Goal: Task Accomplishment & Management: Manage account settings

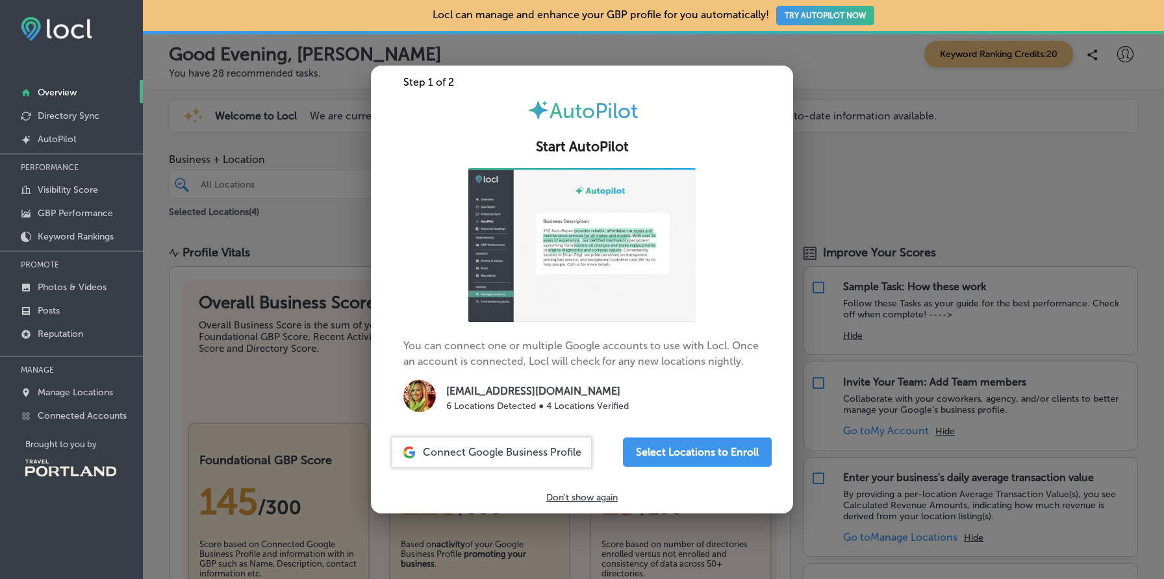
click at [825, 237] on div at bounding box center [582, 289] width 1164 height 579
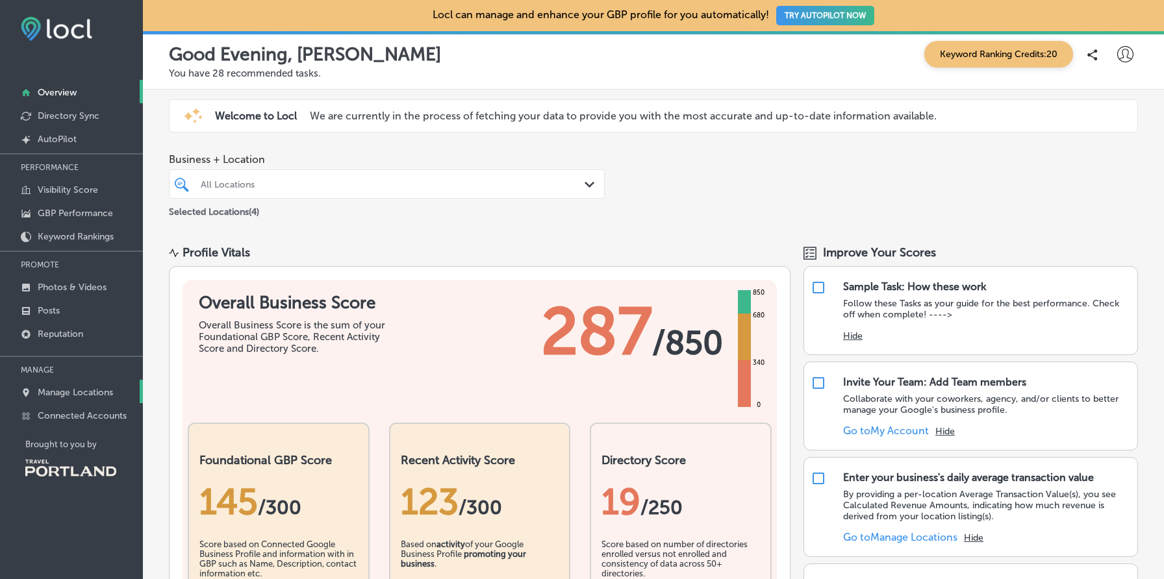
click at [100, 392] on p "Manage Locations" at bounding box center [75, 392] width 75 height 11
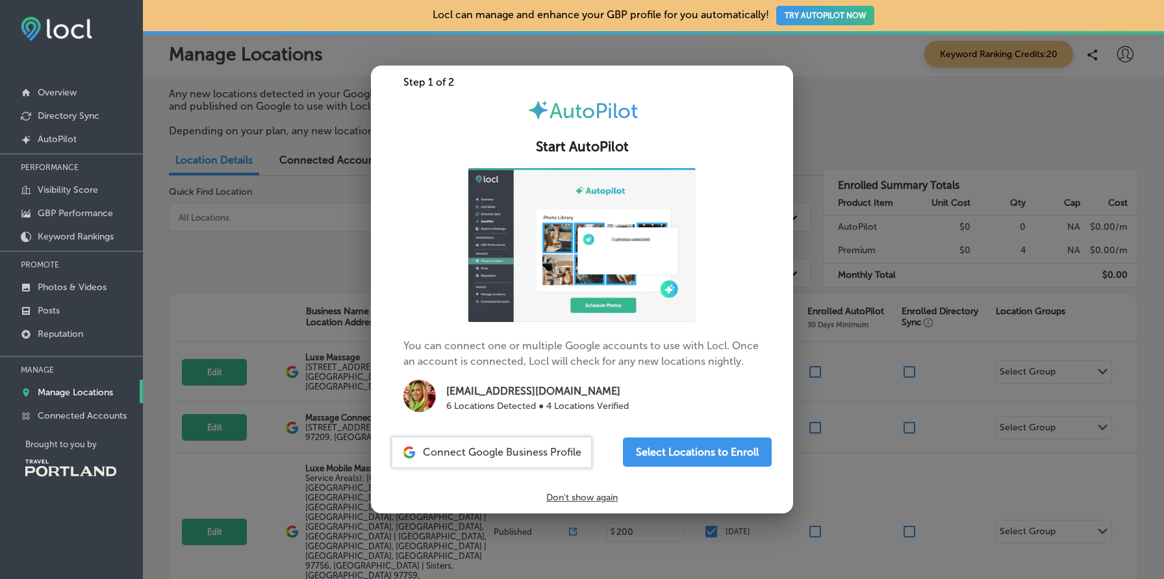
click at [886, 238] on div at bounding box center [582, 289] width 1164 height 579
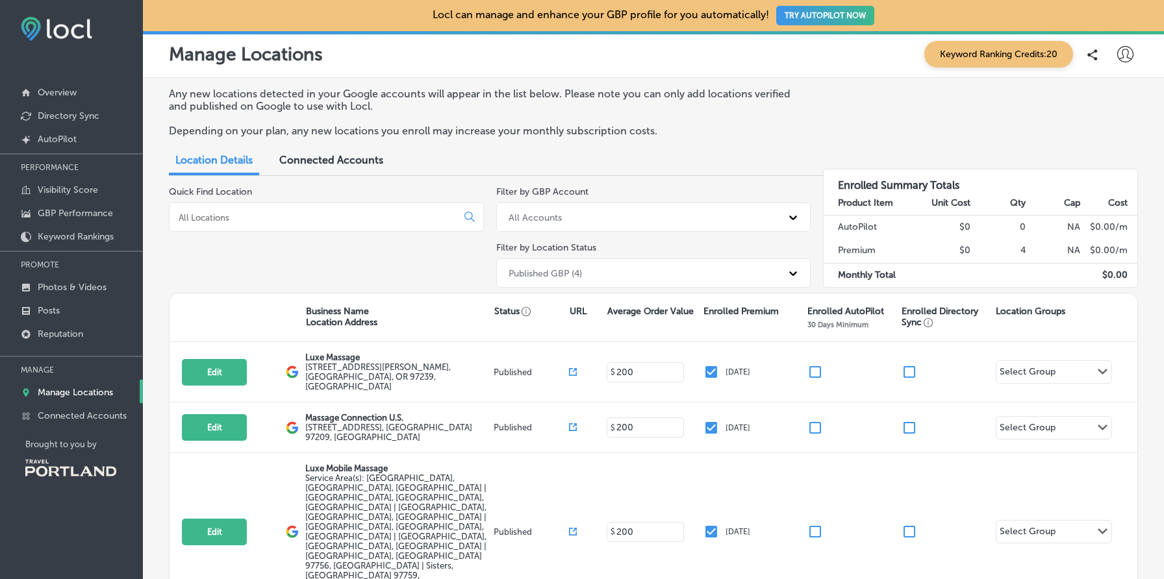
click at [1127, 53] on icon at bounding box center [1125, 54] width 16 height 16
click at [1097, 97] on p "My Account" at bounding box center [1106, 102] width 58 height 16
select select "US"
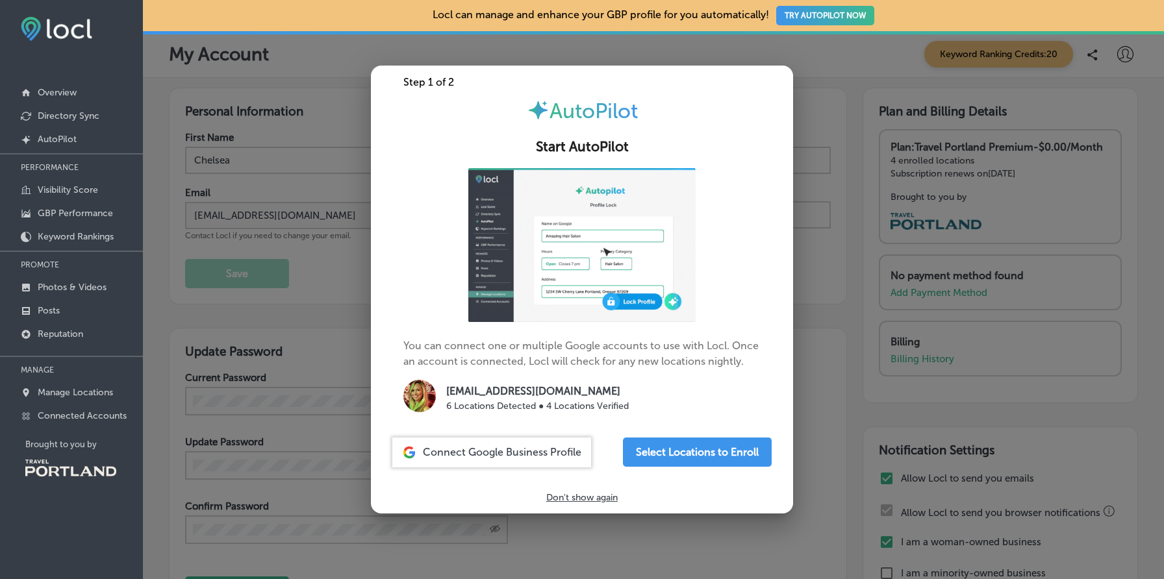
click at [874, 252] on div at bounding box center [582, 289] width 1164 height 579
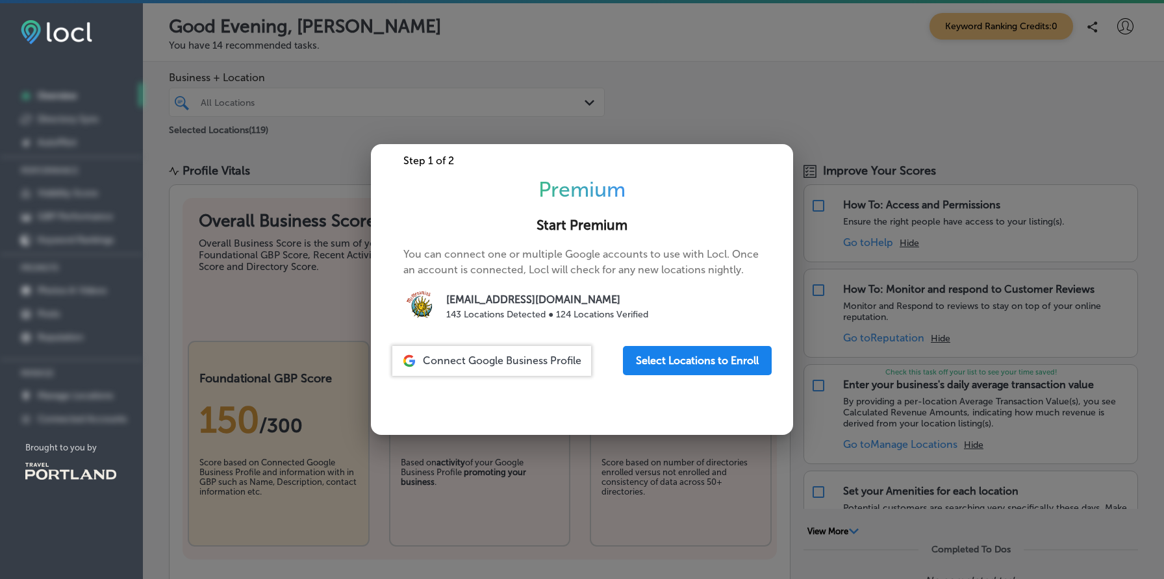
click at [719, 353] on button "Select Locations to Enroll" at bounding box center [697, 360] width 149 height 29
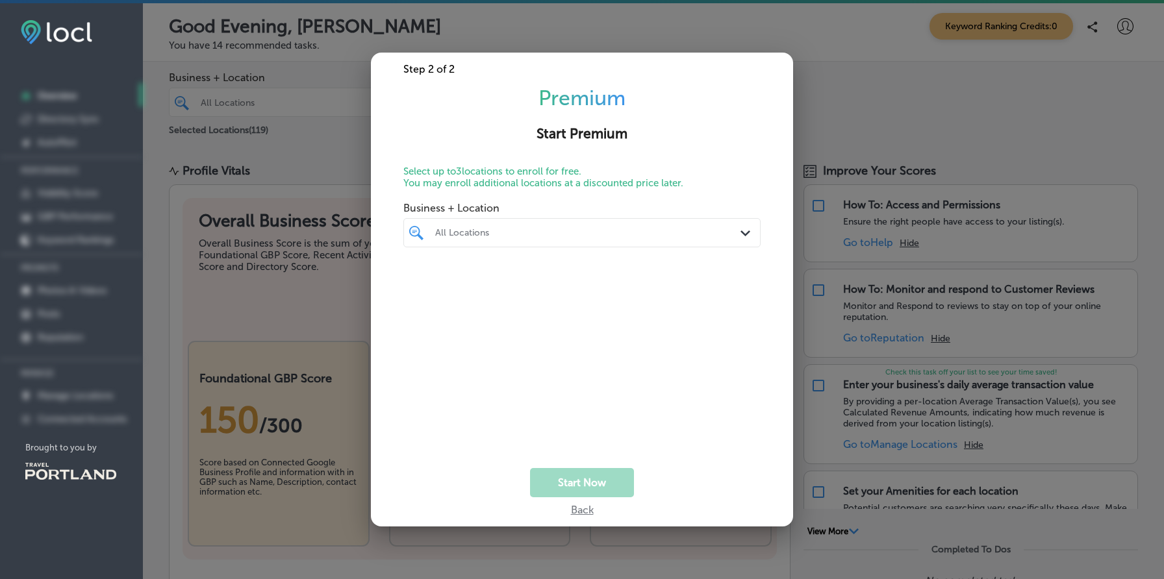
click at [609, 237] on div "All Locations" at bounding box center [588, 232] width 306 height 11
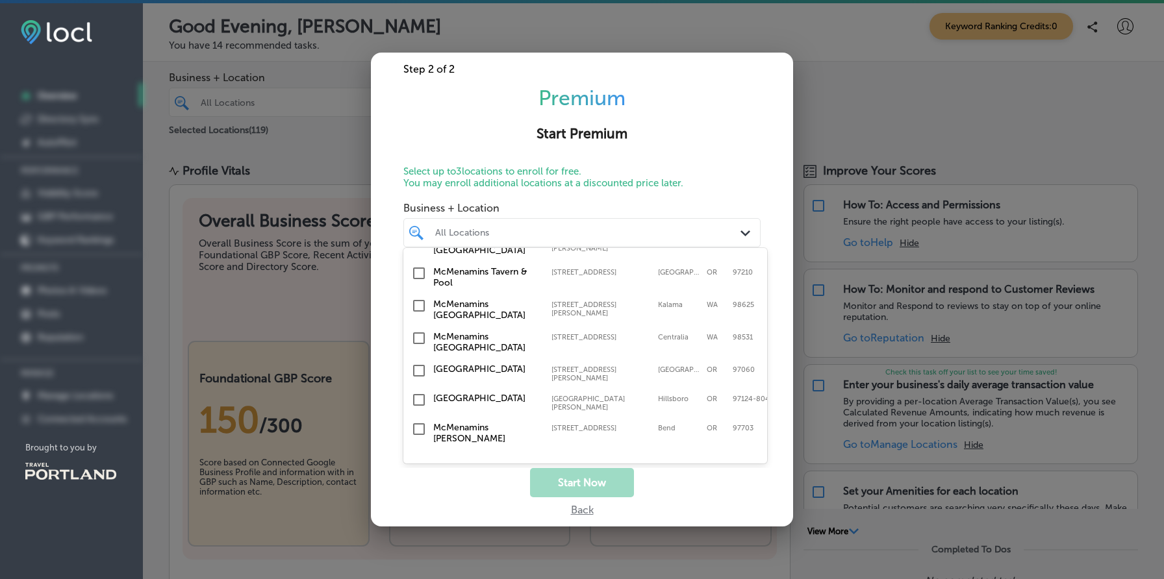
scroll to position [886, 0]
click at [418, 451] on input "checkbox" at bounding box center [419, 459] width 16 height 16
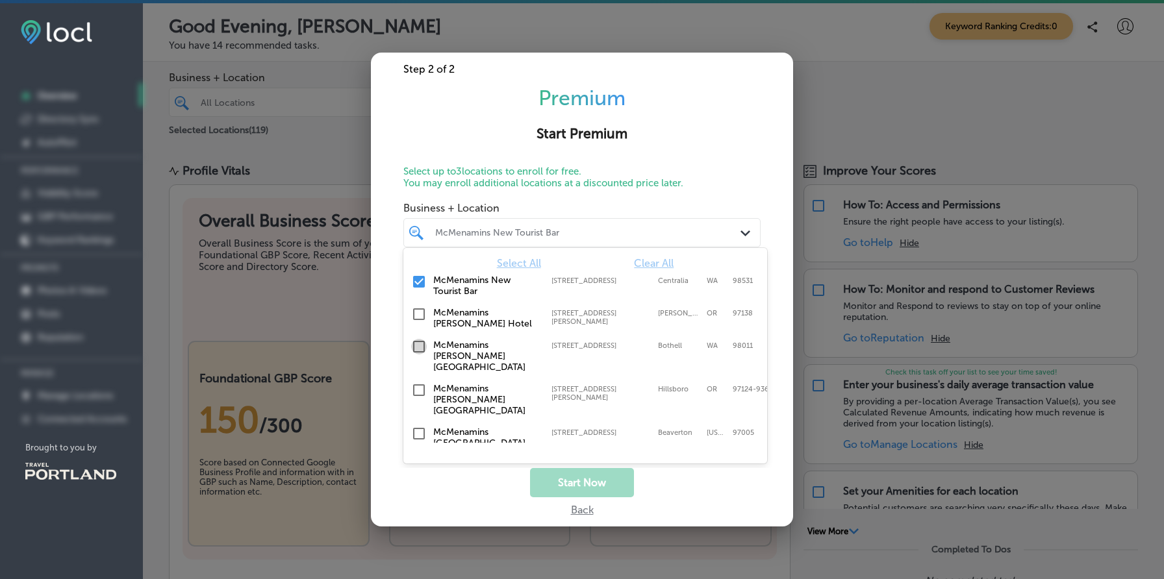
click at [420, 347] on input "checkbox" at bounding box center [419, 347] width 16 height 16
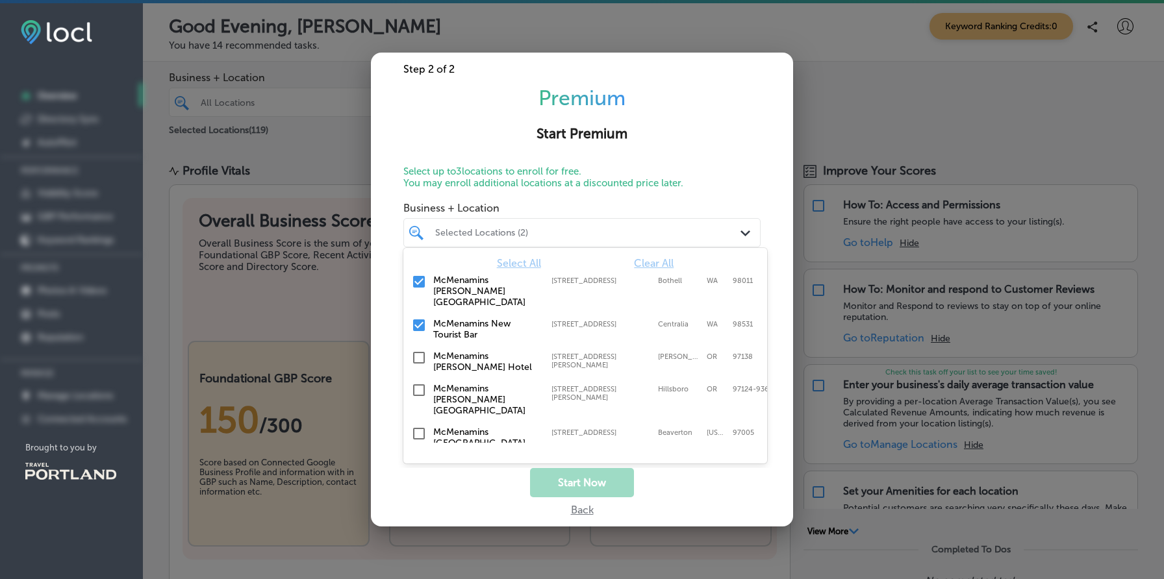
click at [420, 350] on input "checkbox" at bounding box center [419, 358] width 16 height 16
click at [419, 382] on input "checkbox" at bounding box center [419, 390] width 16 height 16
checkbox input "false"
click at [418, 350] on input "checkbox" at bounding box center [419, 358] width 16 height 16
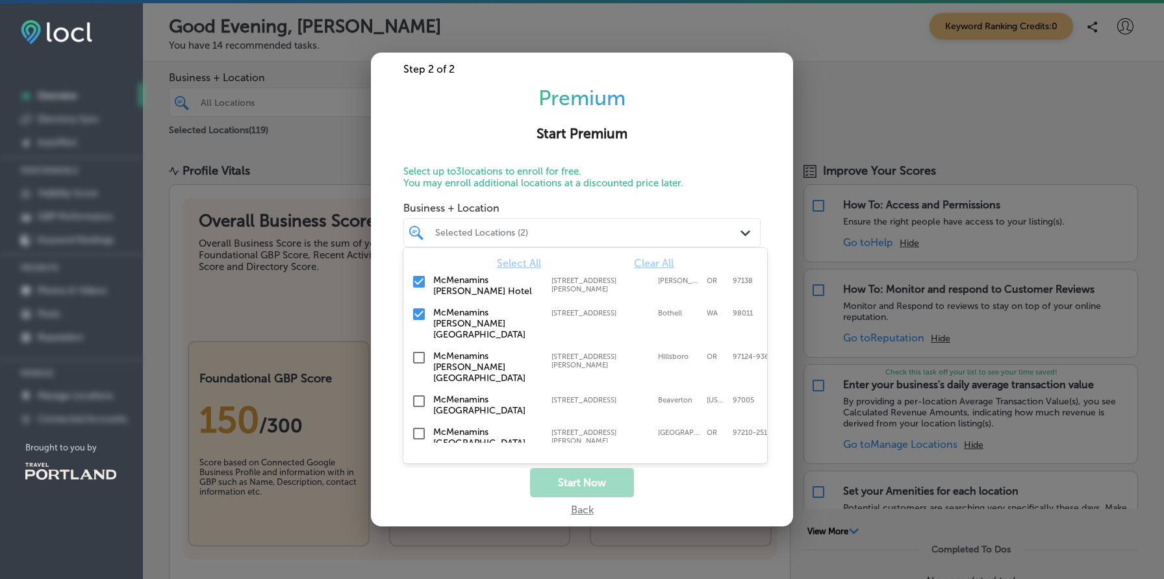
click at [421, 316] on input "checkbox" at bounding box center [419, 314] width 16 height 16
click at [421, 281] on input "checkbox" at bounding box center [419, 282] width 16 height 16
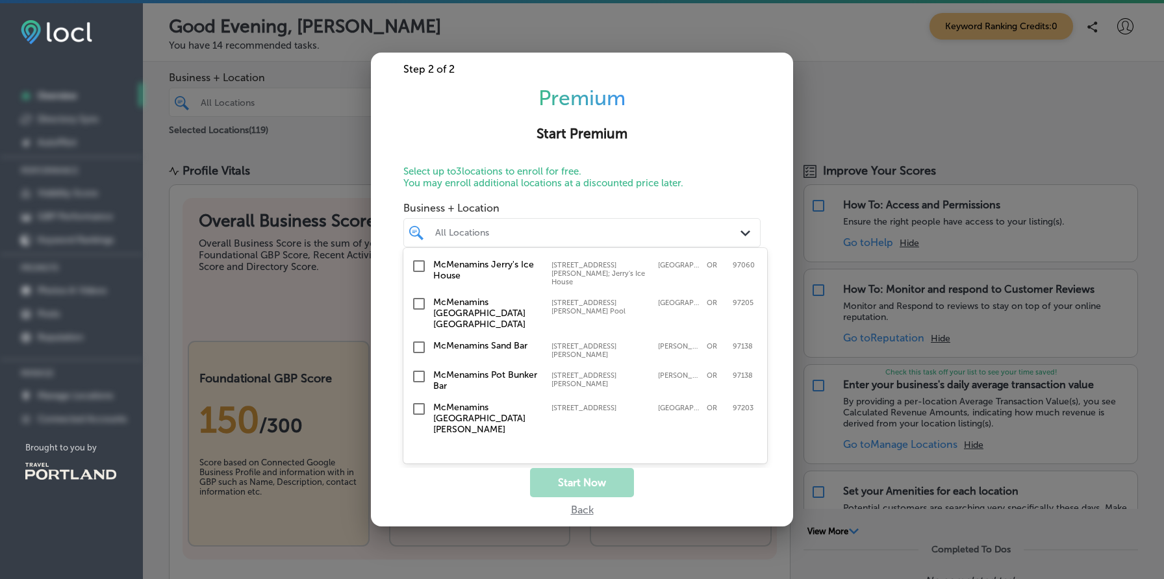
scroll to position [445, 0]
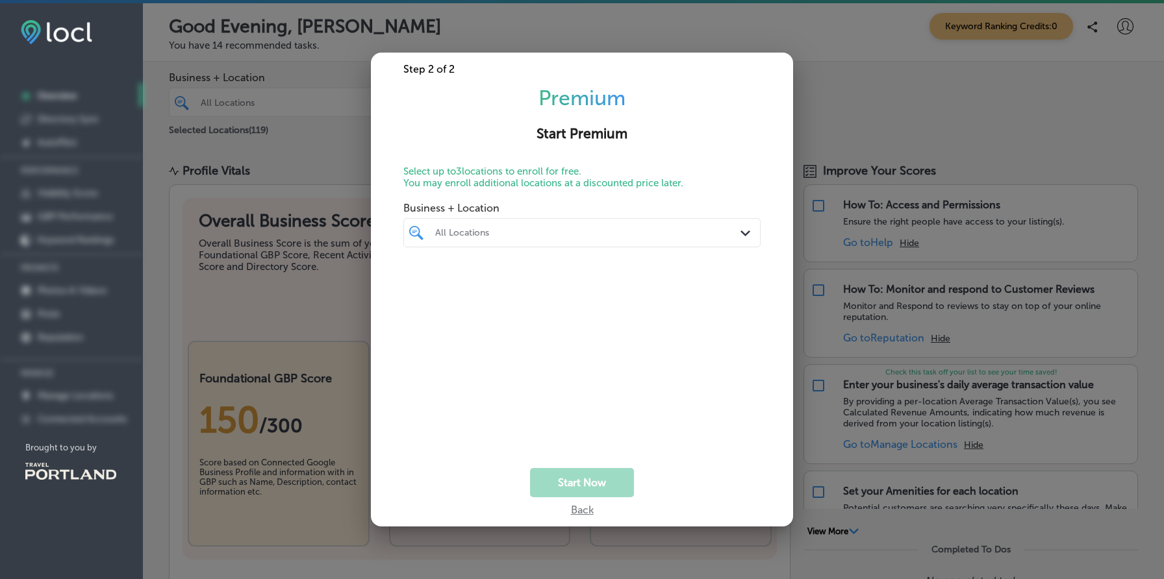
click at [576, 510] on div "Back" at bounding box center [582, 506] width 23 height 19
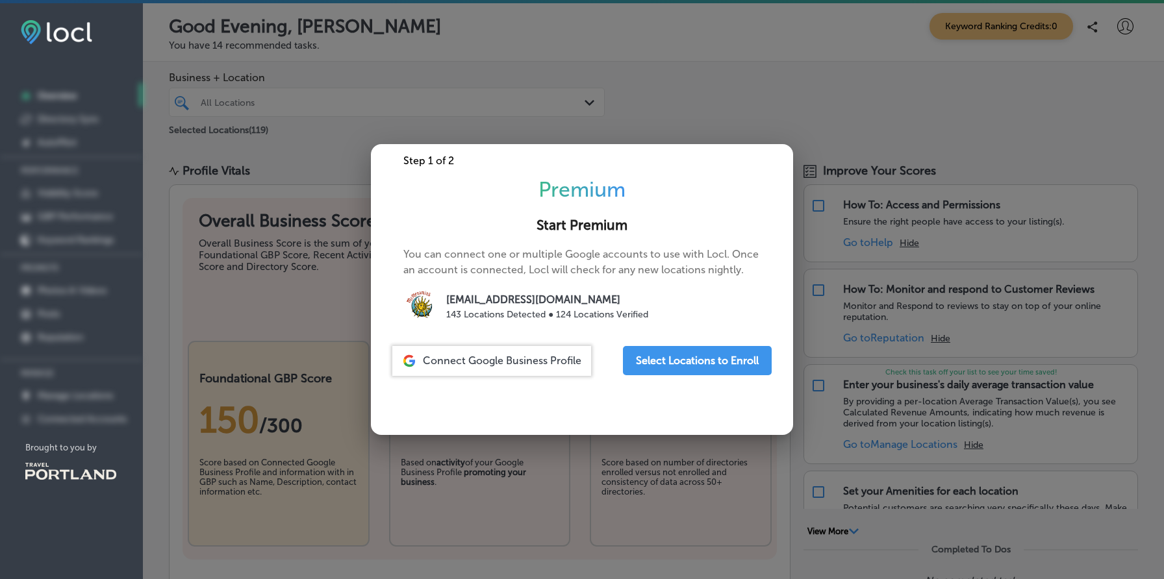
click at [1009, 305] on div at bounding box center [582, 289] width 1164 height 579
click at [1000, 149] on div at bounding box center [582, 289] width 1164 height 579
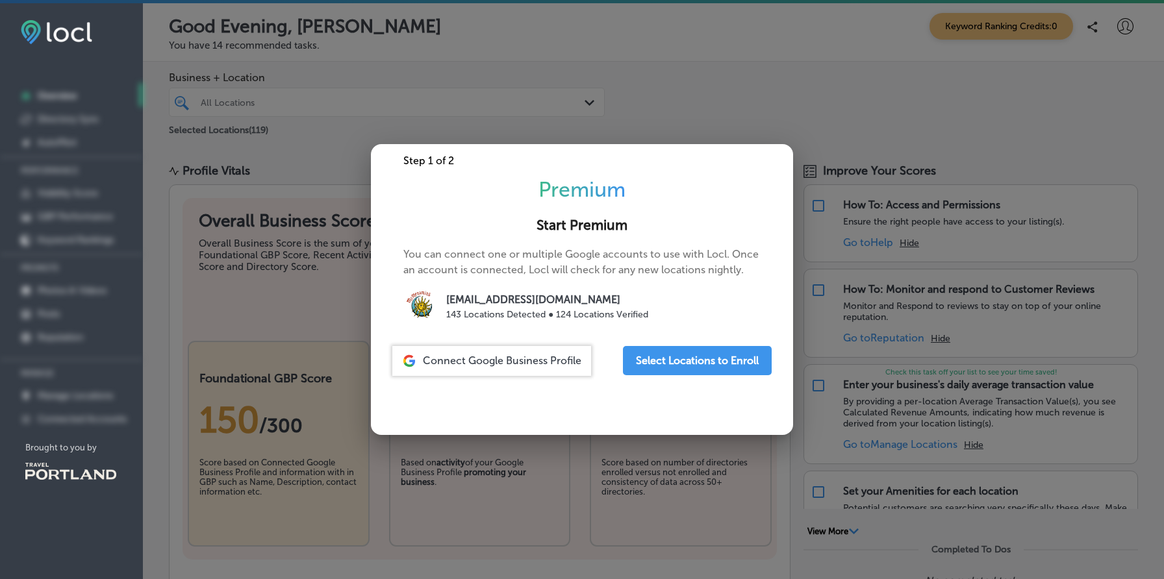
click at [1000, 149] on div at bounding box center [582, 289] width 1164 height 579
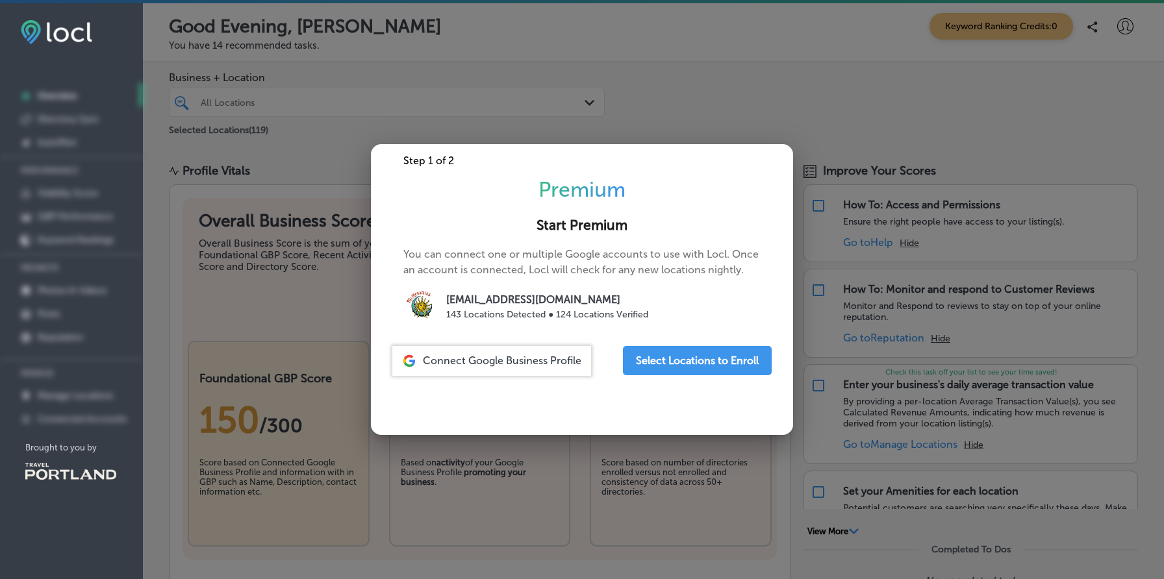
click at [1000, 149] on div at bounding box center [582, 289] width 1164 height 579
click at [1116, 34] on div at bounding box center [582, 289] width 1164 height 579
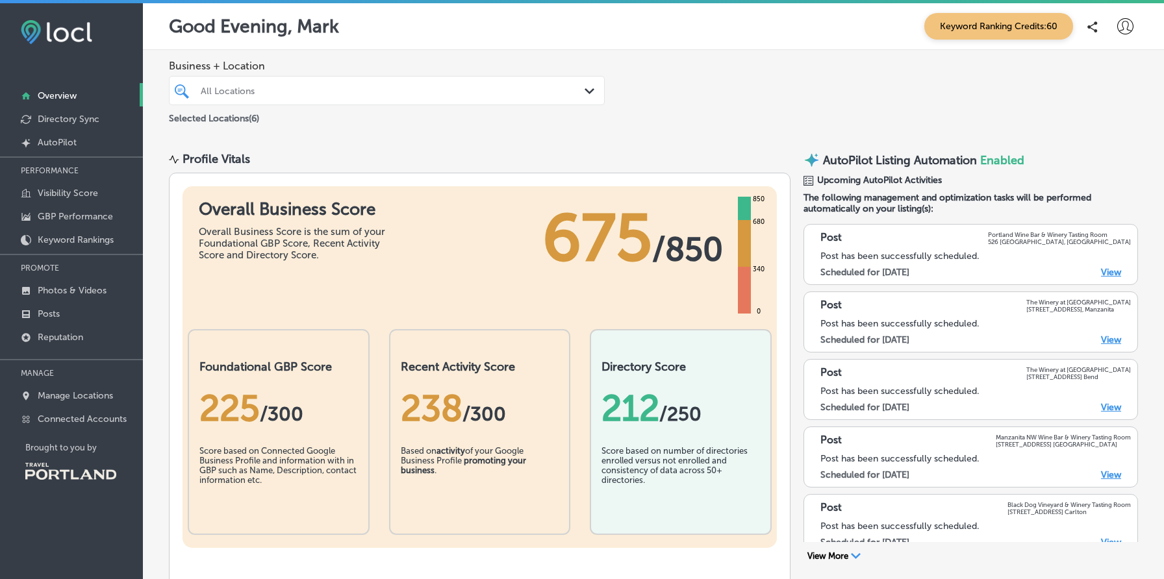
click at [1125, 29] on icon at bounding box center [1125, 26] width 16 height 16
click at [1114, 62] on li "My Account" at bounding box center [1101, 73] width 90 height 30
select select "US"
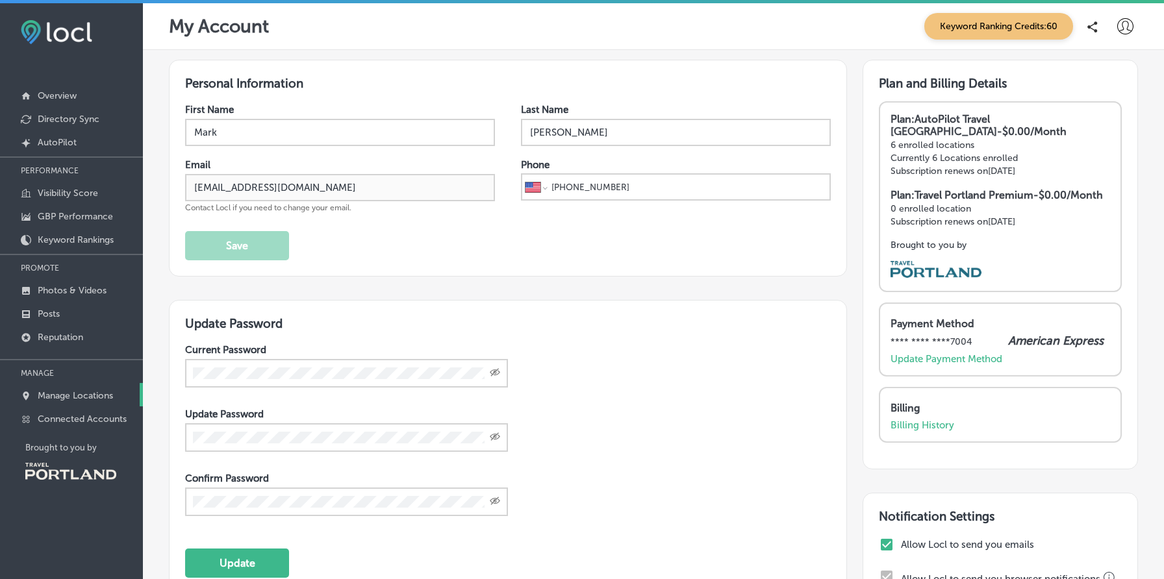
click at [112, 401] on link "Manage Locations" at bounding box center [71, 394] width 143 height 23
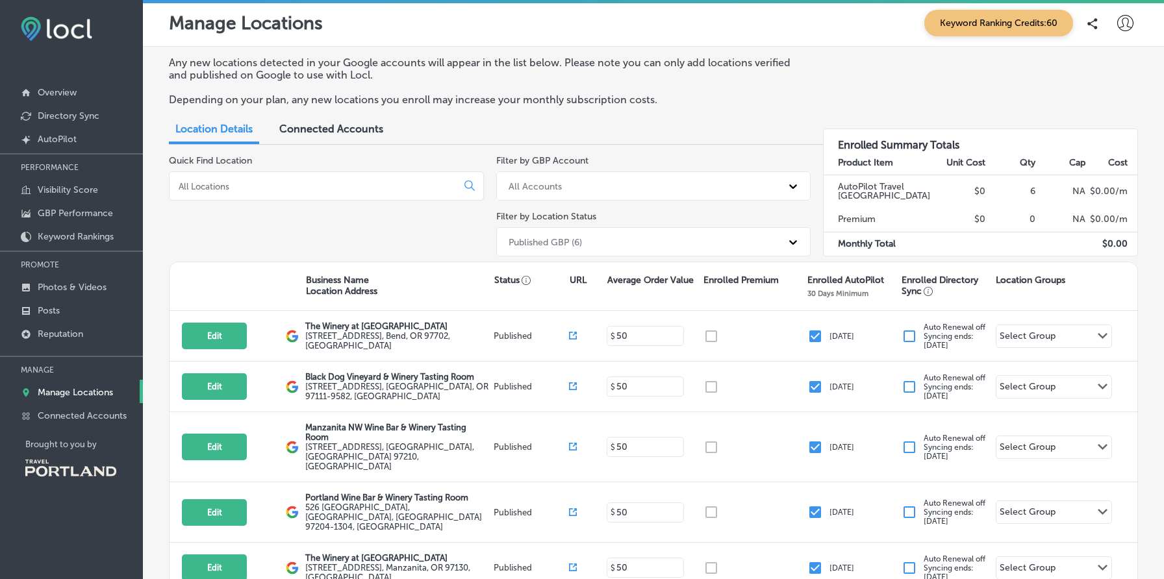
click at [1128, 27] on icon at bounding box center [1125, 23] width 16 height 16
click at [1109, 71] on p "My Account" at bounding box center [1106, 74] width 58 height 16
select select "US"
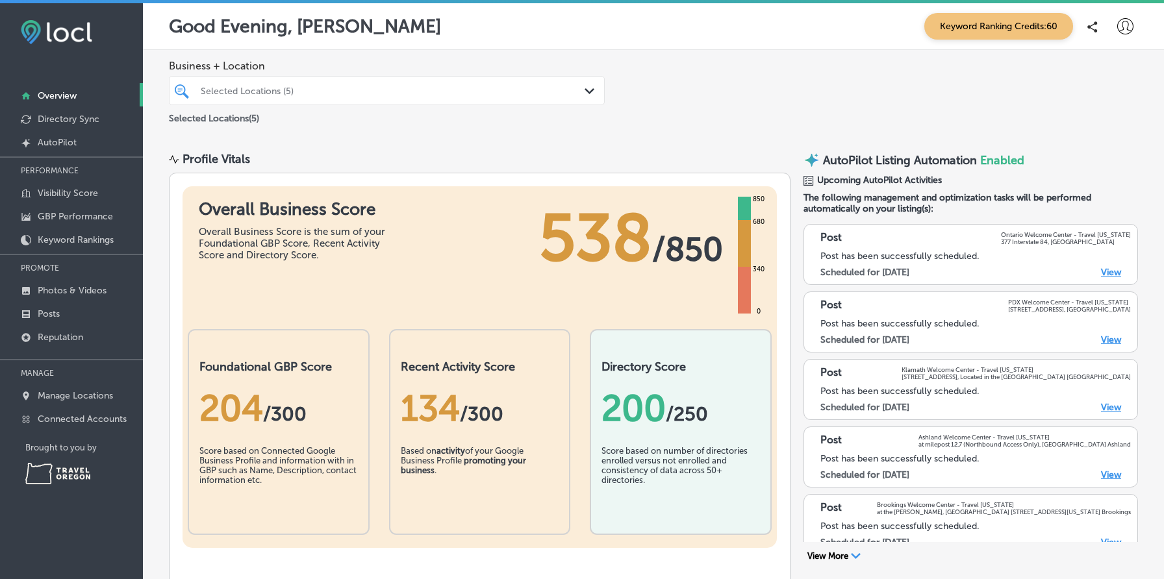
click at [1125, 25] on icon at bounding box center [1125, 26] width 16 height 16
click at [1112, 74] on p "My Account" at bounding box center [1106, 74] width 58 height 16
select select "US"
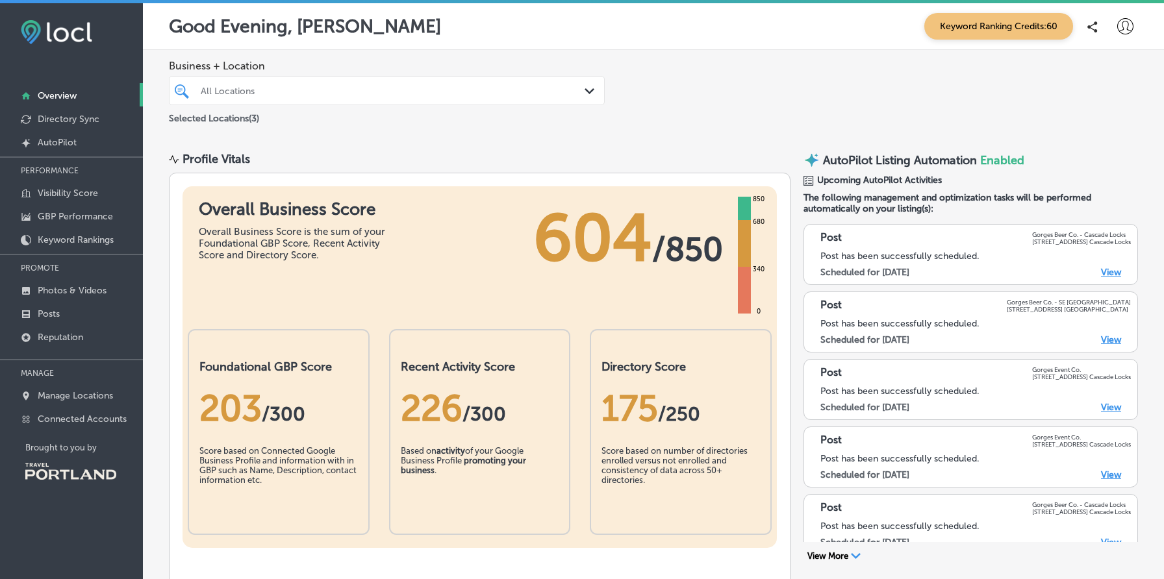
click at [1128, 25] on icon at bounding box center [1125, 26] width 16 height 16
click at [1108, 66] on p "My Account" at bounding box center [1106, 74] width 58 height 16
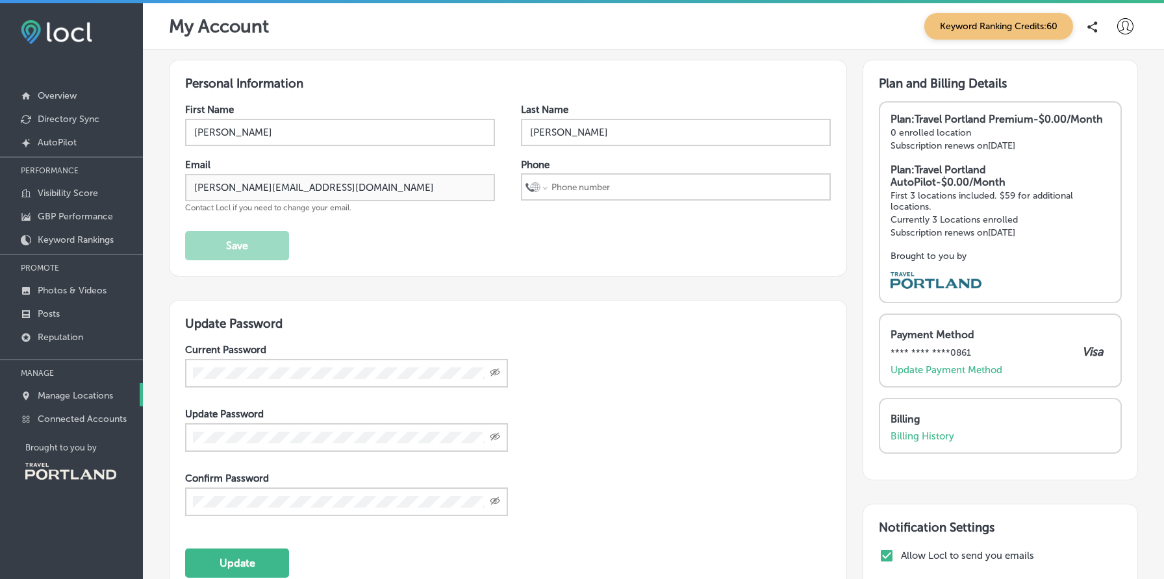
click at [69, 391] on p "Manage Locations" at bounding box center [75, 395] width 75 height 11
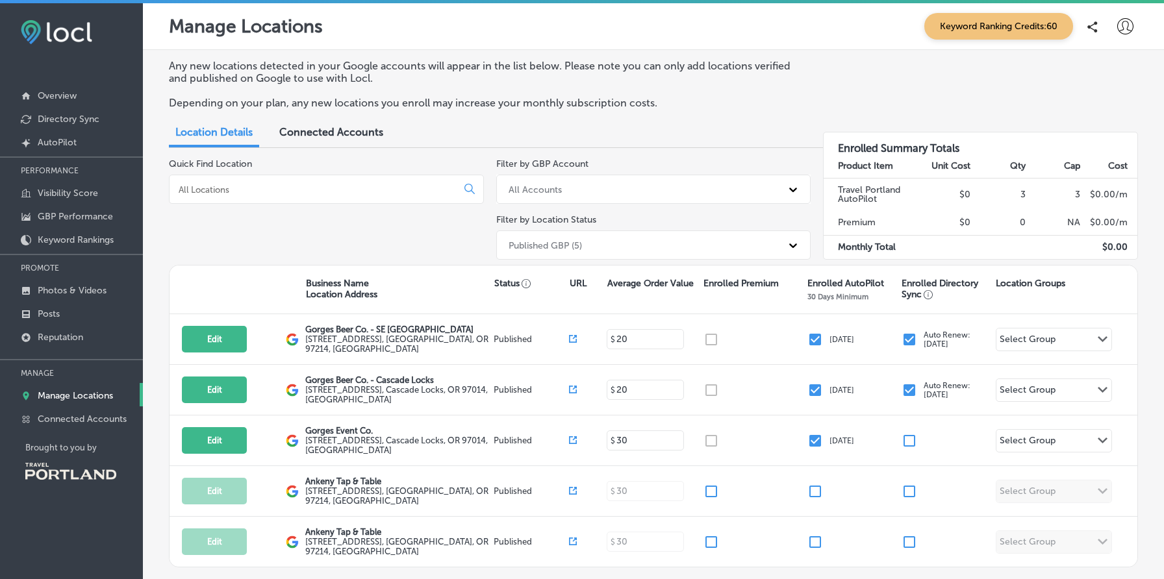
scroll to position [71, 0]
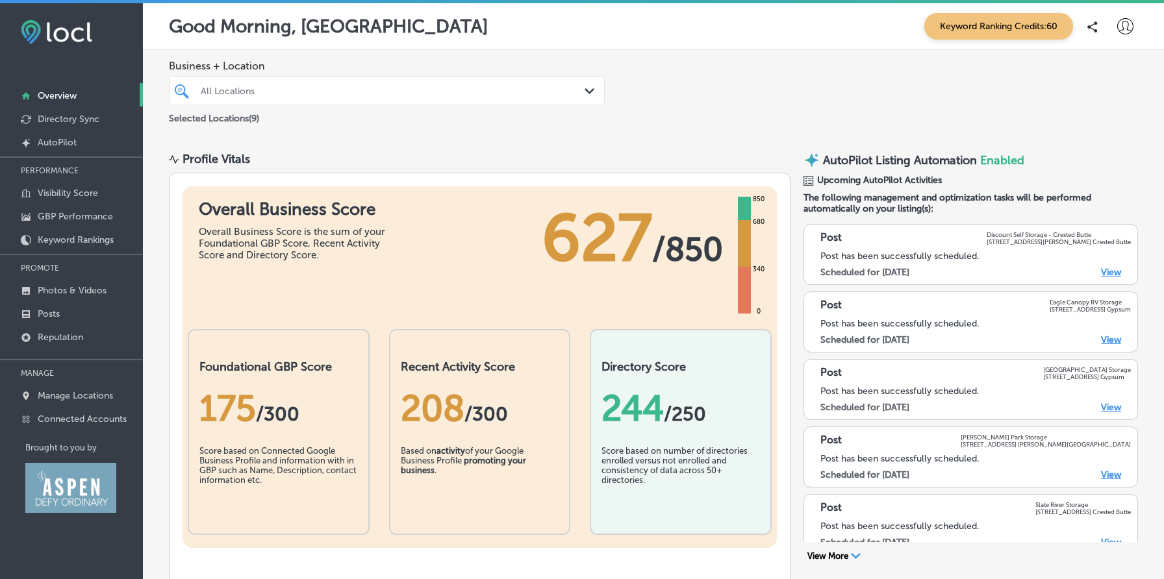
click at [1121, 25] on icon at bounding box center [1125, 26] width 16 height 16
click at [1115, 81] on p "My Account" at bounding box center [1106, 74] width 58 height 16
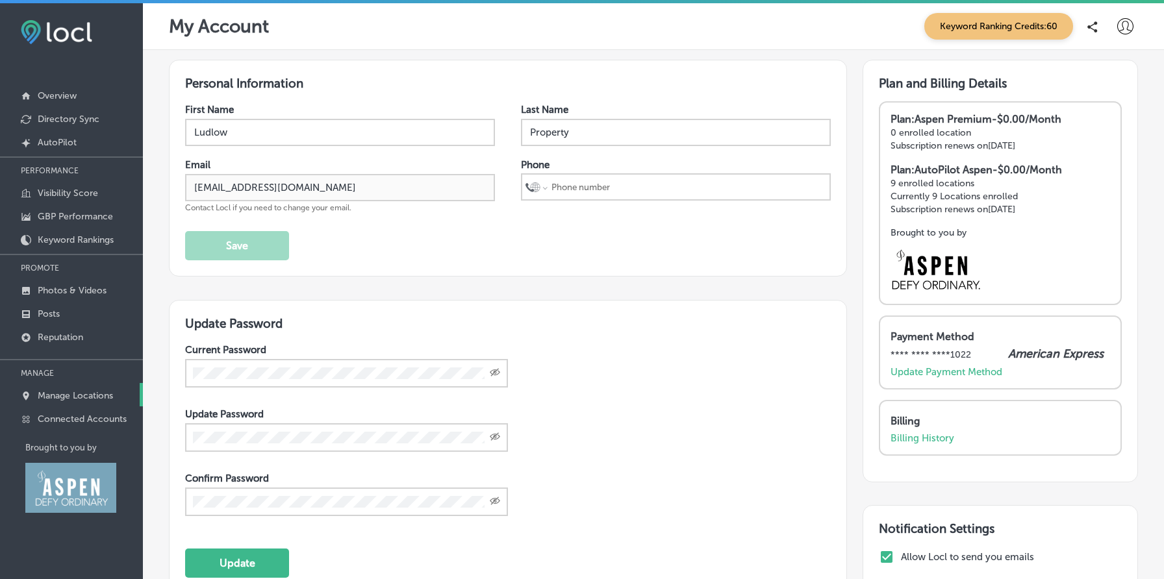
click at [51, 395] on p "Manage Locations" at bounding box center [75, 395] width 75 height 11
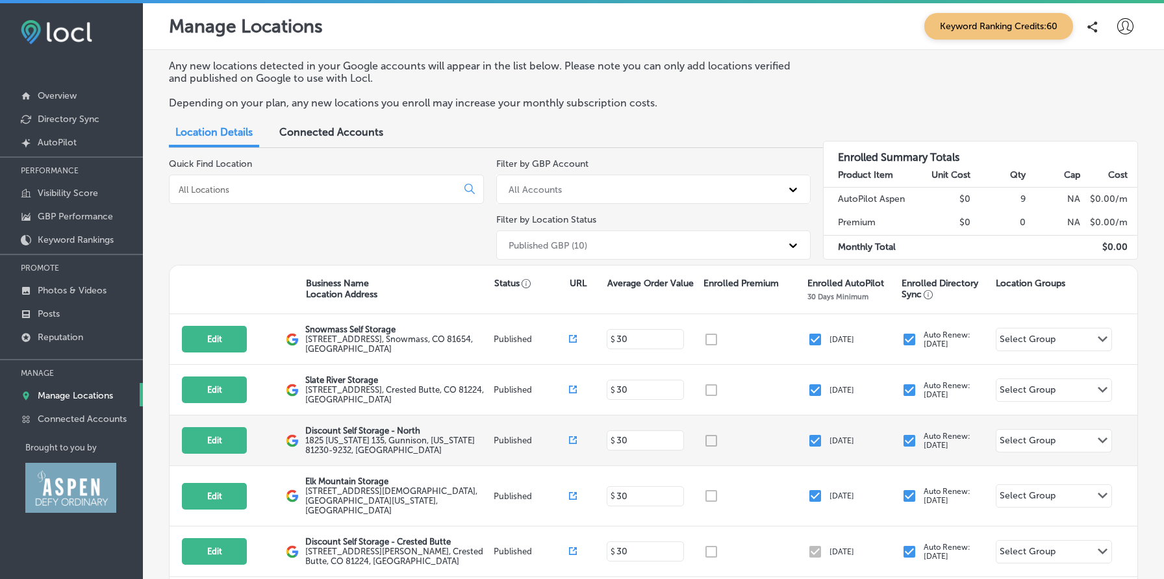
scroll to position [36, 0]
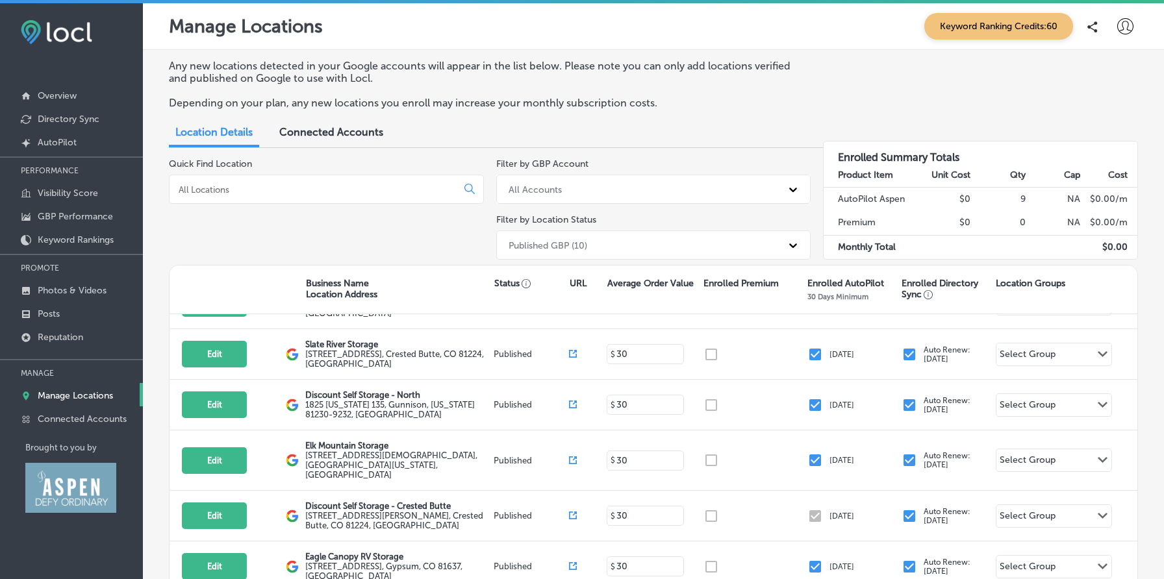
click at [1126, 27] on icon at bounding box center [1125, 26] width 16 height 16
click at [1105, 68] on p "My Account" at bounding box center [1106, 74] width 58 height 16
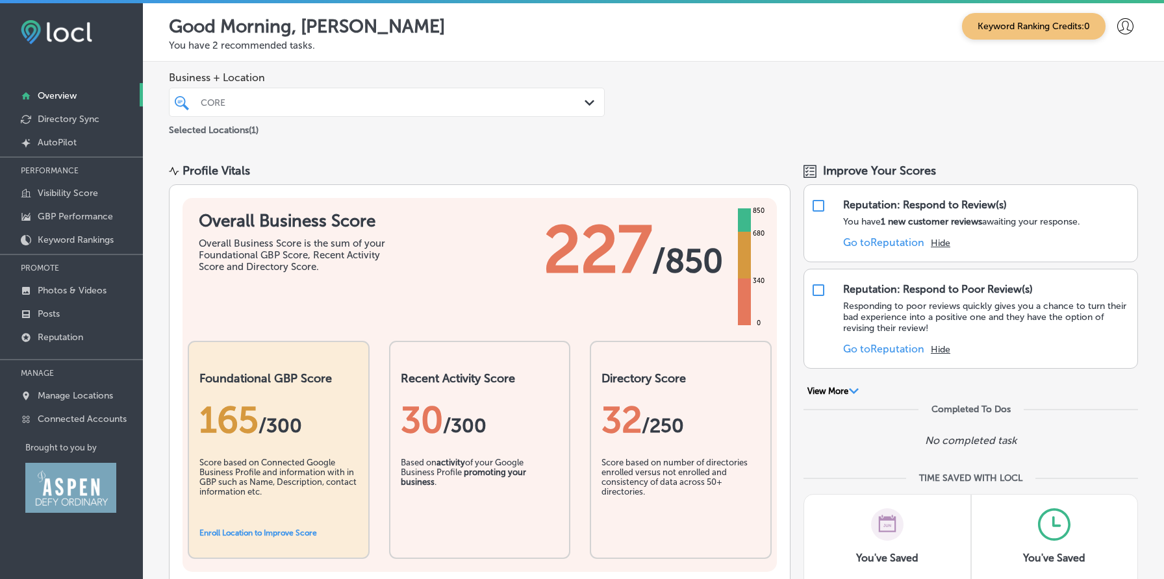
click at [1128, 19] on icon at bounding box center [1125, 26] width 16 height 16
click at [1101, 68] on p "My Account" at bounding box center [1106, 74] width 58 height 16
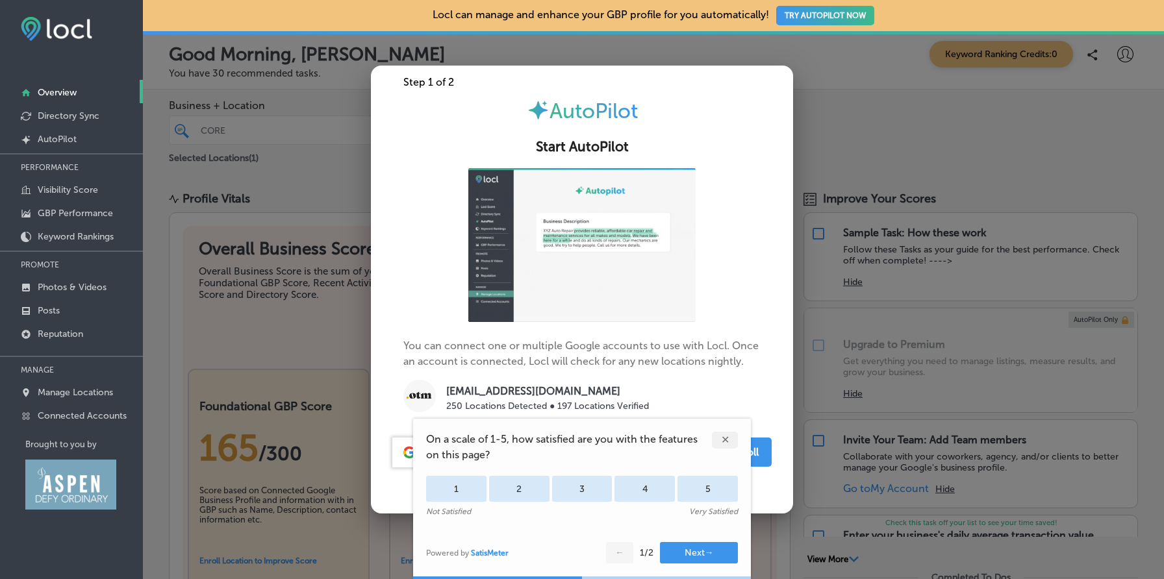
click at [730, 439] on div "✕" at bounding box center [725, 440] width 26 height 17
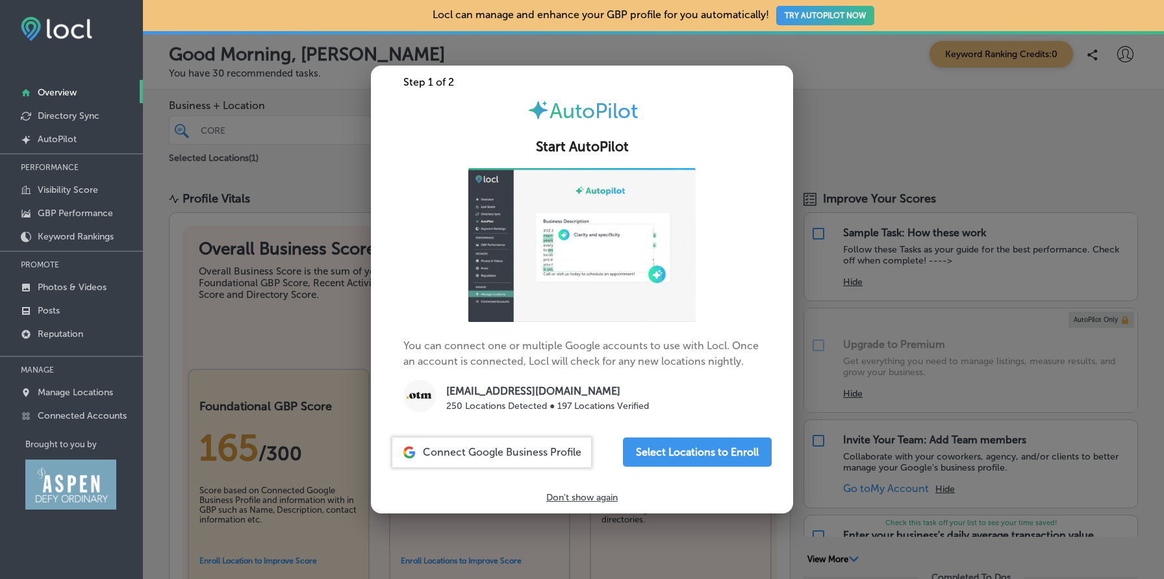
click at [982, 189] on div at bounding box center [582, 289] width 1164 height 579
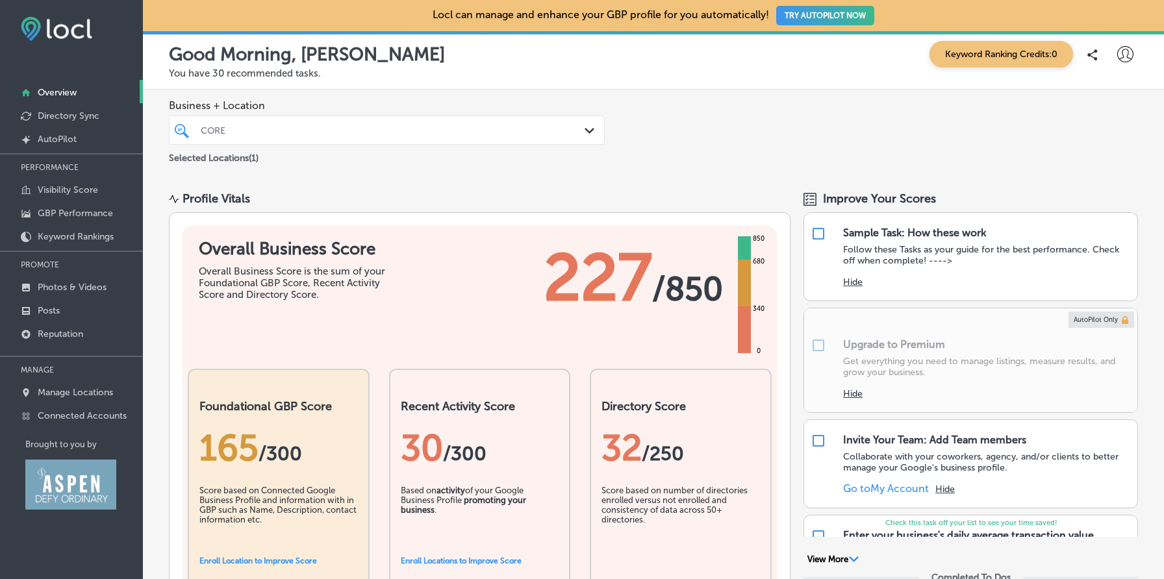
click at [1119, 49] on icon at bounding box center [1125, 54] width 16 height 16
click at [1122, 91] on li "My Account" at bounding box center [1101, 101] width 90 height 30
select select "US"
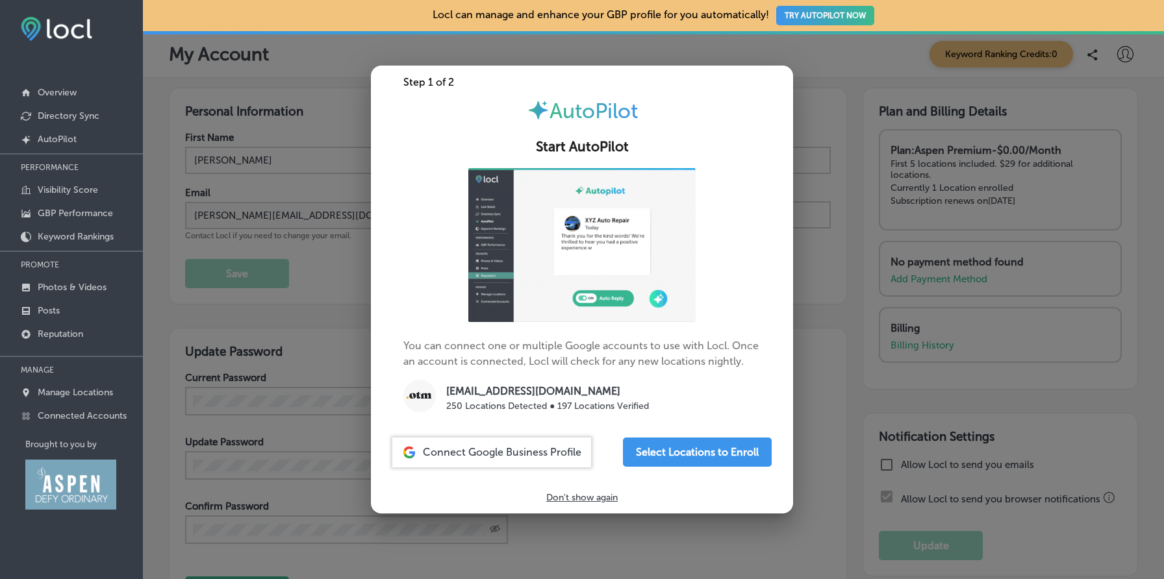
click at [869, 257] on div at bounding box center [582, 289] width 1164 height 579
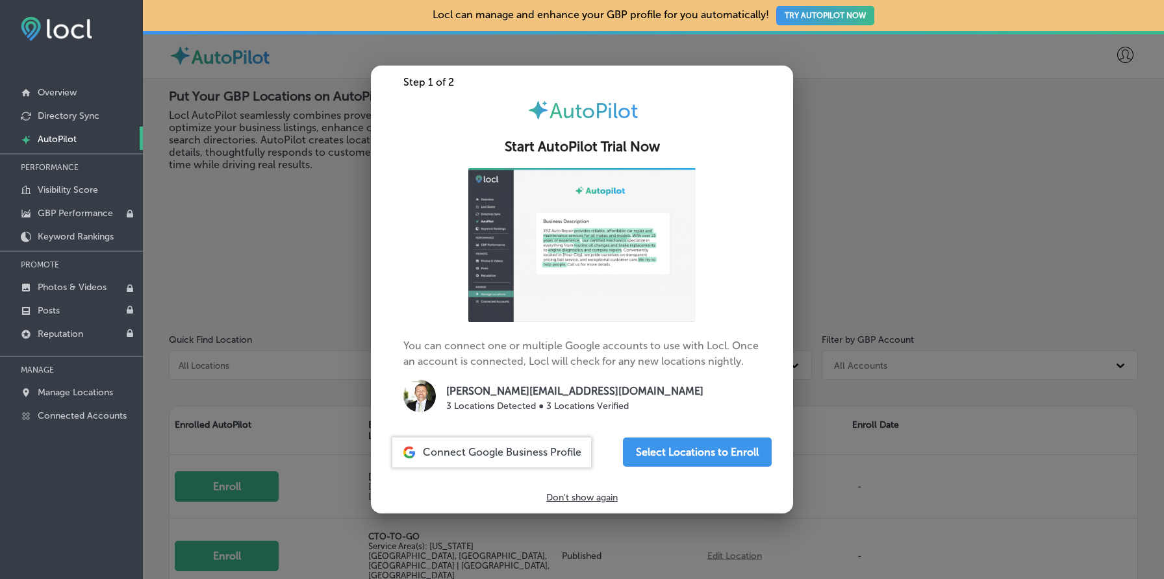
click at [314, 221] on div at bounding box center [582, 289] width 1164 height 579
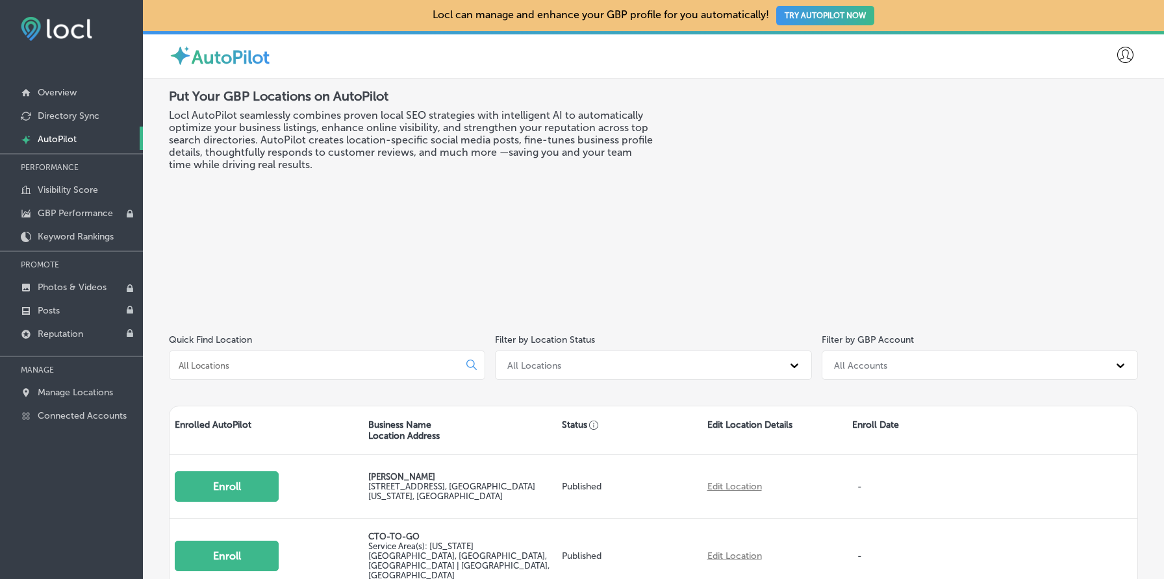
click at [1124, 55] on icon at bounding box center [1125, 55] width 16 height 16
click at [1101, 96] on p "My Account" at bounding box center [1106, 102] width 58 height 16
select select "US"
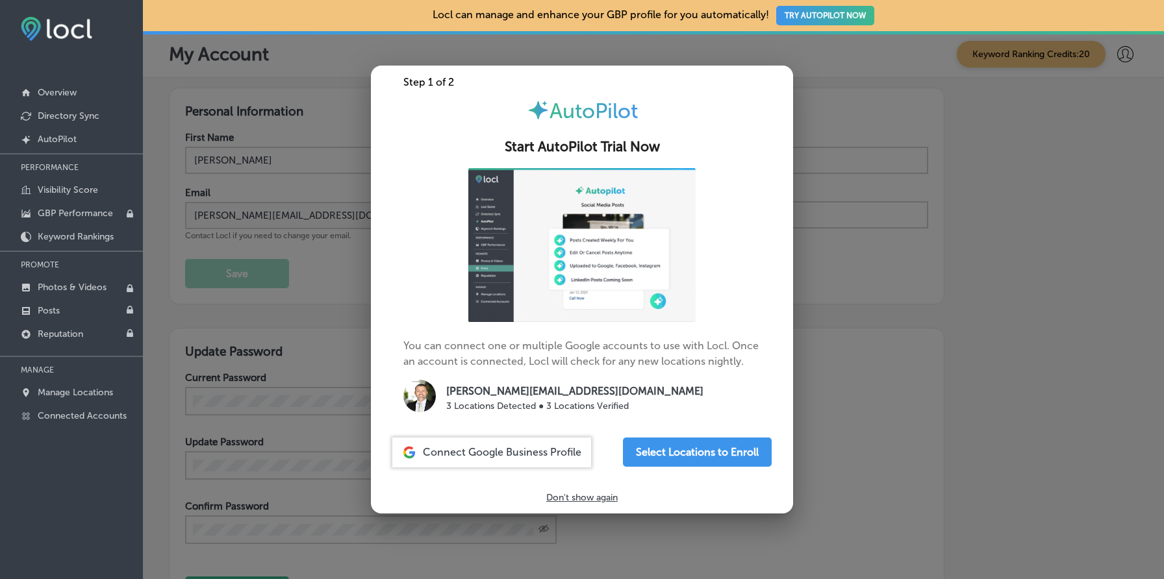
click at [583, 495] on p "Don't show again" at bounding box center [581, 497] width 71 height 11
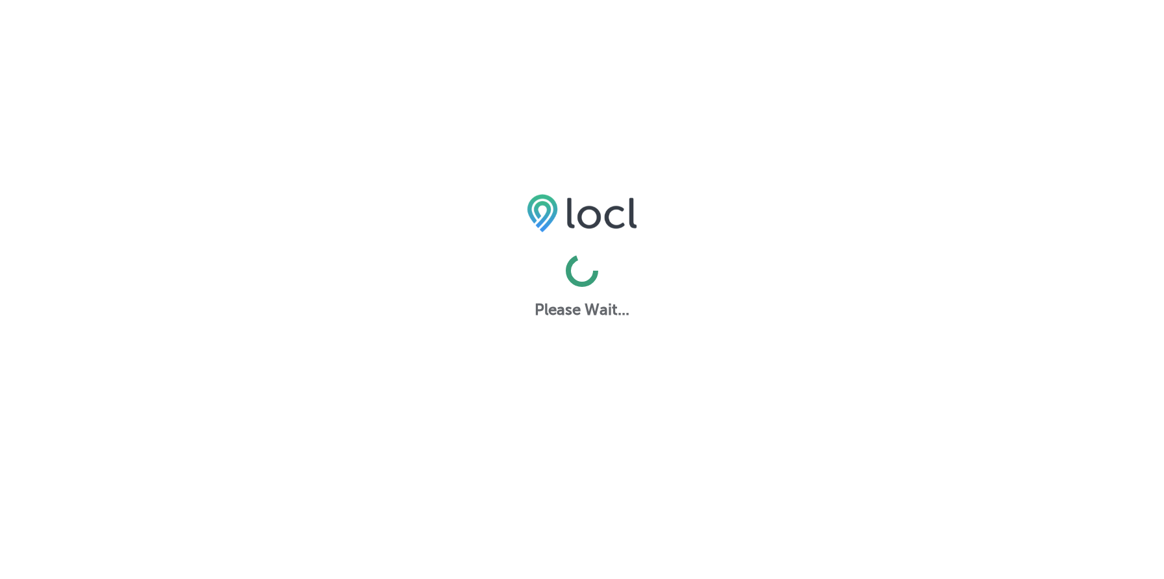
select select "US"
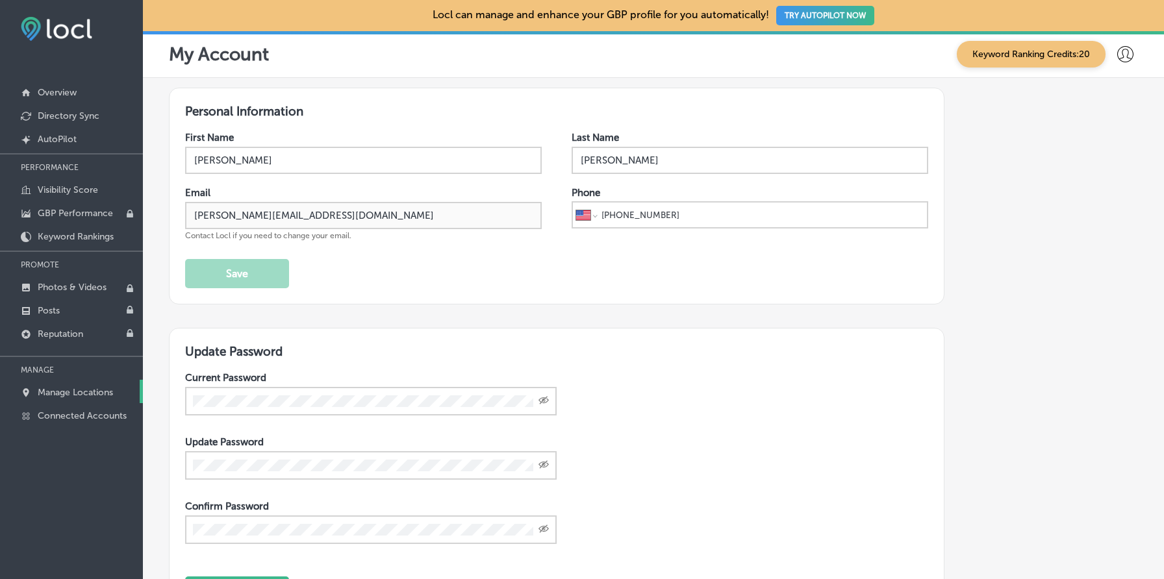
click at [100, 398] on link "Manage Locations" at bounding box center [71, 391] width 143 height 23
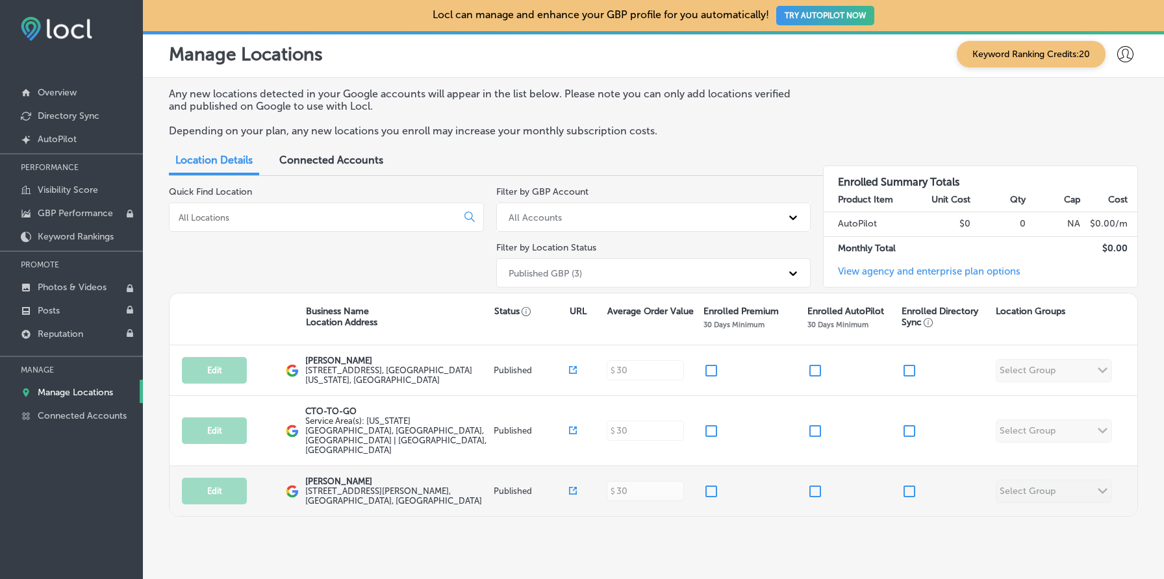
scroll to position [5, 0]
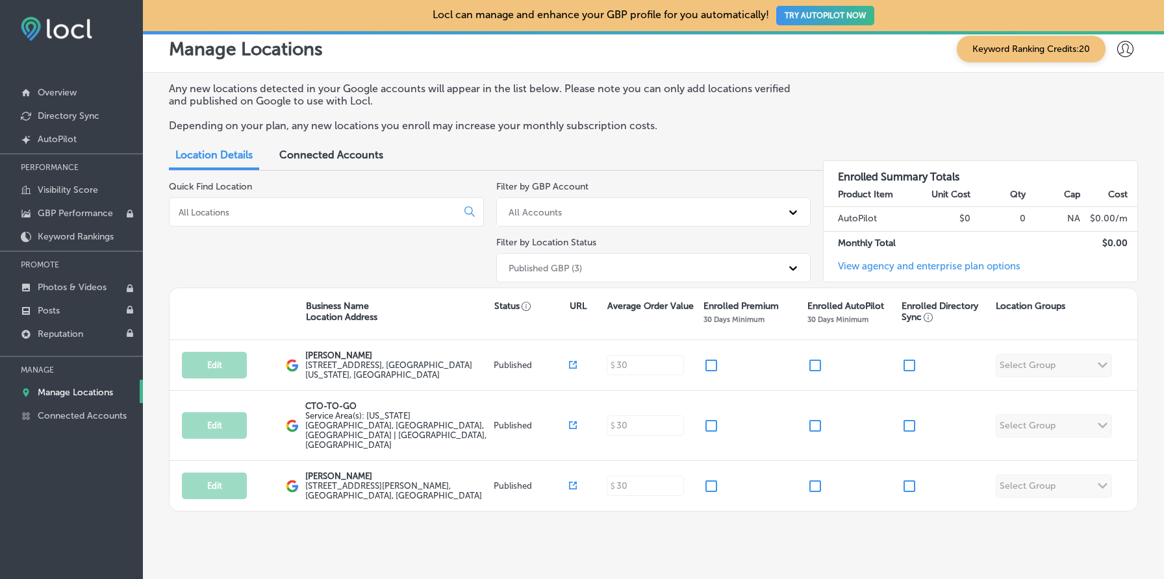
click at [879, 269] on link "View agency and enterprise plan options" at bounding box center [921, 270] width 197 height 21
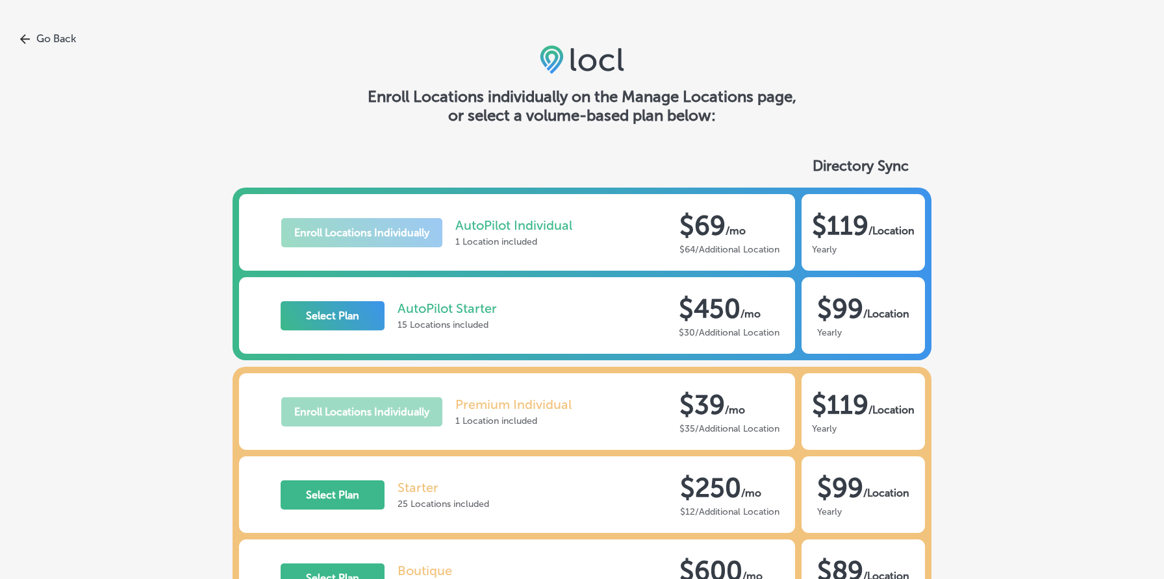
click at [64, 37] on link "Go Back" at bounding box center [582, 38] width 1164 height 12
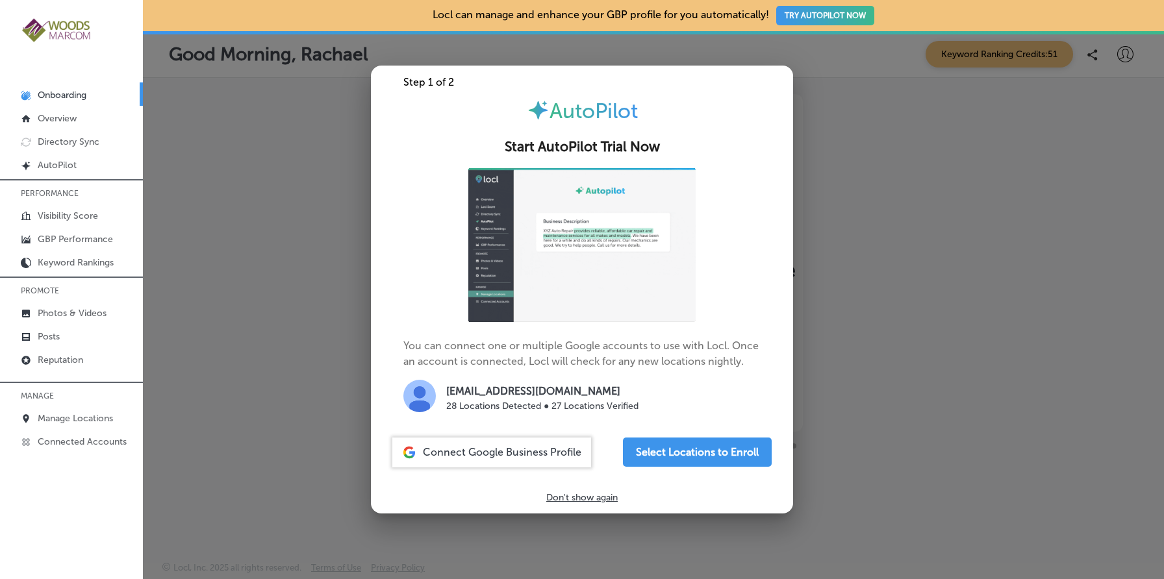
click at [267, 242] on div at bounding box center [582, 289] width 1164 height 579
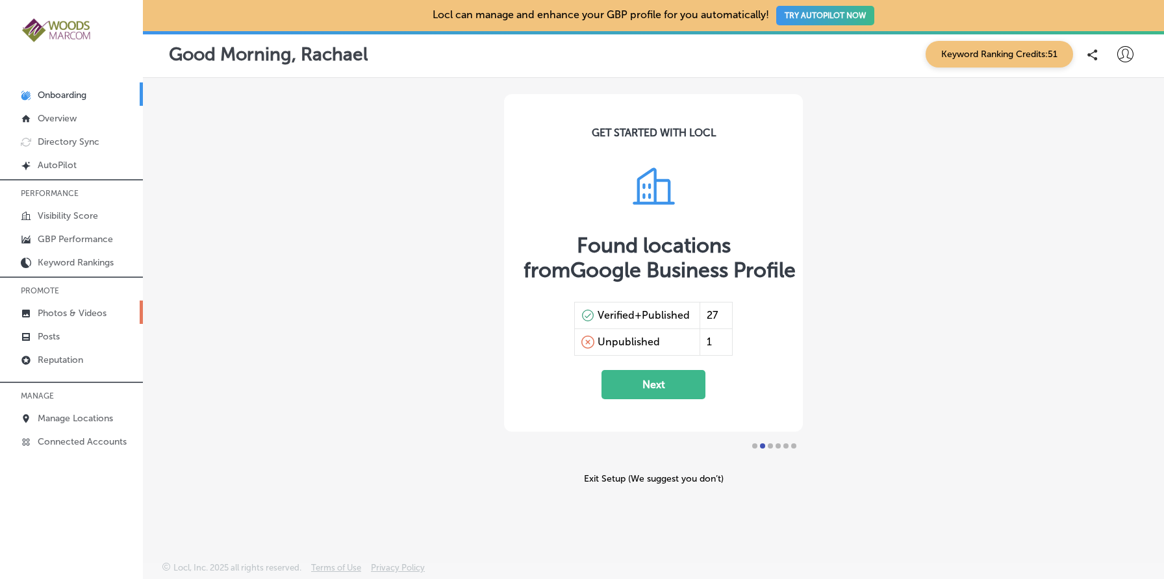
click at [104, 310] on p "Photos & Videos" at bounding box center [72, 313] width 69 height 11
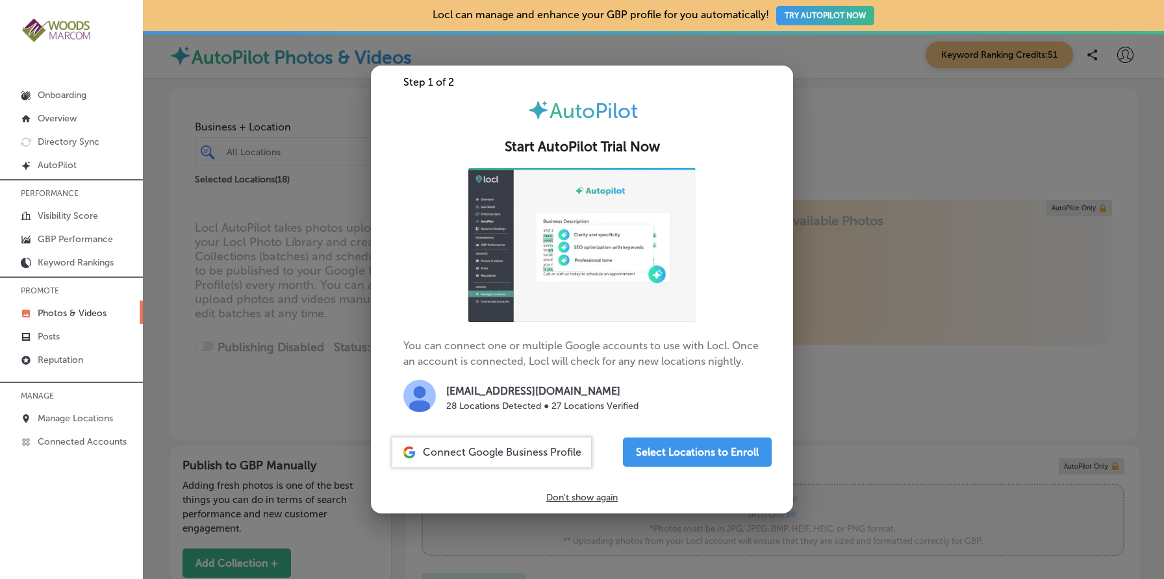
type input "5"
click at [555, 495] on p "Don't show again" at bounding box center [581, 497] width 71 height 11
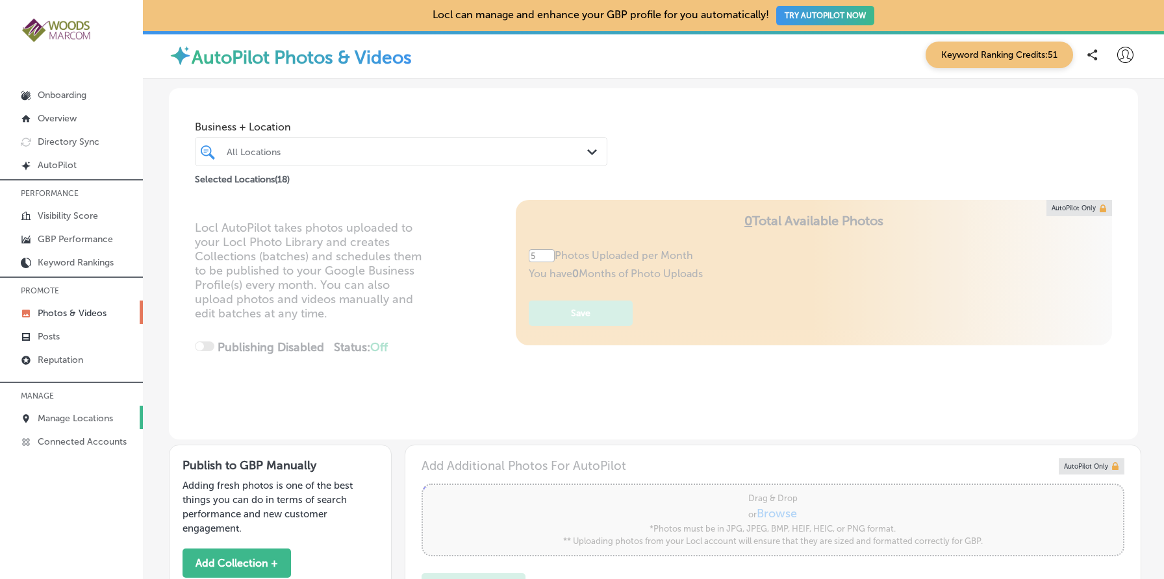
click at [94, 409] on link "Manage Locations" at bounding box center [71, 417] width 143 height 23
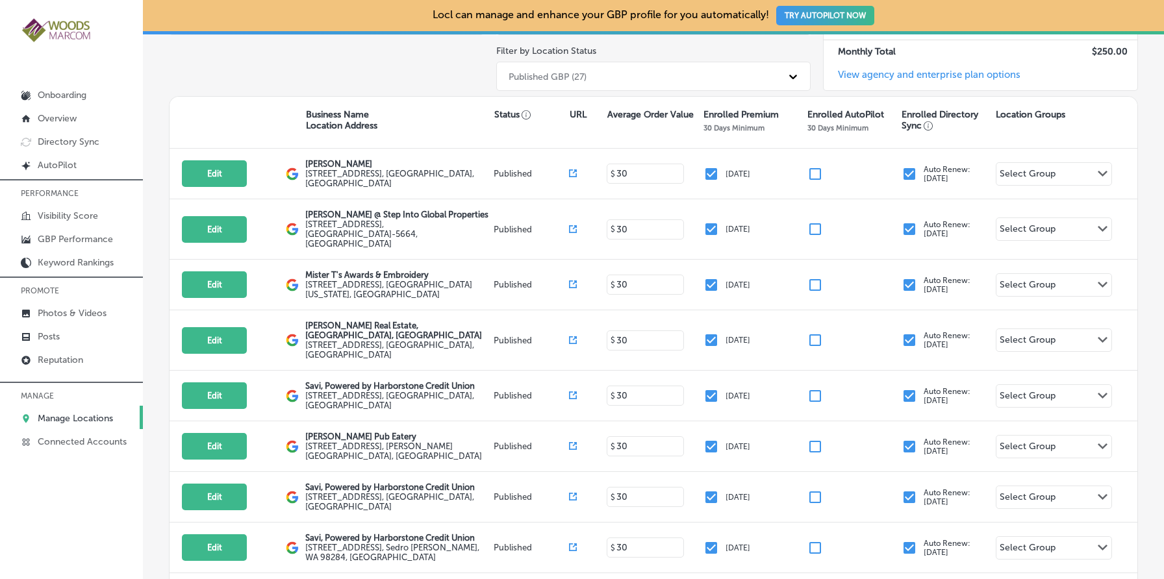
scroll to position [199, 0]
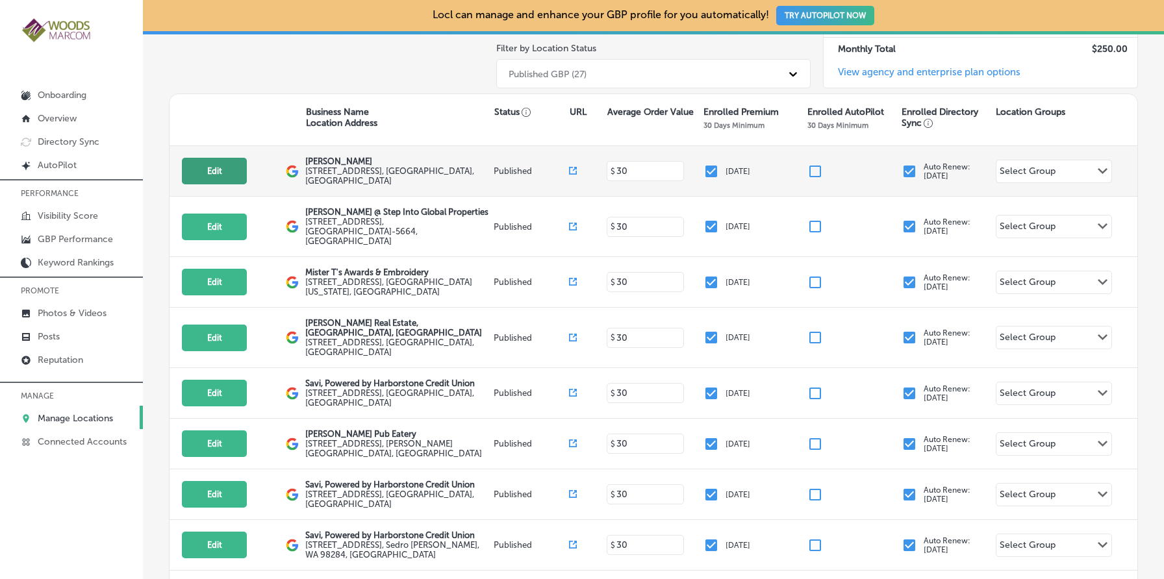
click at [229, 168] on button "Edit" at bounding box center [214, 171] width 65 height 27
select select "US"
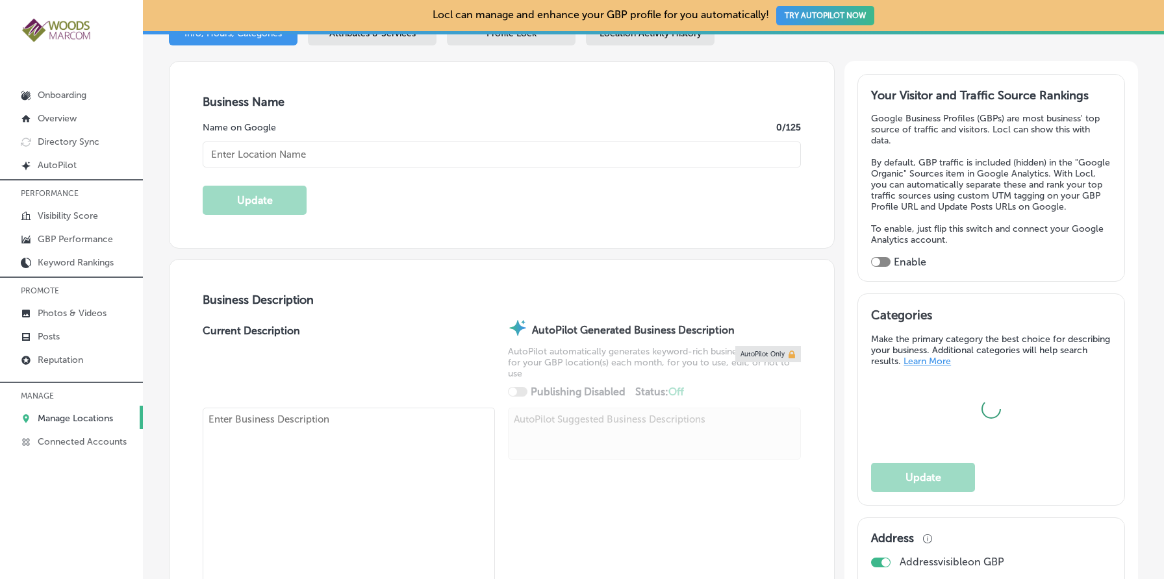
scroll to position [222, 0]
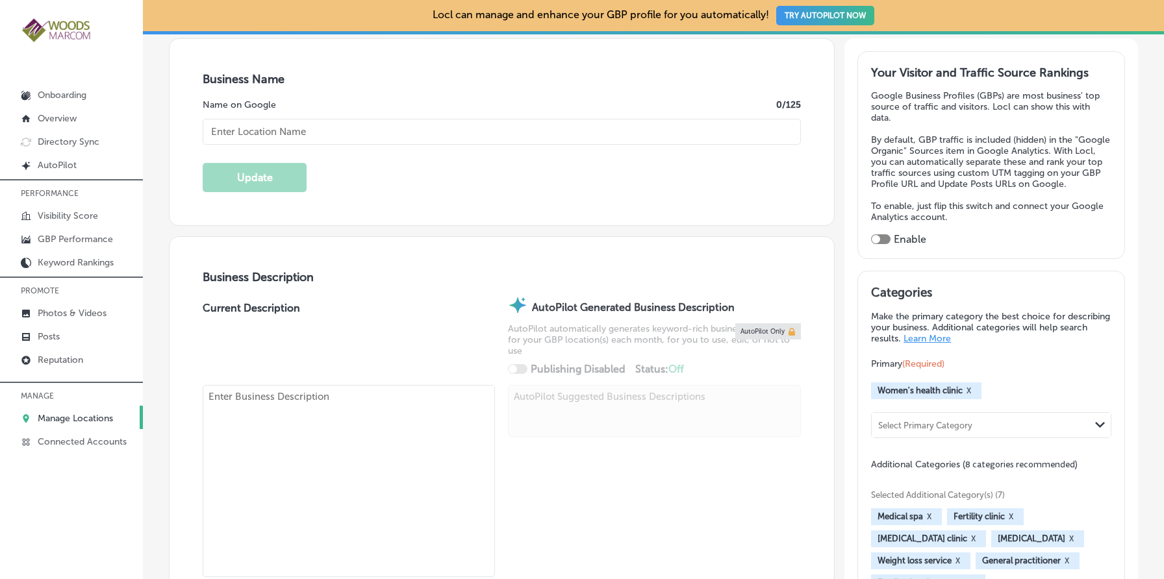
type textarea "[PERSON_NAME] is a leading women's health clinic dedicated to empowering you th…"
type input "[STREET_ADDRESS]"
type input "Suite A"
type input "[GEOGRAPHIC_DATA][PERSON_NAME]"
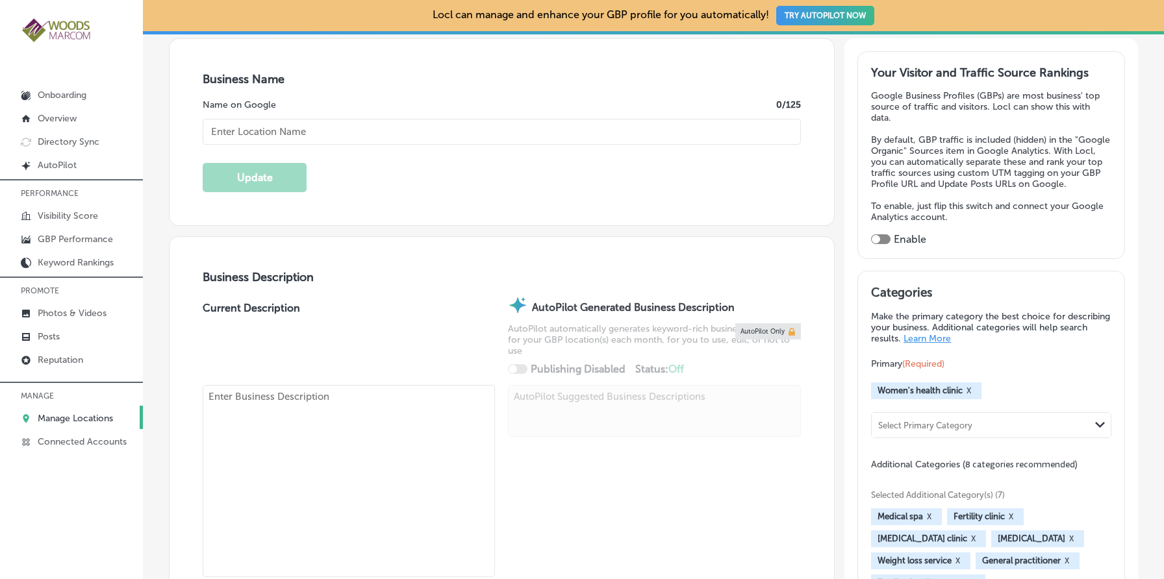
type input "98274"
type input "US"
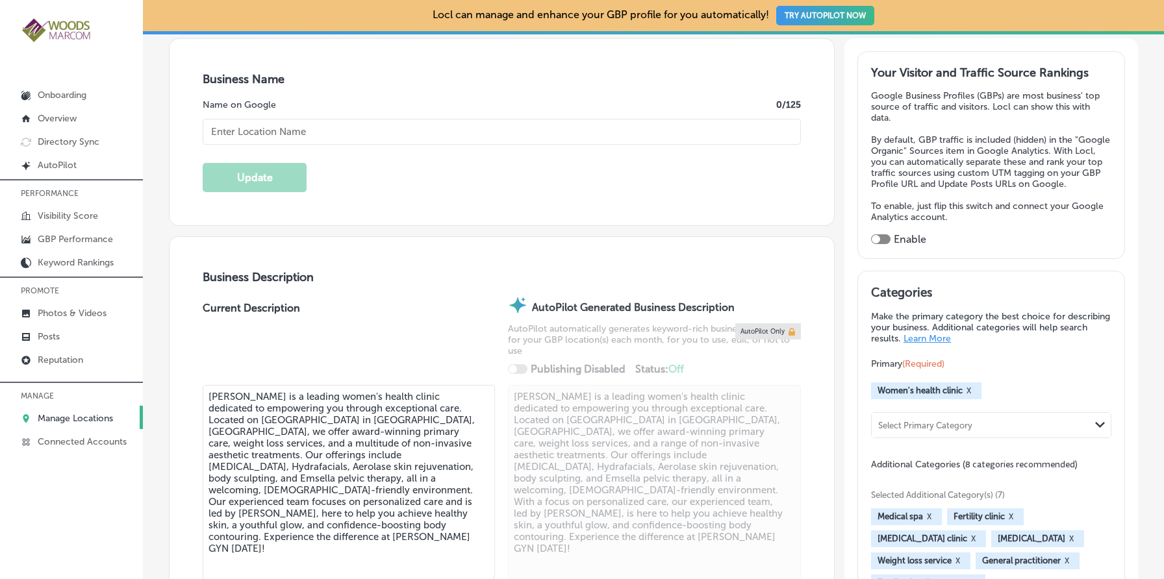
checkbox input "true"
type input "[URL][DOMAIN_NAME]"
type input "[PHONE_NUMBER]"
type input "[PERSON_NAME]"
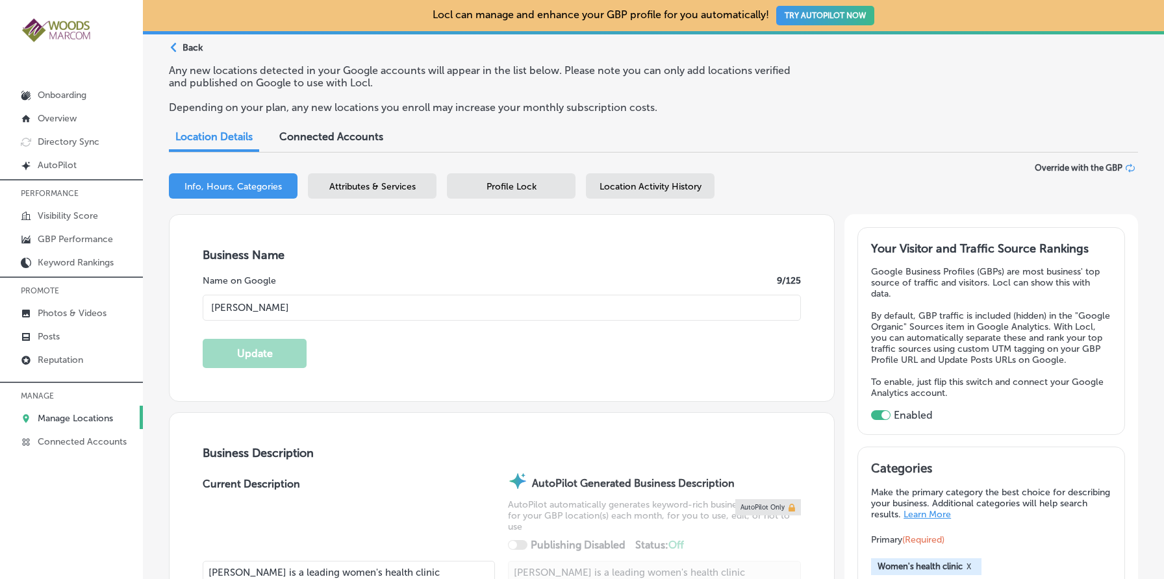
scroll to position [0, 0]
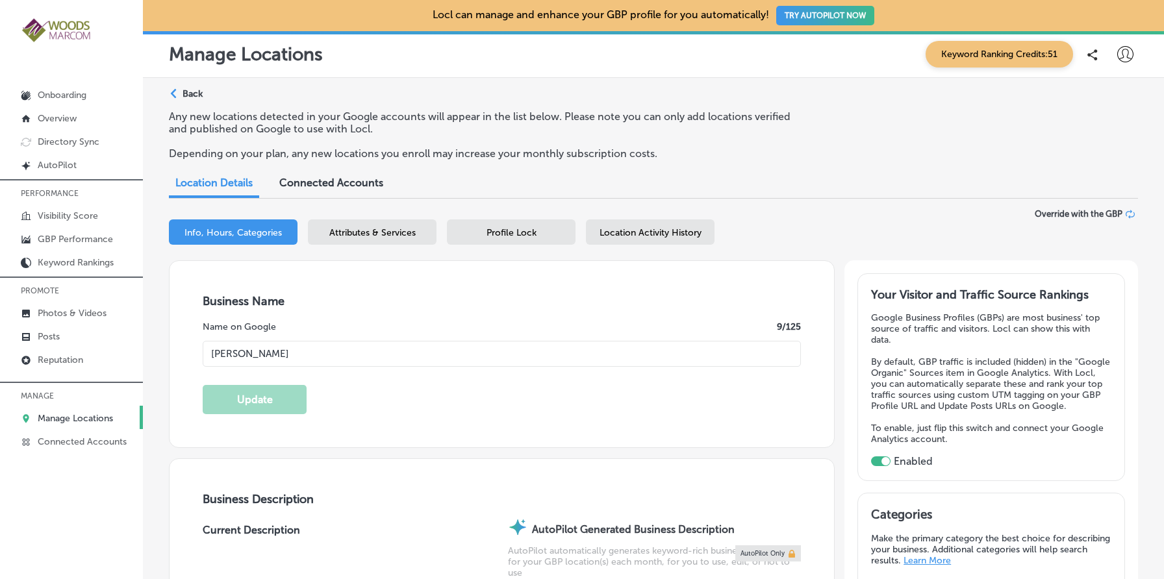
click at [418, 233] on div "Attributes & Services" at bounding box center [372, 231] width 129 height 25
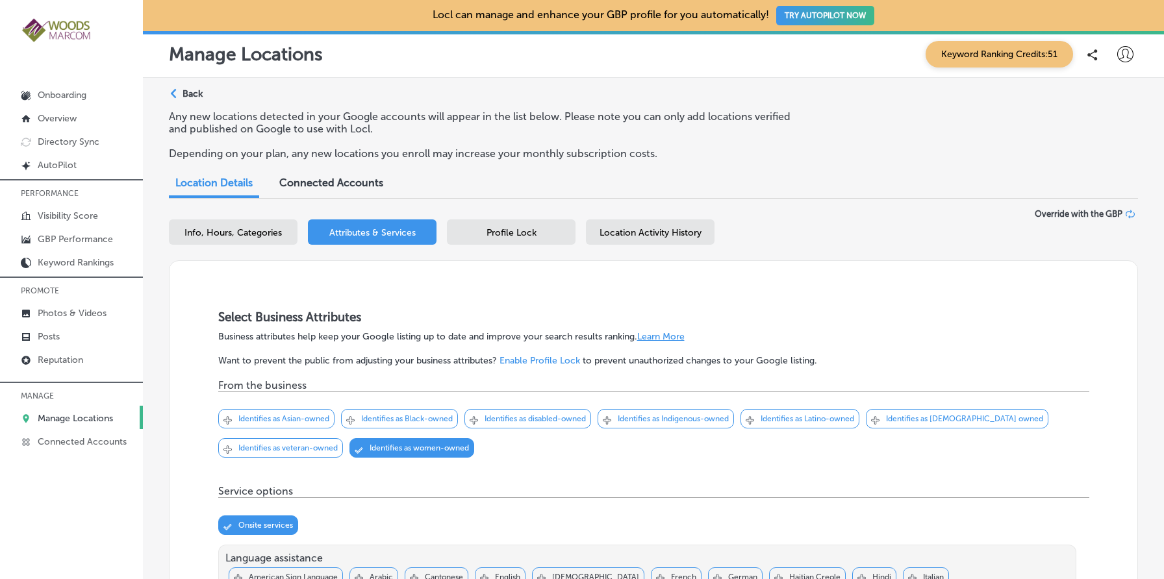
click at [262, 237] on span "Info, Hours, Categories" at bounding box center [232, 232] width 97 height 11
select select "US"
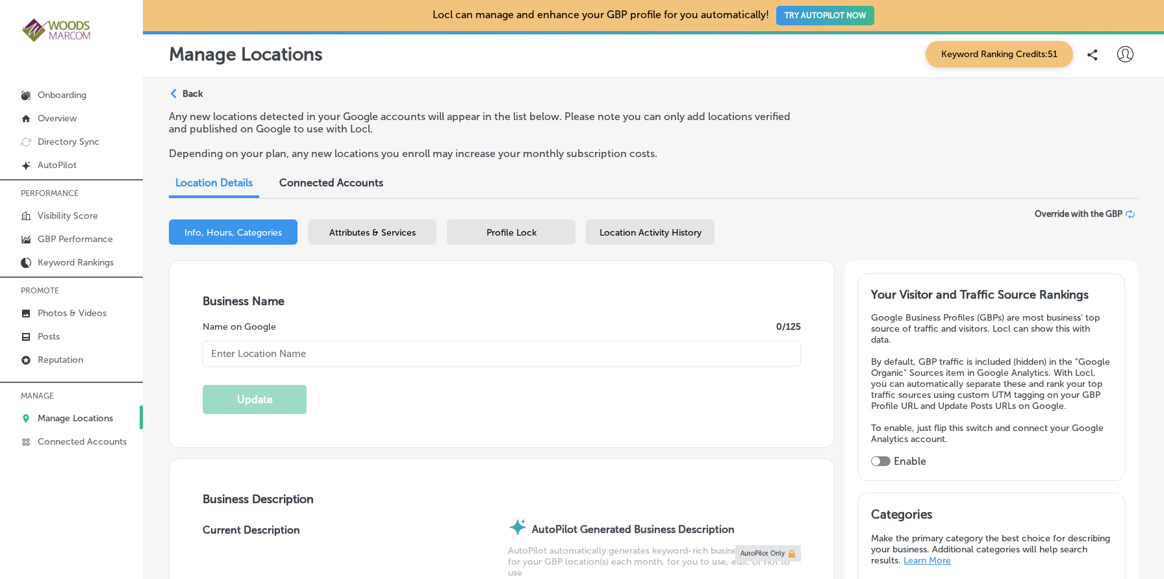
type input "Chinn GYN"
type textarea "Chinn GYN is a leading women's health clinic dedicated to empowering you throug…"
type input "111 S 12th St"
type input "Suite A"
type input "Mount Vernon"
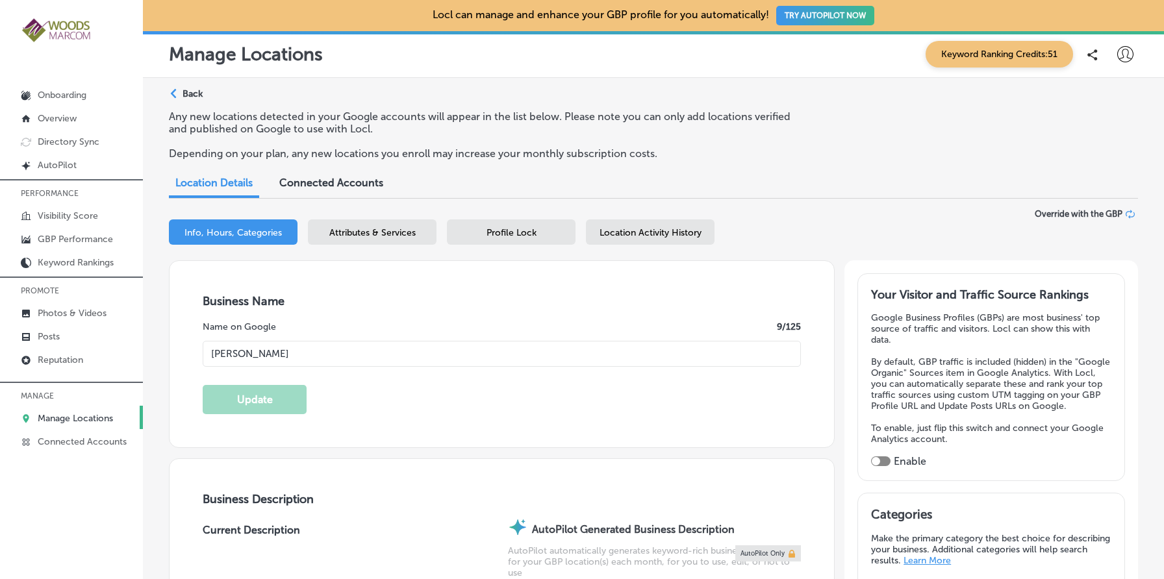
type input "98274"
type input "US"
type input "https://www.chinngyn.com/"
type textarea "Chinn GYN is a leading women's health clinic dedicated to empowering you throug…"
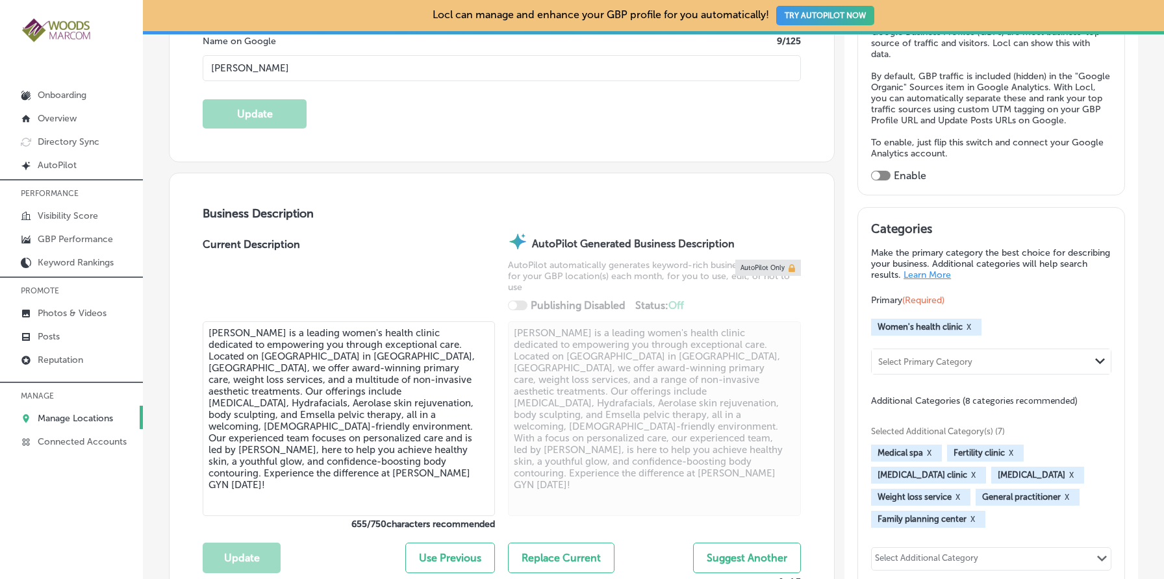
checkbox input "true"
type input "+1 360 824 5278"
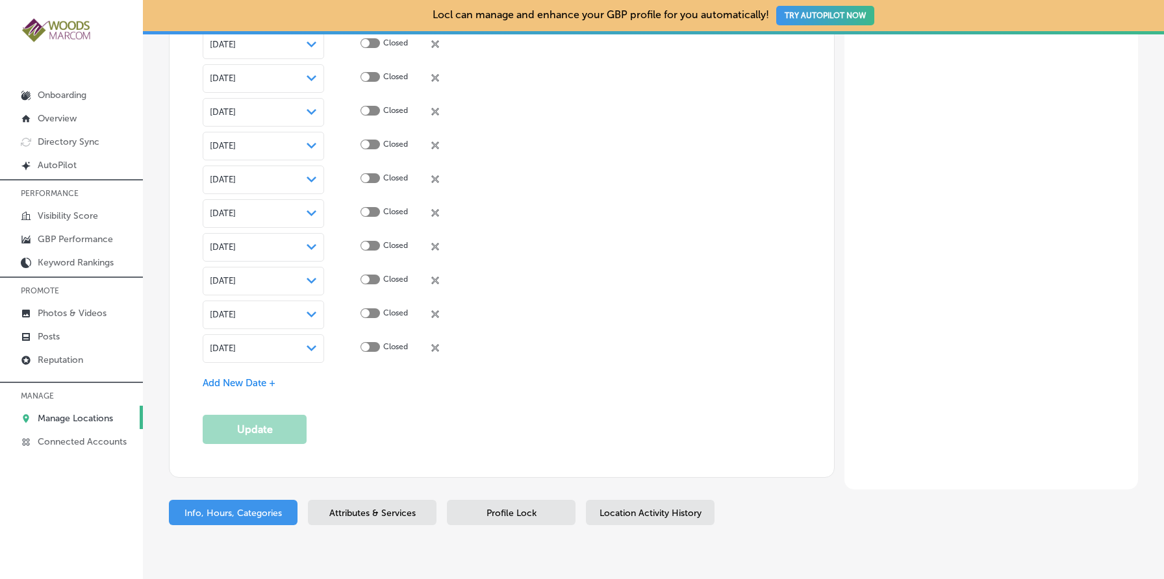
scroll to position [3757, 0]
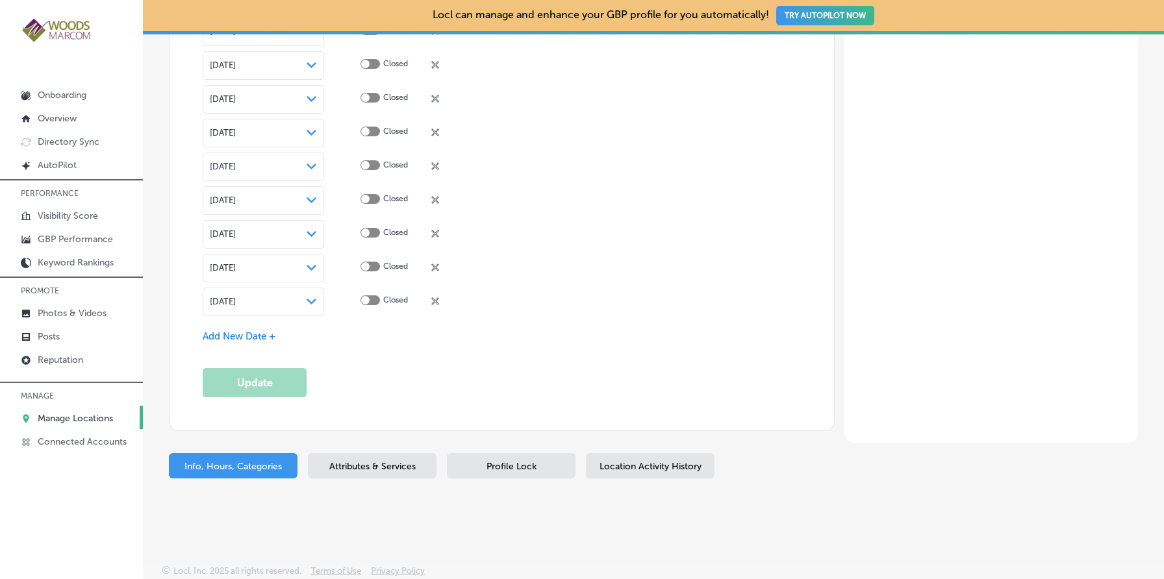
click at [371, 462] on span "Attributes & Services" at bounding box center [372, 466] width 86 height 11
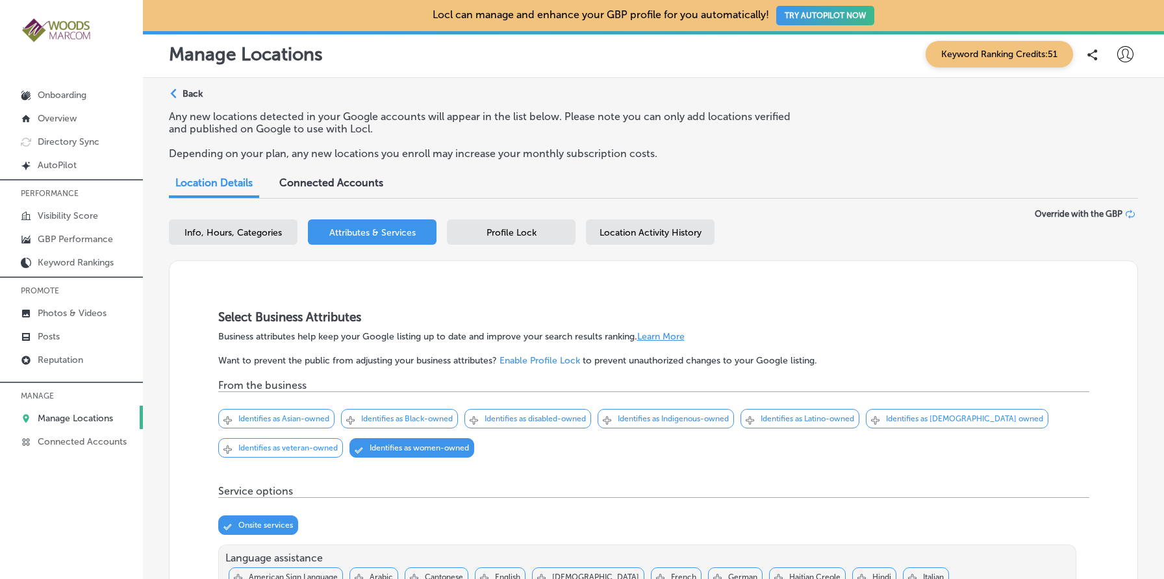
click at [287, 236] on div "Info, Hours, Categories" at bounding box center [233, 231] width 129 height 25
select select "US"
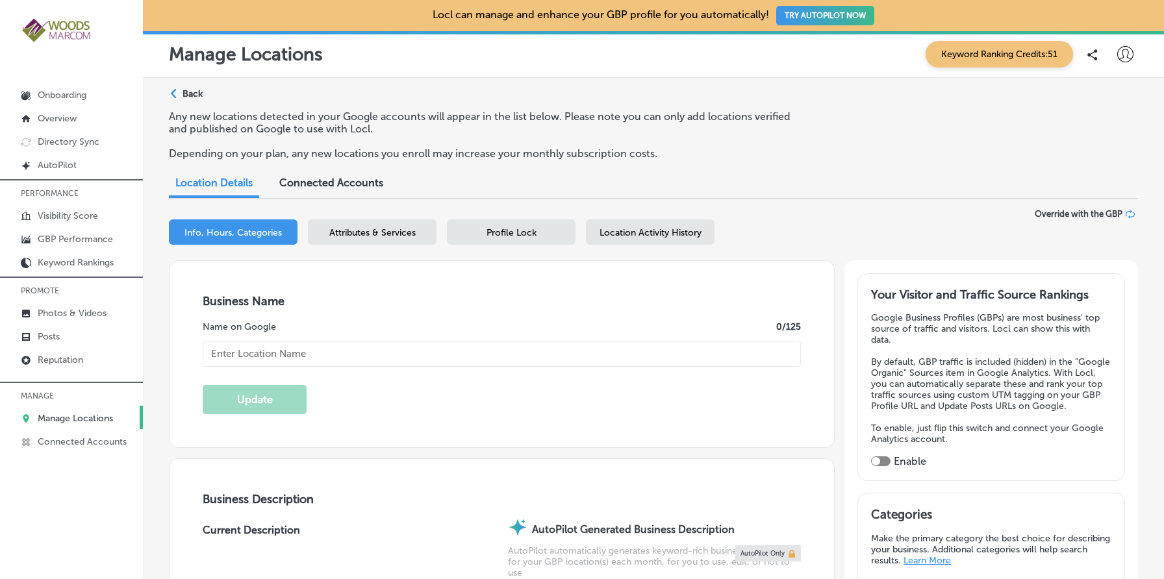
type textarea "Chinn GYN is a leading women's health clinic dedicated to empowering you throug…"
type input "111 S 12th St"
type input "Suite A"
type input "Mount Vernon"
type input "98274"
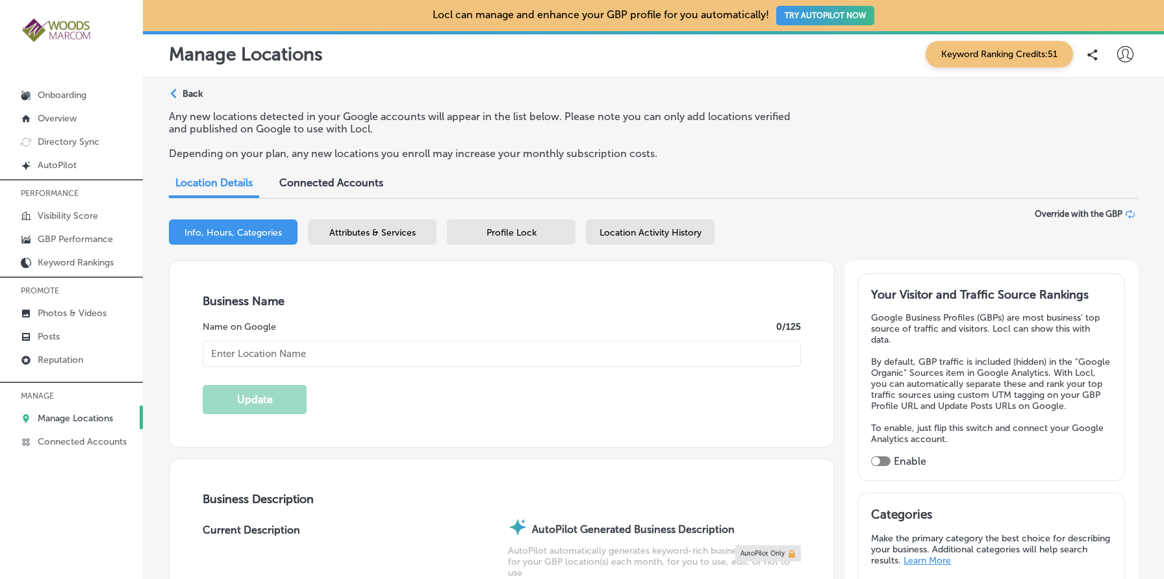
type input "US"
type textarea "Chinn GYN is a leading women's health clinic dedicated to empowering you throug…"
checkbox input "true"
type input "https://www.chinngyn.com/"
type input "Chinn GYN"
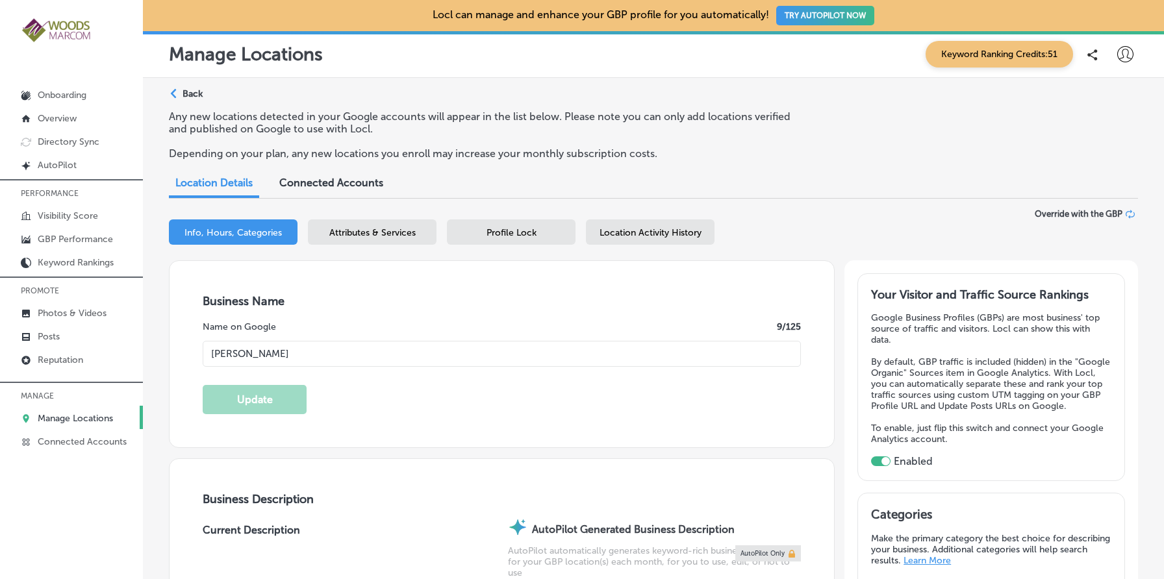
type input "+1 360 824 5278"
click at [194, 94] on p "Back" at bounding box center [192, 93] width 20 height 11
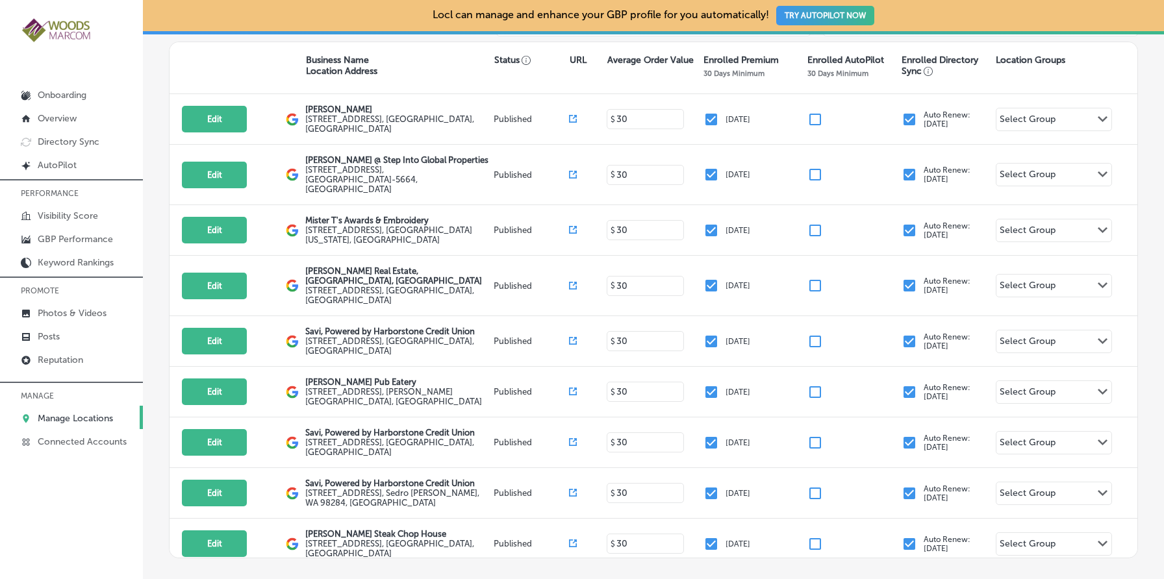
scroll to position [257, 0]
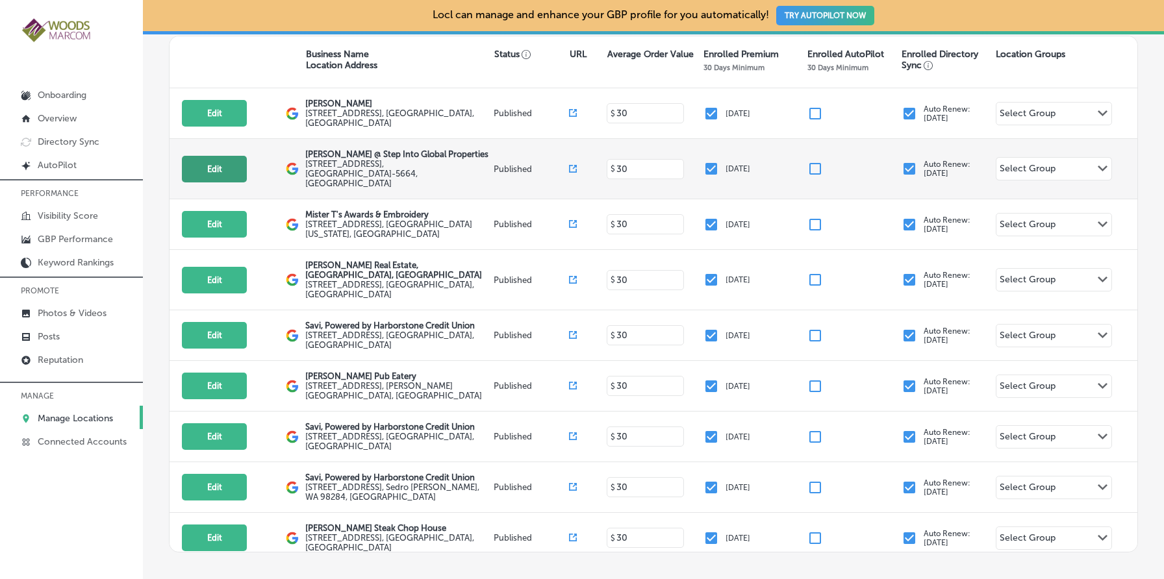
click at [198, 165] on button "Edit" at bounding box center [214, 169] width 65 height 27
select select "US"
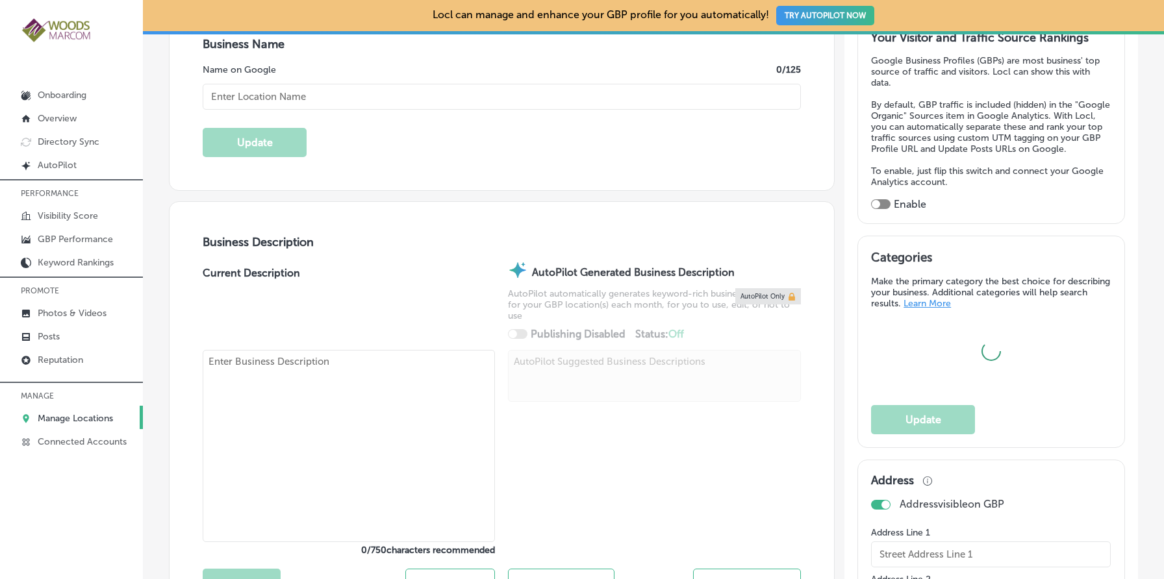
scroll to position [280, 0]
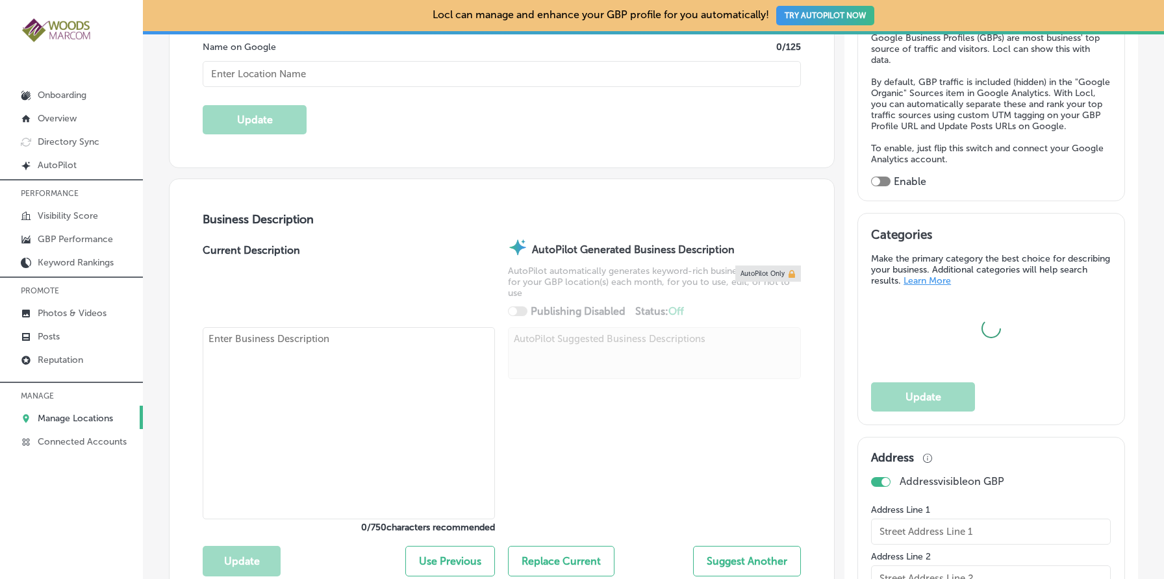
type textarea "Step Into Global Properties is your premier destination for luxury and investme…"
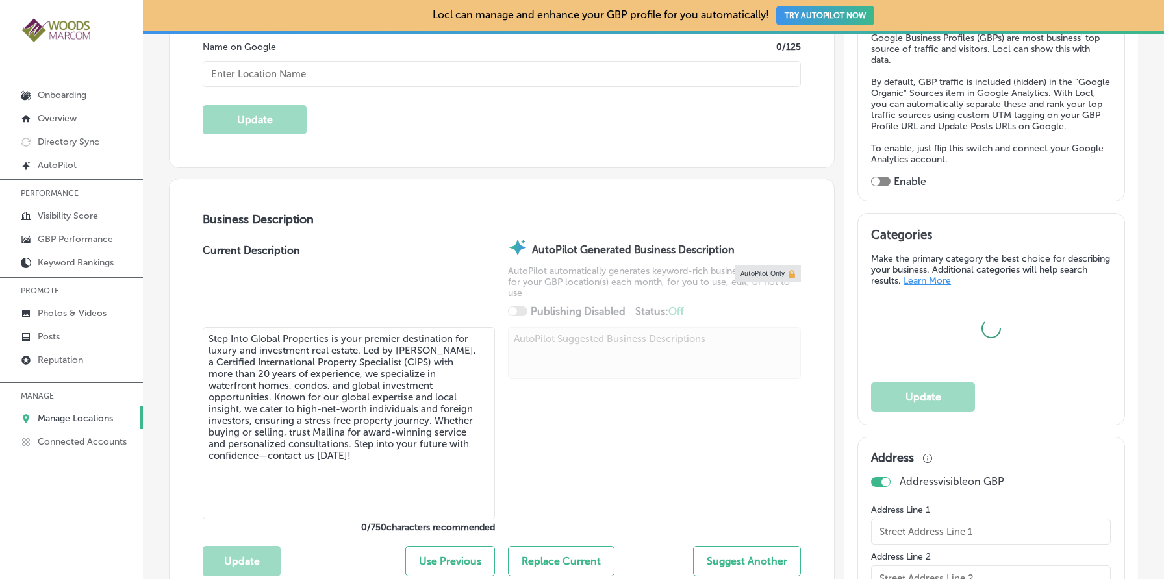
type input "2211 Rimland Dr"
type input "Suite #124"
type input "Bellingham"
type input "98226-5664"
type input "US"
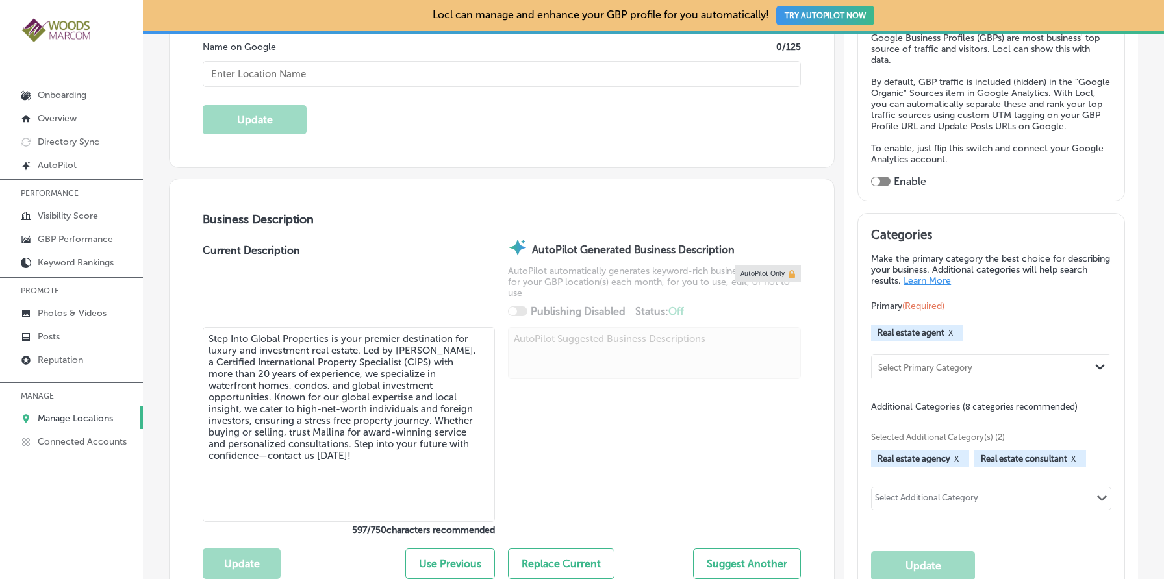
checkbox input "true"
type input "+1 360 220 7315"
type textarea "Step Into Global Properties is your premier destination for luxury and investme…"
type input "https://stepintoglobalproperties.com/"
type input "Mallina Wilson @ Step Into Global Properties"
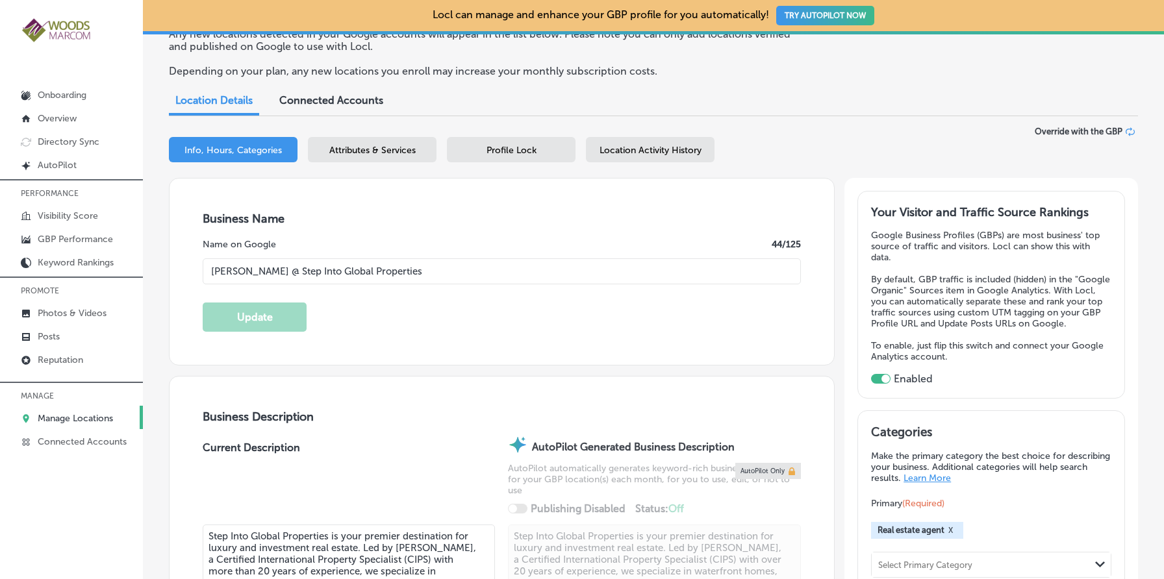
scroll to position [55, 0]
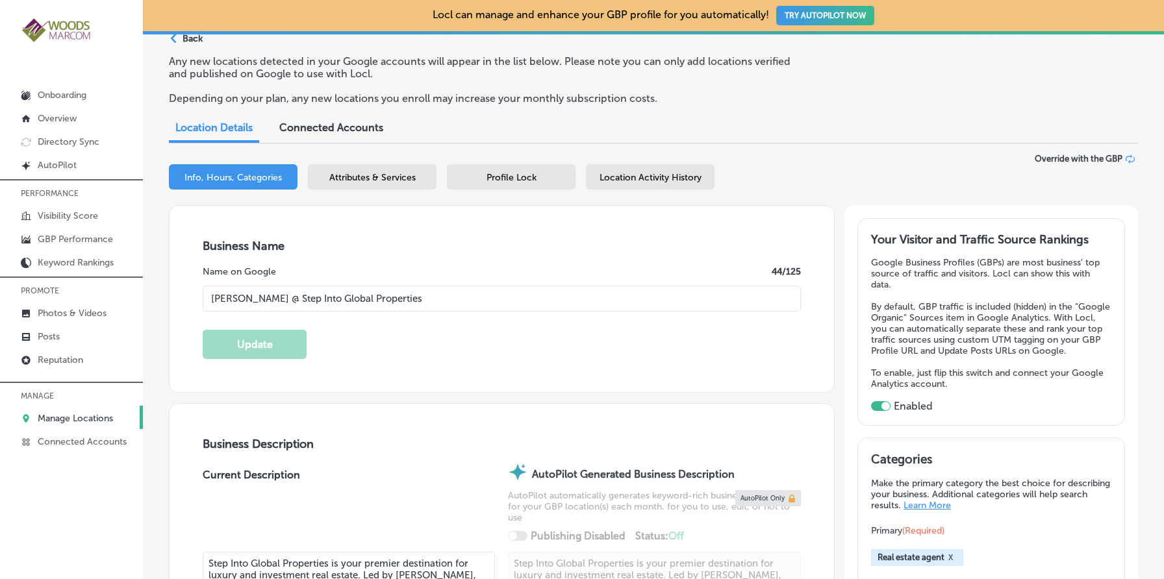
click at [331, 179] on span "Attributes & Services" at bounding box center [372, 177] width 86 height 11
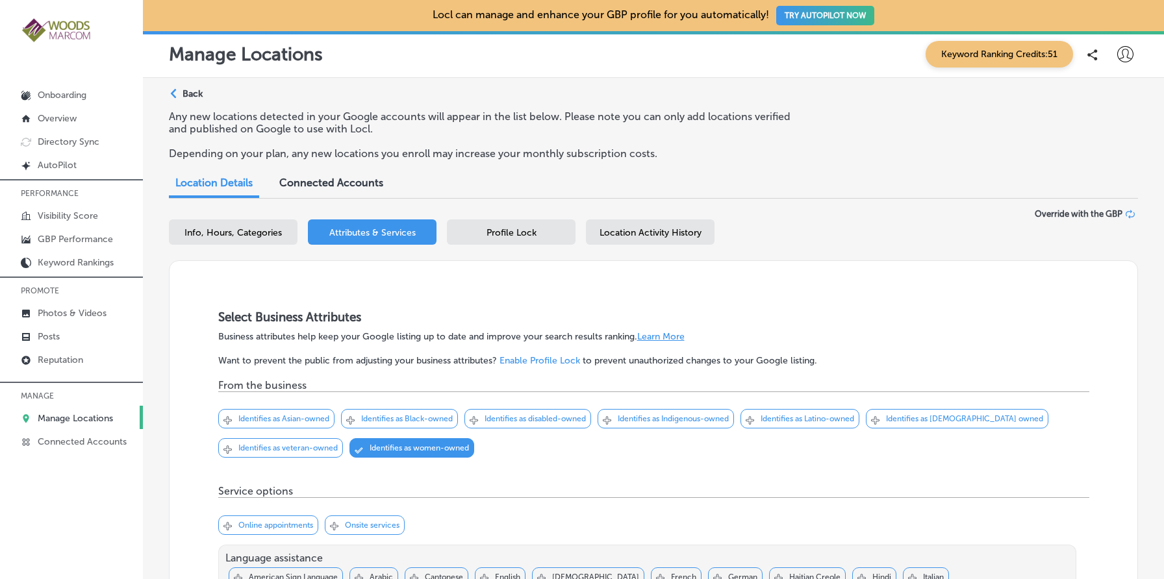
click at [177, 92] on div "Path Created with Sketch." at bounding box center [175, 94] width 10 height 10
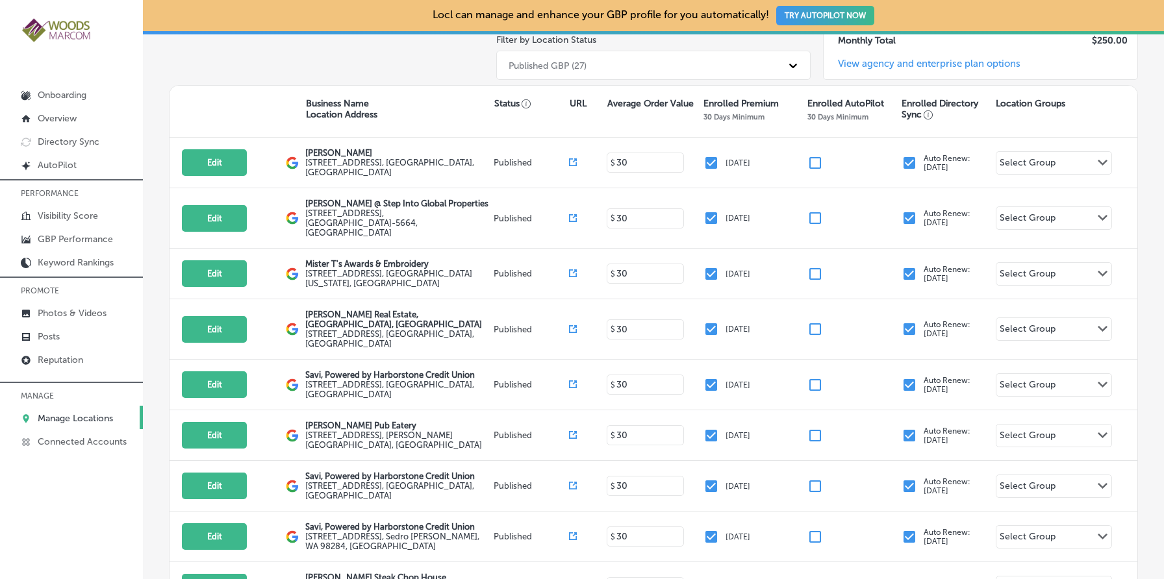
scroll to position [208, 0]
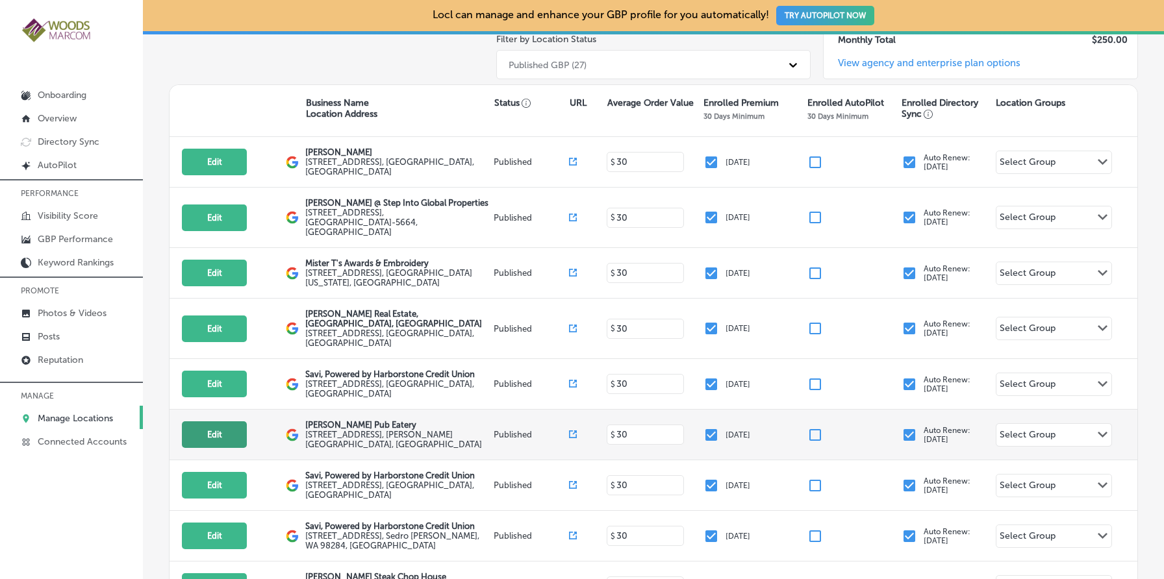
click at [220, 429] on button "Edit" at bounding box center [214, 434] width 65 height 27
select select "US"
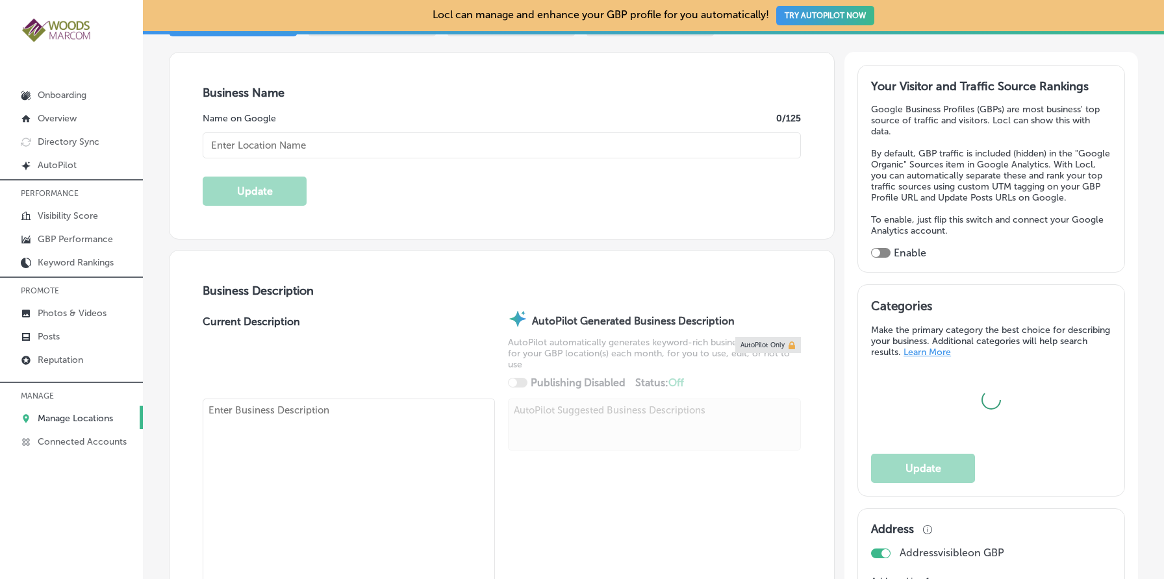
scroll to position [231, 0]
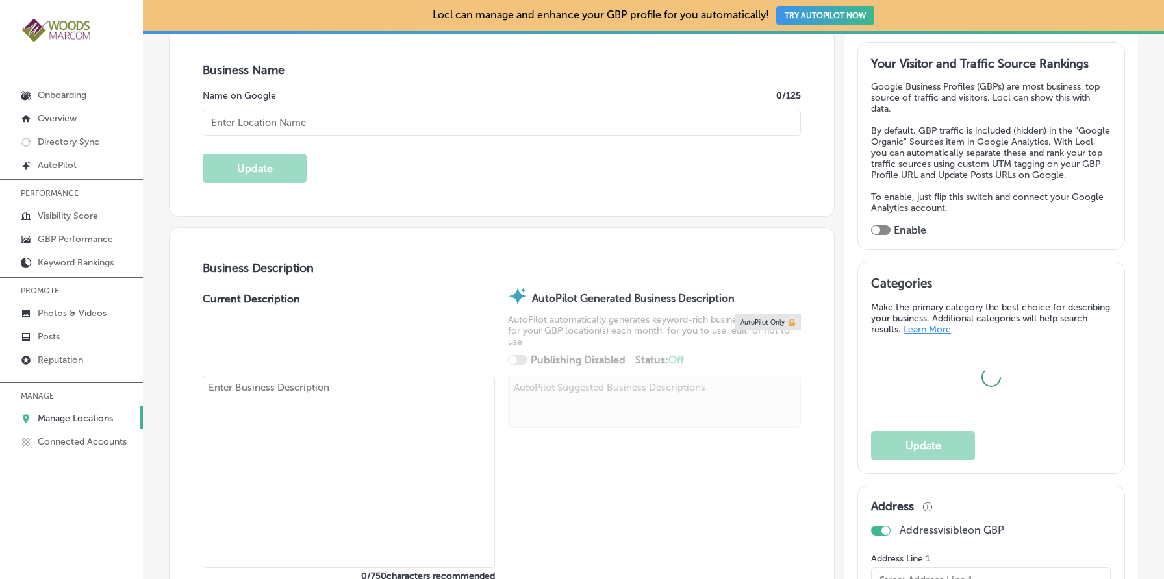
checkbox input "true"
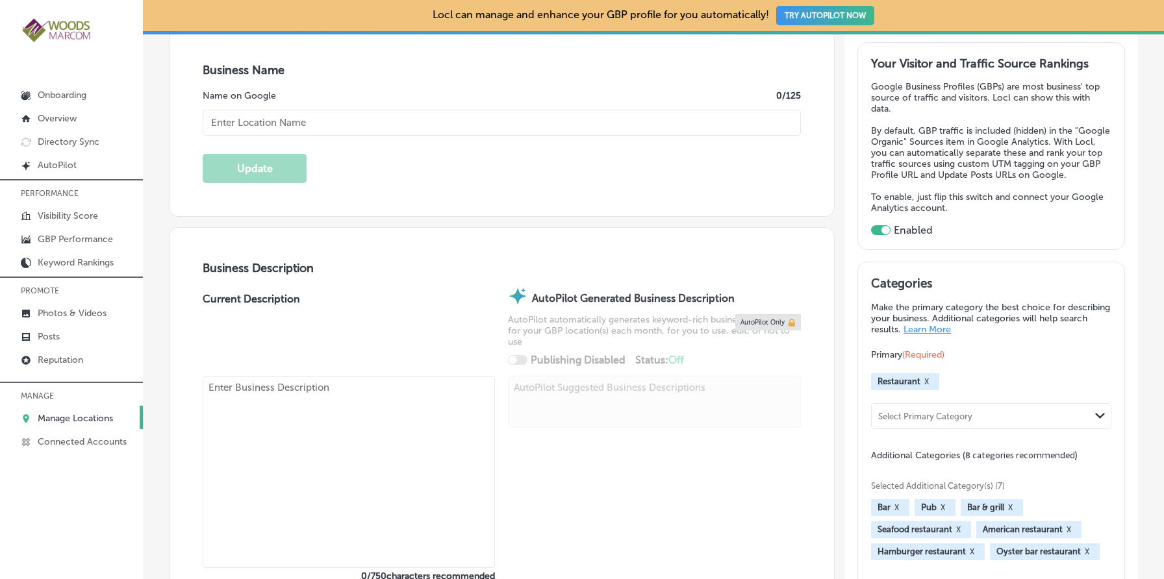
type input "Conway's Pub Eatery"
type input "18611 Main Street"
type input "Conway"
type input "98238"
type input "US"
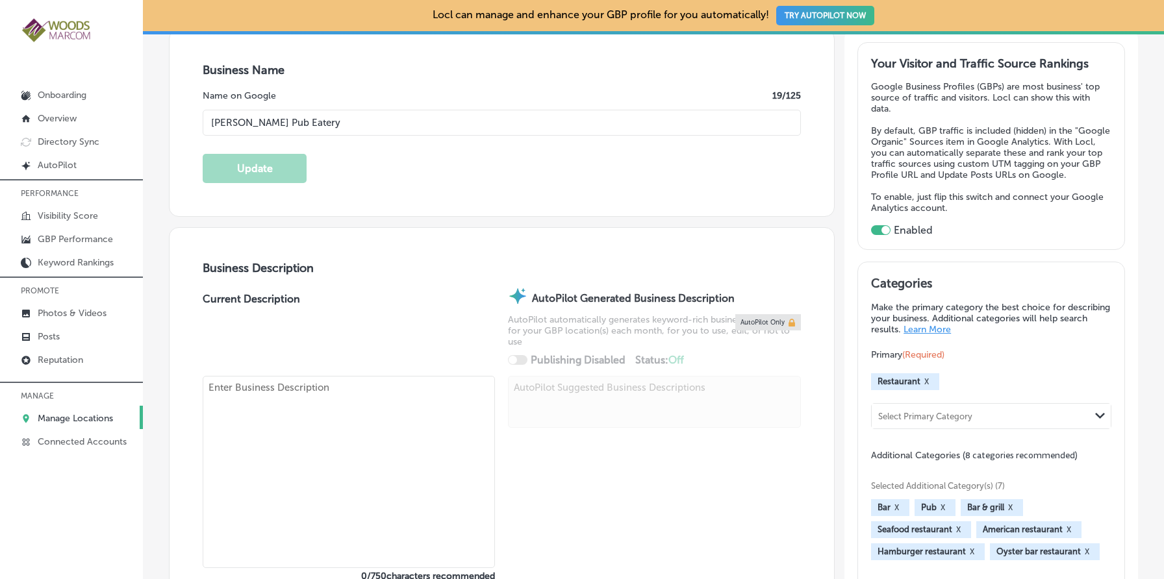
type textarea "Welcome to Conway's Pub Eatery, your go-to spot for delicious food and drinks! …"
type input "https://conwayspubandeatery.com/"
type textarea "Welcome to Conway's Pub Eatery, your locally-owned hot spot for delicious food …"
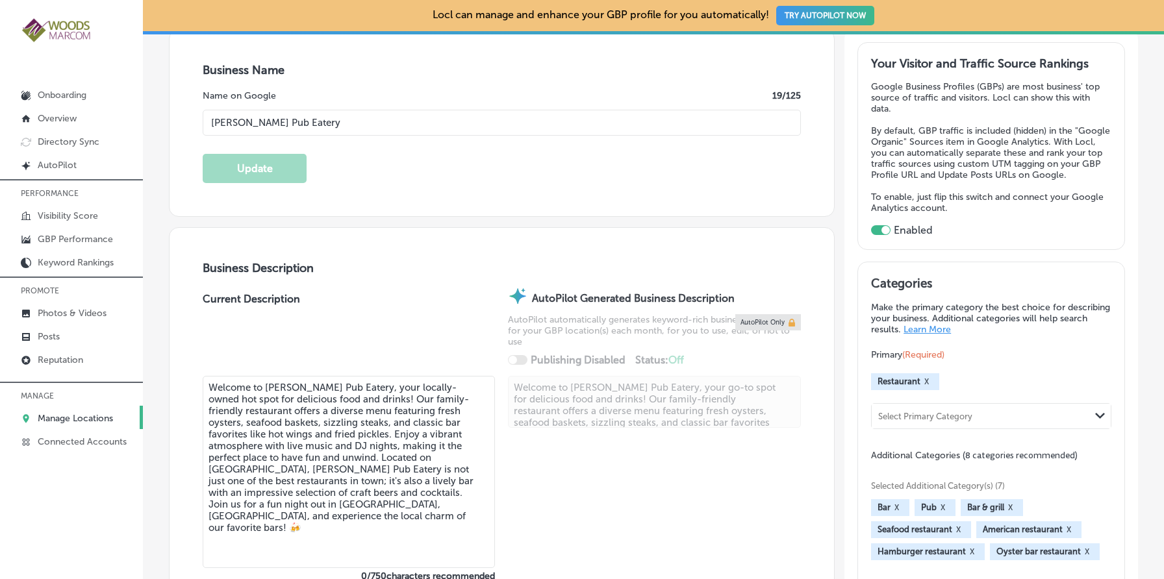
type input "+1 360 445 4733"
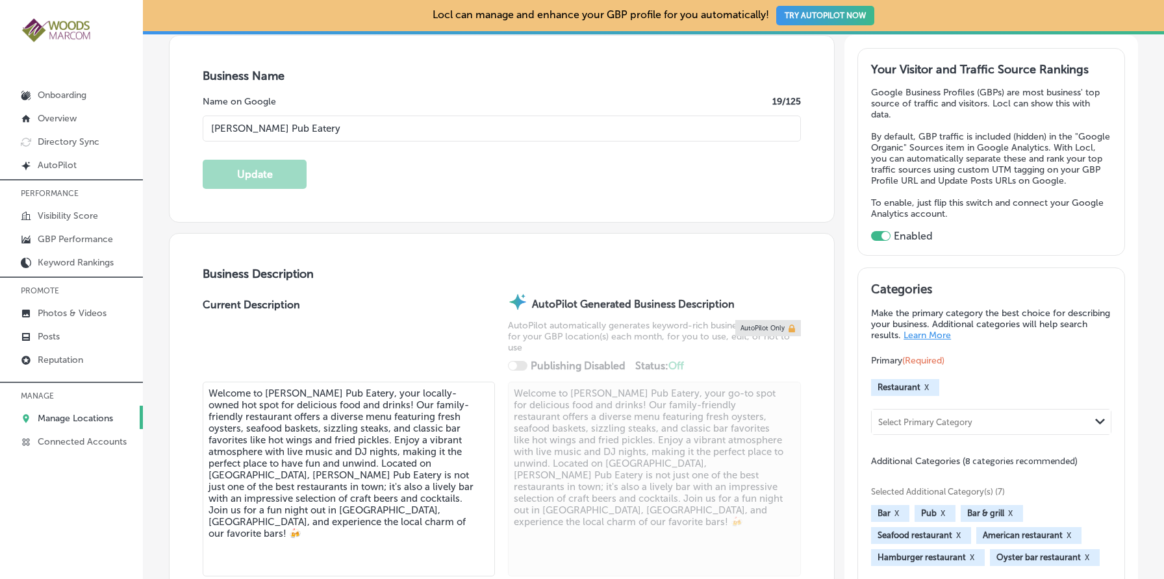
scroll to position [0, 0]
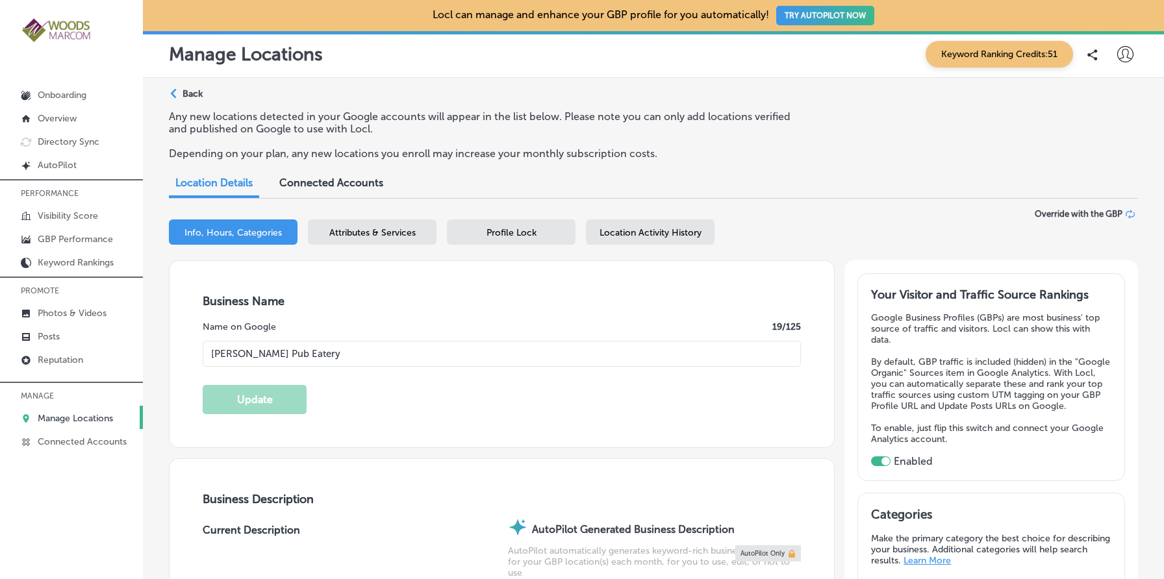
click at [378, 242] on div "Attributes & Services" at bounding box center [372, 231] width 129 height 25
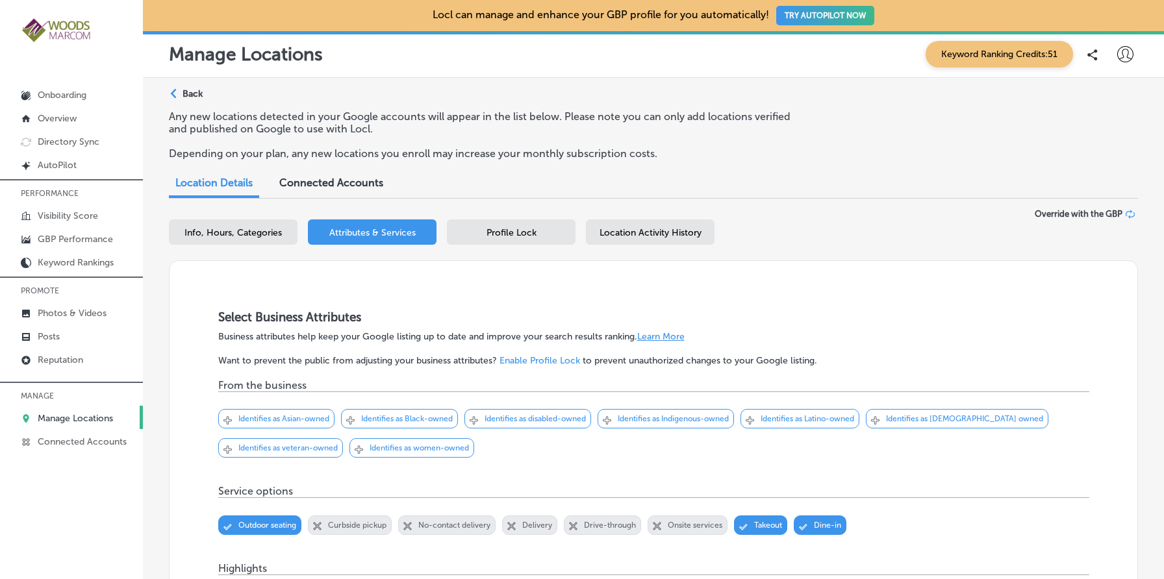
click at [523, 224] on div "Profile Lock" at bounding box center [511, 231] width 129 height 25
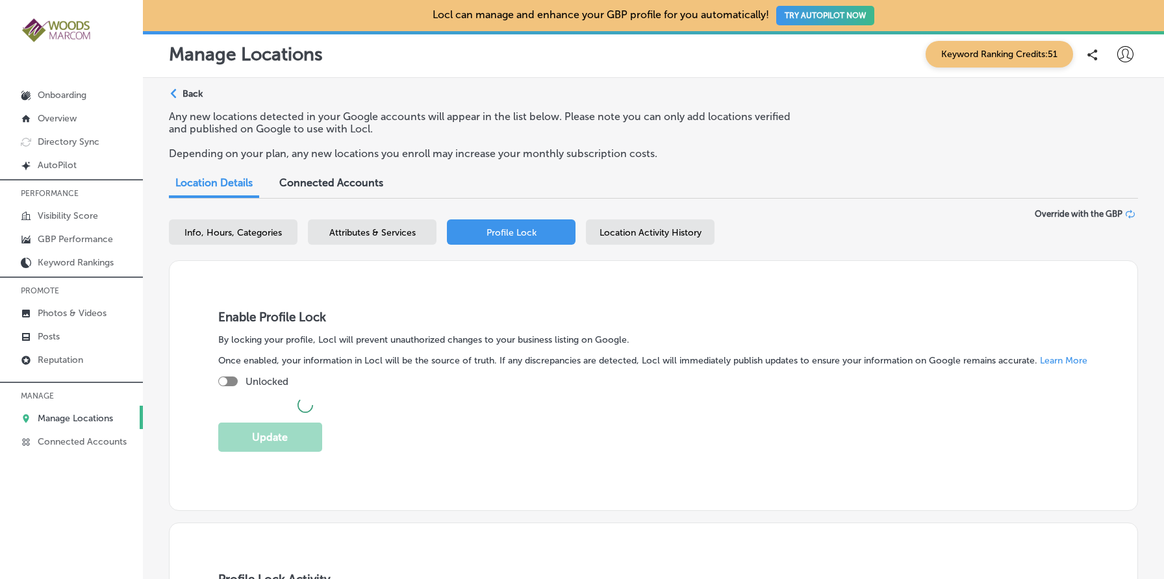
checkbox input "true"
click at [670, 225] on div "Location Activity History" at bounding box center [650, 231] width 129 height 25
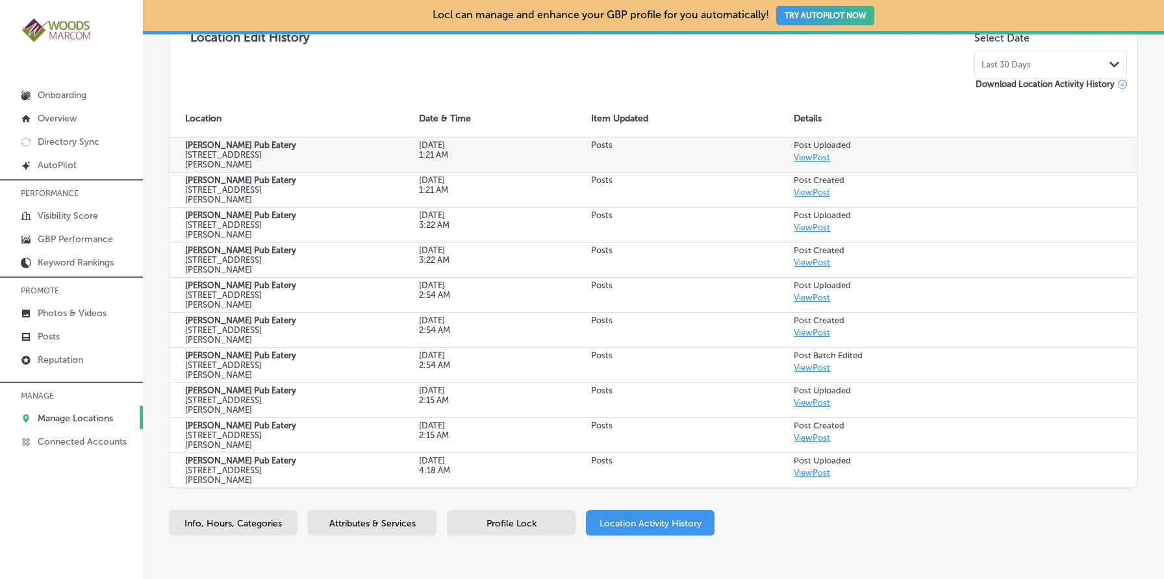
scroll to position [249, 0]
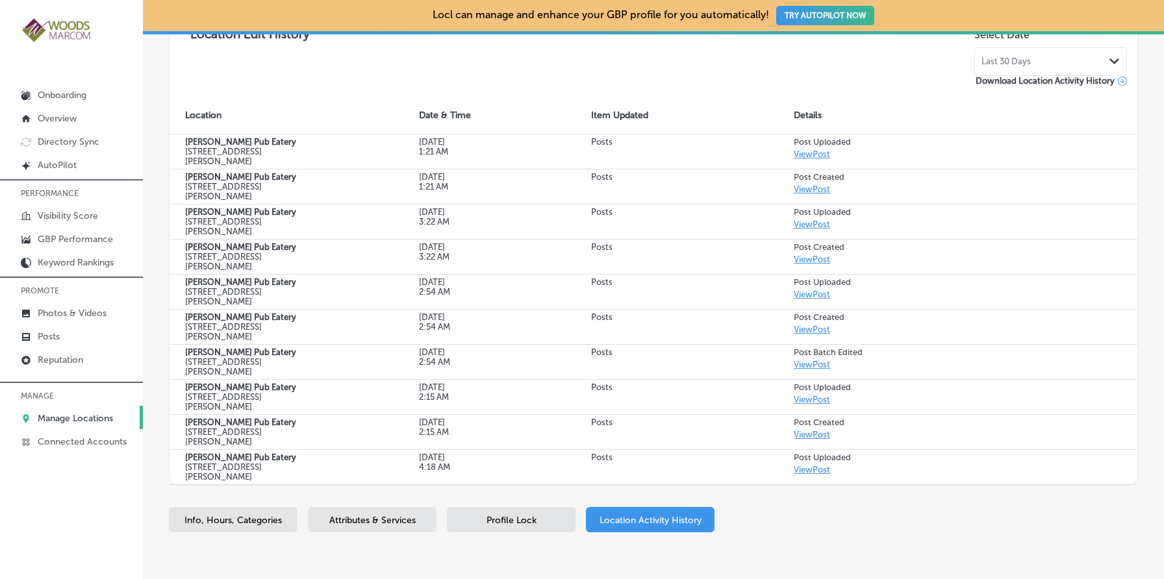
click at [1038, 57] on div "Last 30 Days Path Created with Sketch." at bounding box center [1050, 61] width 138 height 10
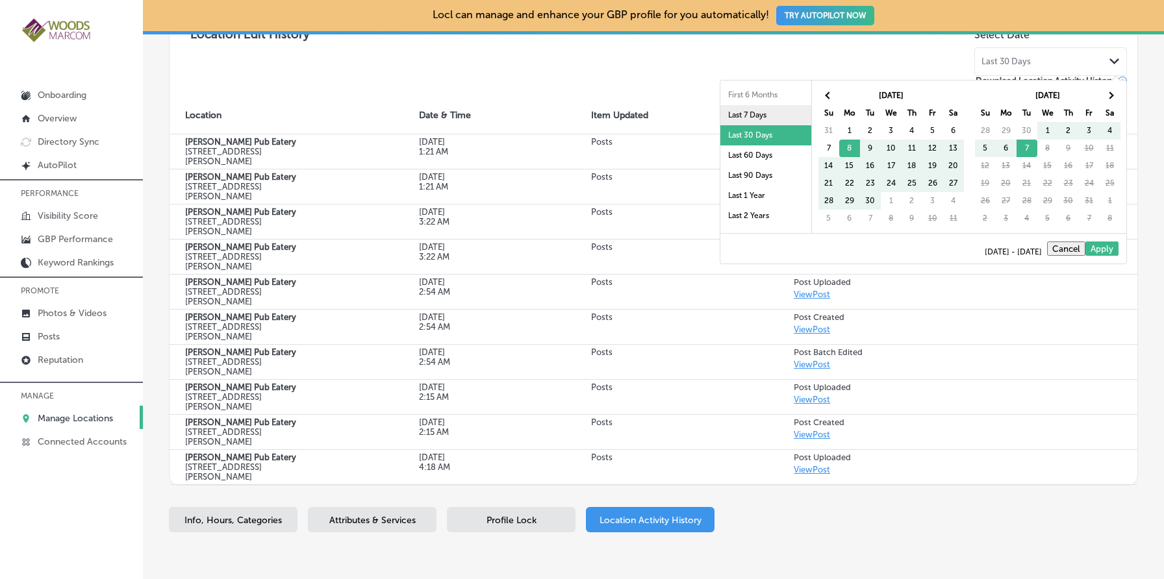
scroll to position [66, 0]
click at [758, 188] on li "Last 1 Year" at bounding box center [765, 191] width 91 height 20
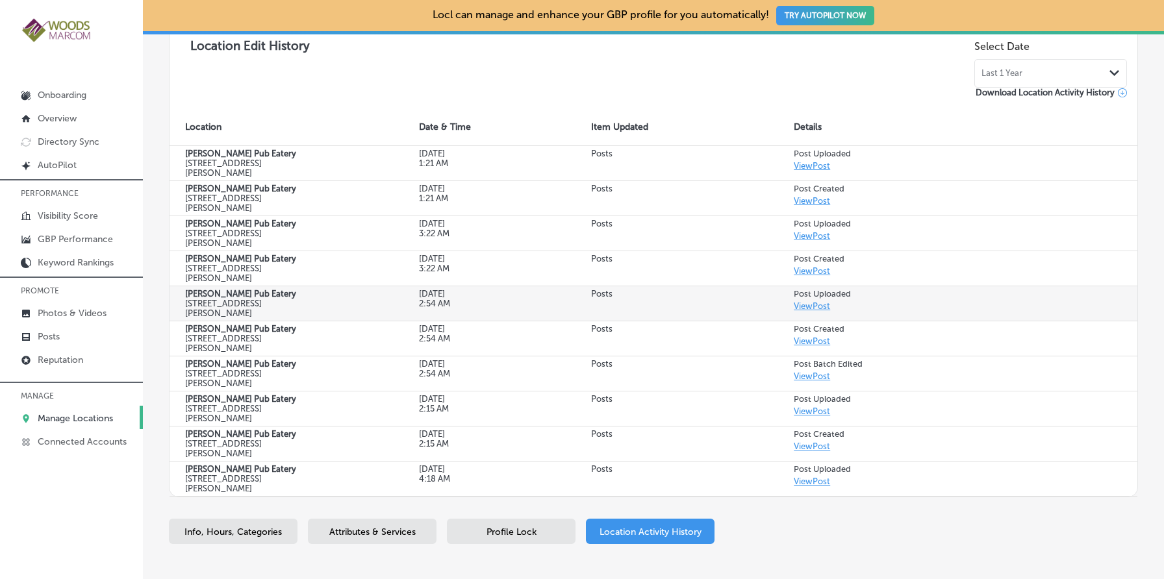
scroll to position [229, 0]
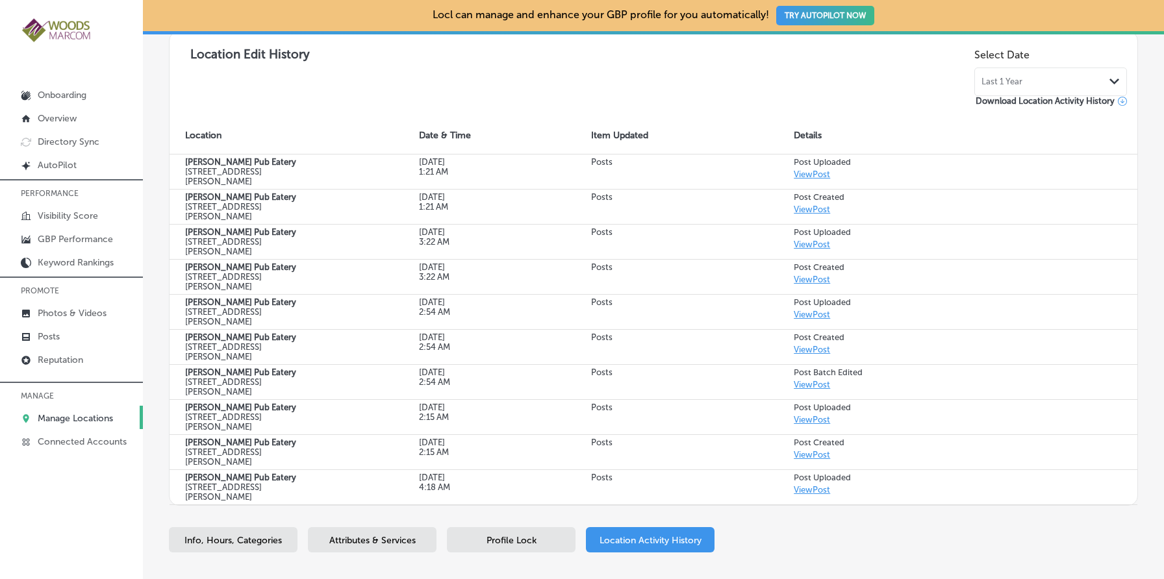
click at [1061, 81] on div "Last 1 Year Path Created with Sketch." at bounding box center [1050, 82] width 138 height 10
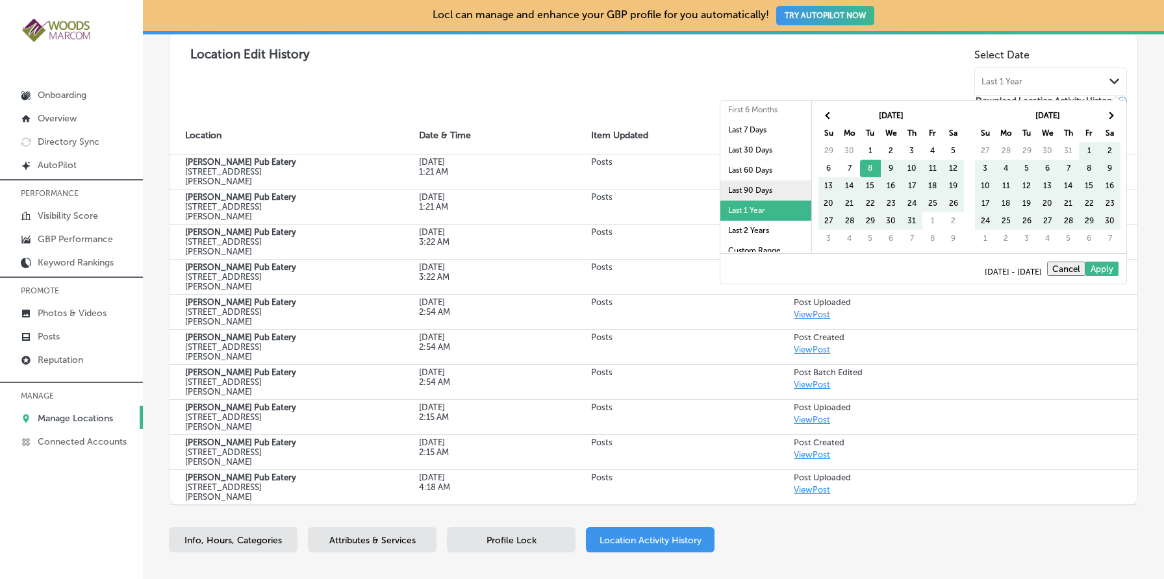
click at [781, 186] on li "Last 90 Days" at bounding box center [765, 191] width 91 height 20
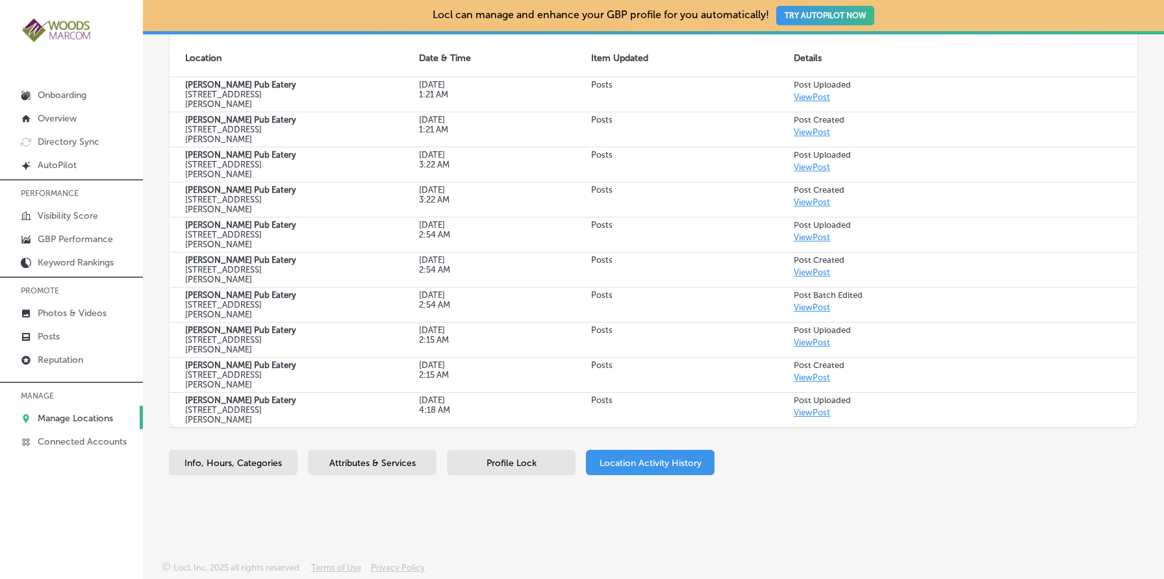
scroll to position [0, 0]
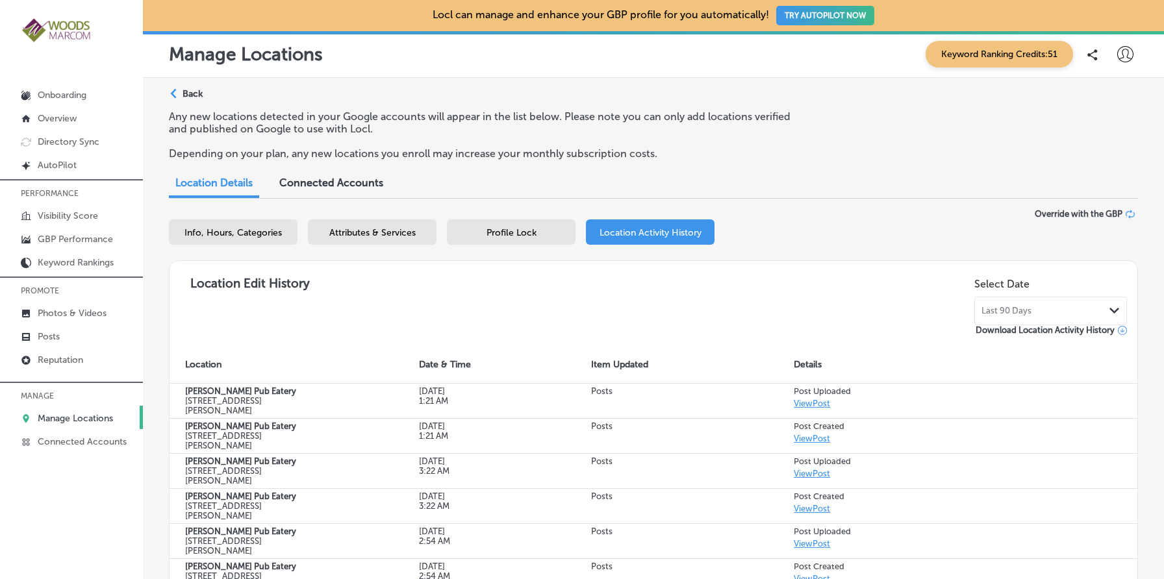
click at [1036, 310] on div "Last 90 Days Path Created with Sketch." at bounding box center [1050, 311] width 138 height 10
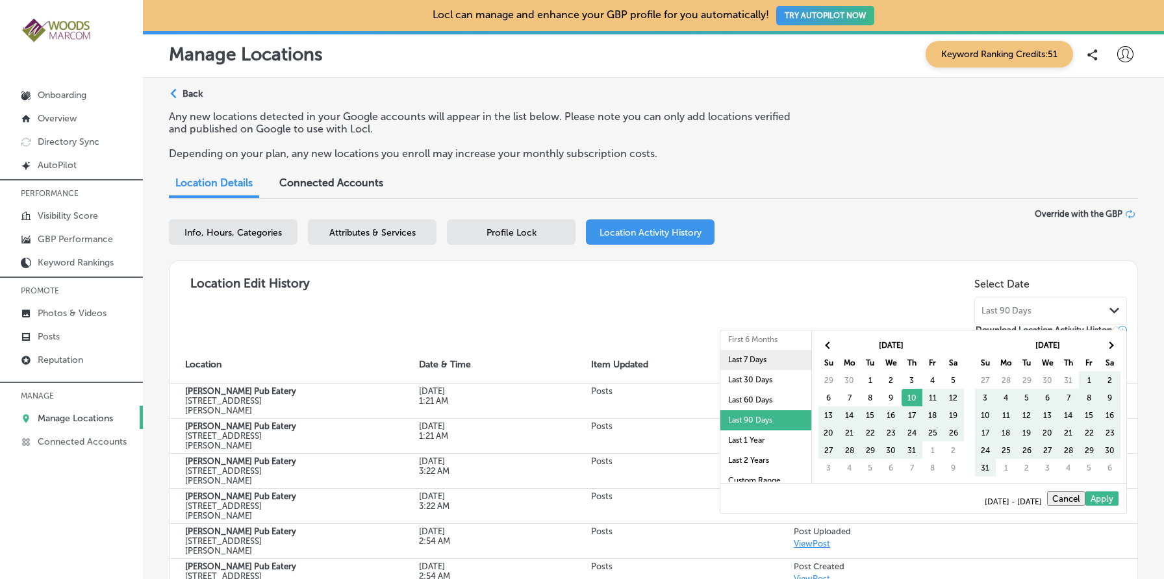
click at [777, 364] on li "Last 7 Days" at bounding box center [765, 360] width 91 height 20
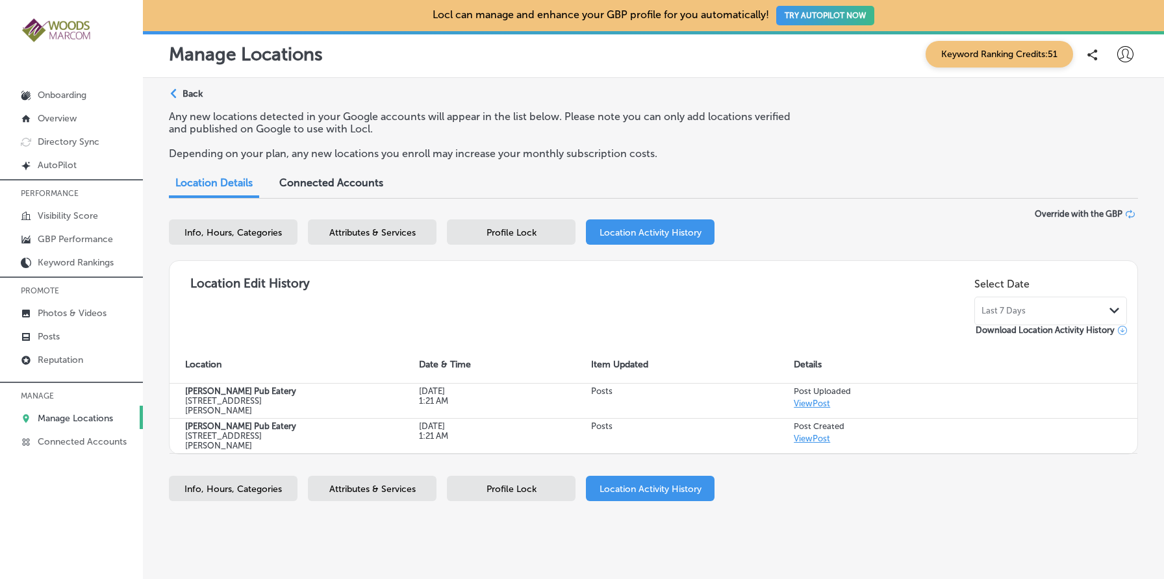
click at [1018, 308] on span "Last 7 Days" at bounding box center [1003, 311] width 44 height 10
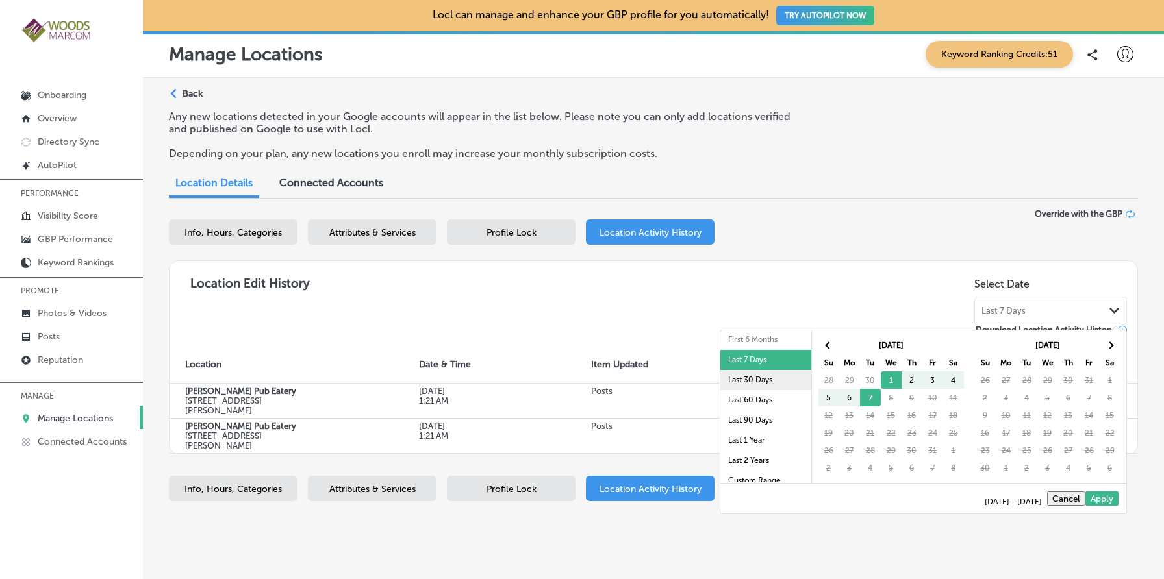
click at [778, 381] on li "Last 30 Days" at bounding box center [765, 380] width 91 height 20
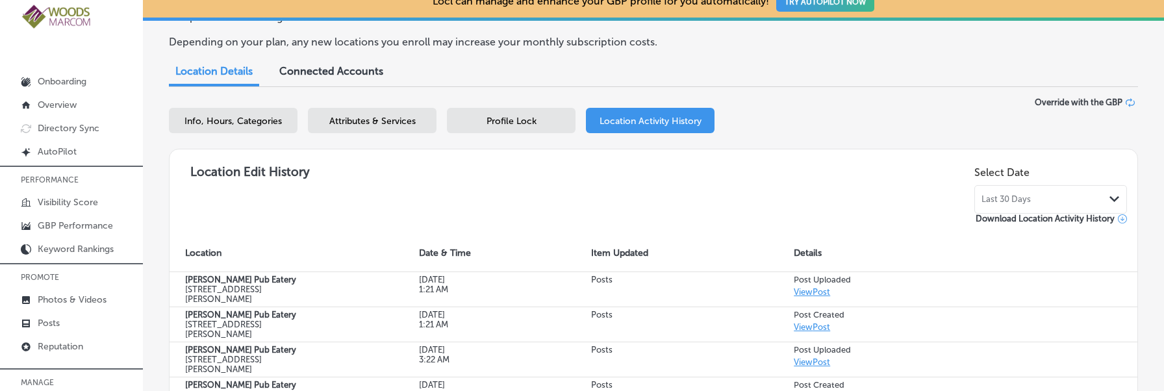
scroll to position [88, 0]
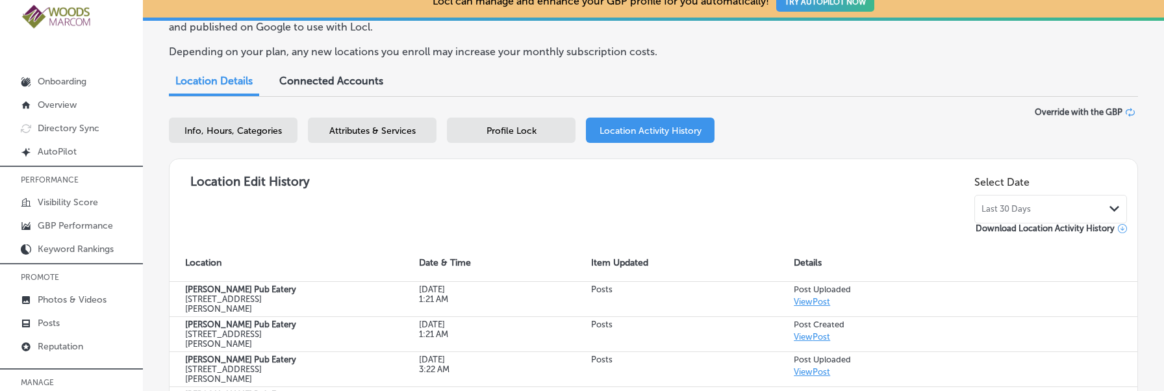
click at [1047, 207] on div "Last 30 Days Path Created with Sketch." at bounding box center [1050, 209] width 138 height 10
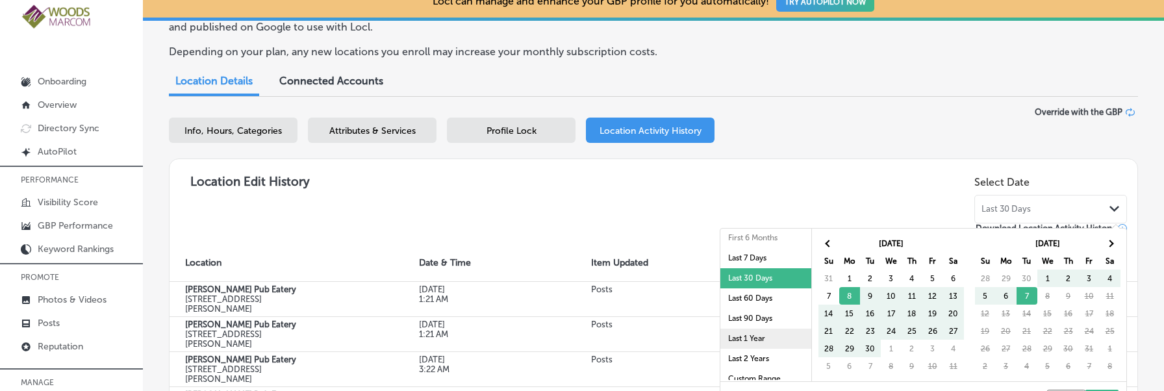
click at [775, 336] on li "Last 1 Year" at bounding box center [765, 339] width 91 height 20
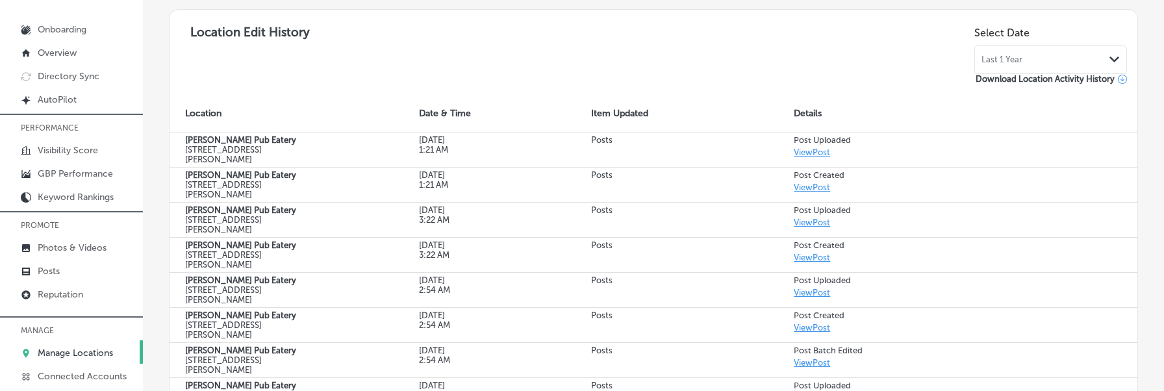
scroll to position [206, 0]
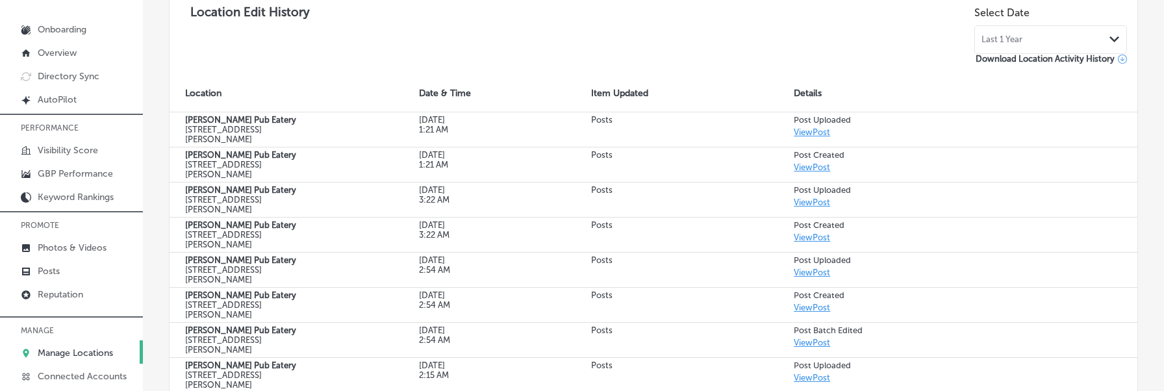
click at [1058, 34] on div "Last 1 Year Path Created with Sketch." at bounding box center [1050, 39] width 138 height 10
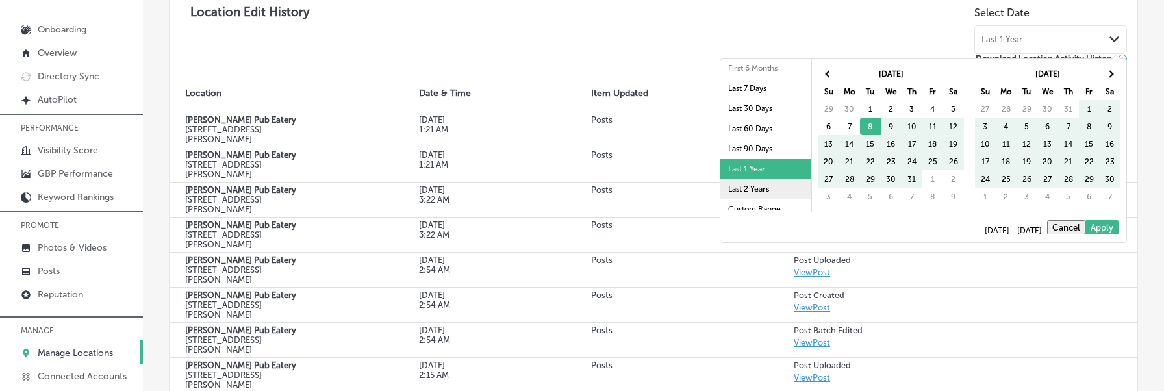
click at [759, 190] on li "Last 2 Years" at bounding box center [765, 189] width 91 height 20
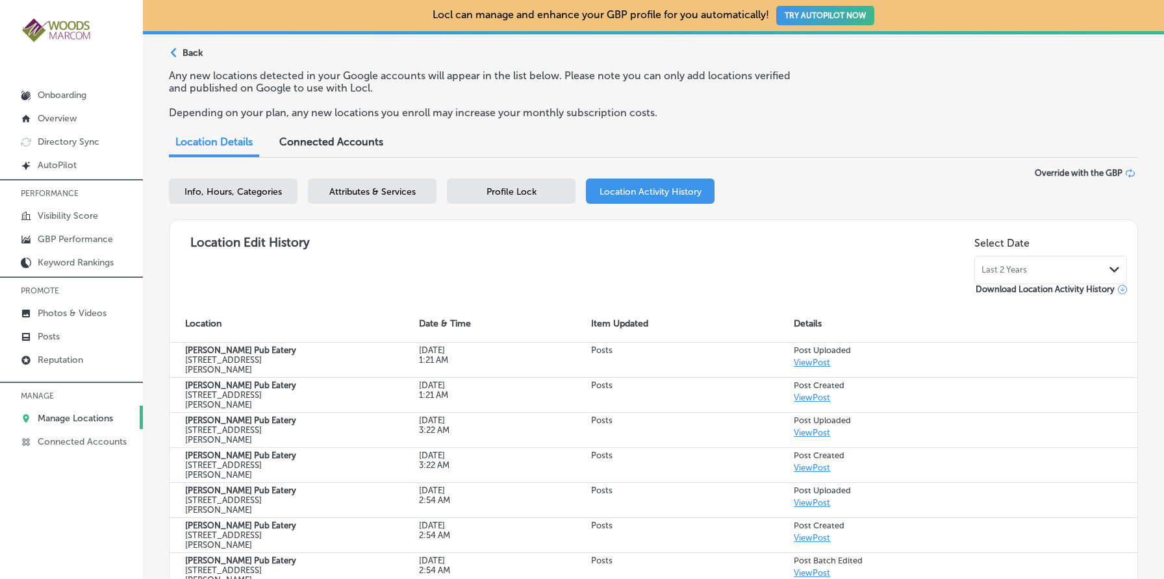
scroll to position [0, 0]
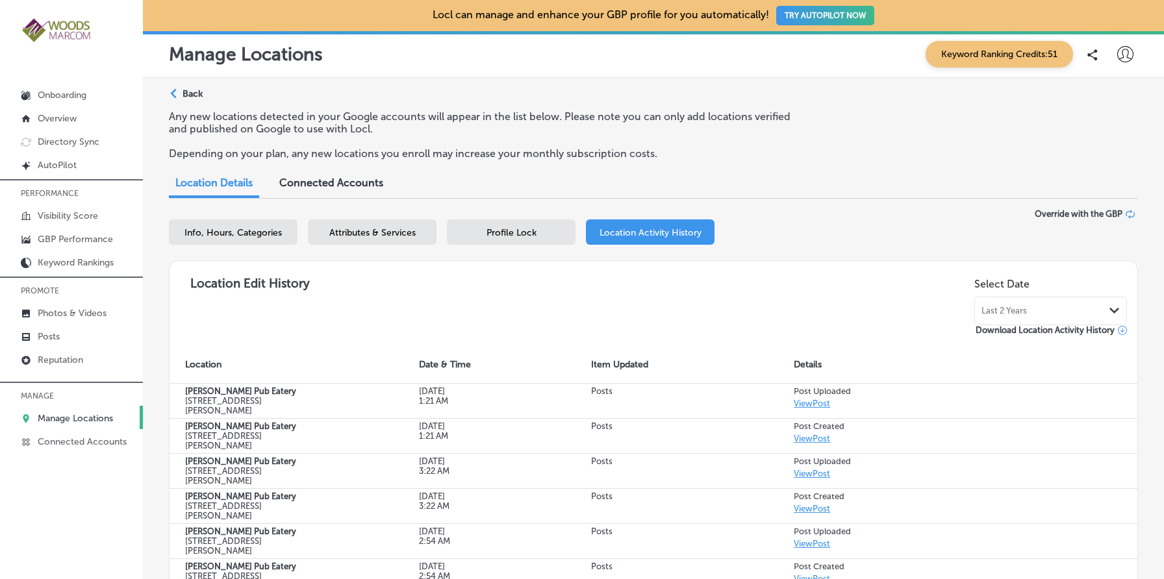
click at [380, 226] on div "Attributes & Services" at bounding box center [372, 231] width 129 height 25
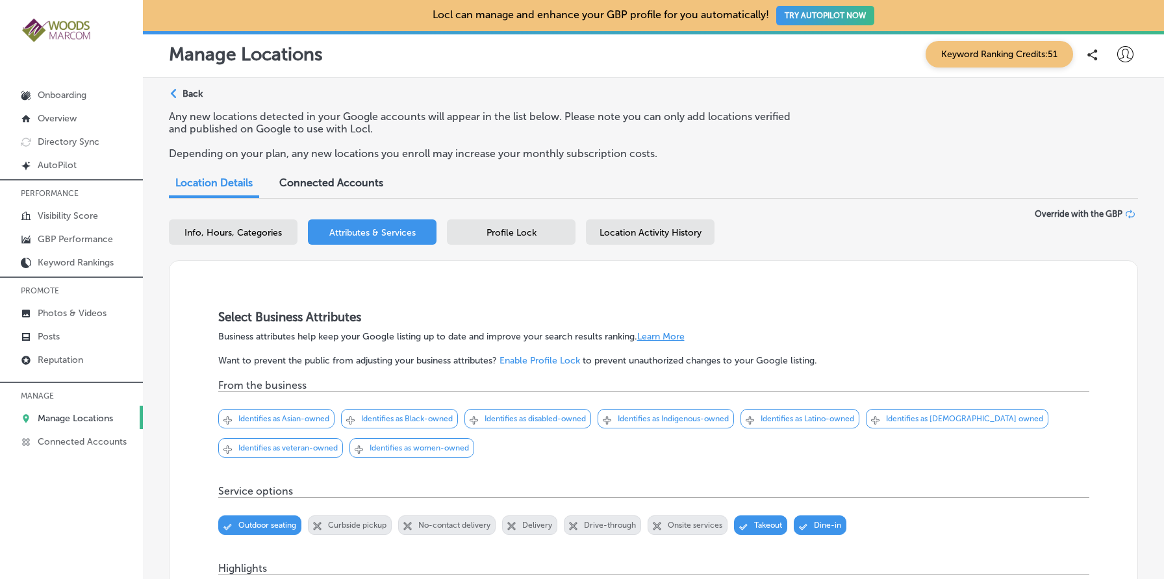
click at [266, 228] on span "Info, Hours, Categories" at bounding box center [232, 232] width 97 height 11
select select "US"
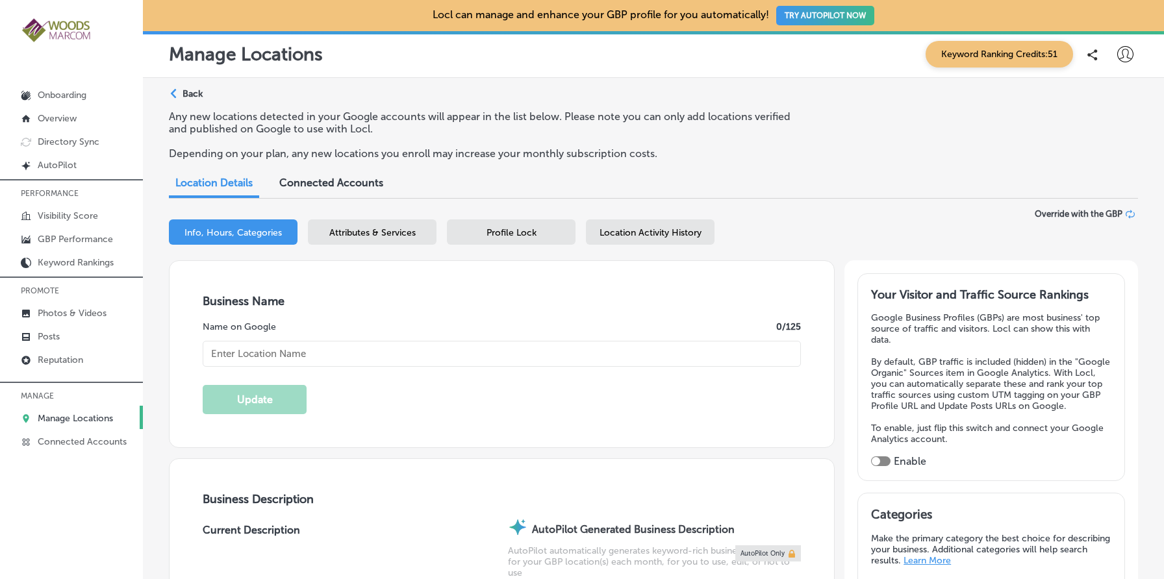
type input "Conway's Pub Eatery"
type input "18611 Main Street"
type input "Conway"
type input "98238"
type input "US"
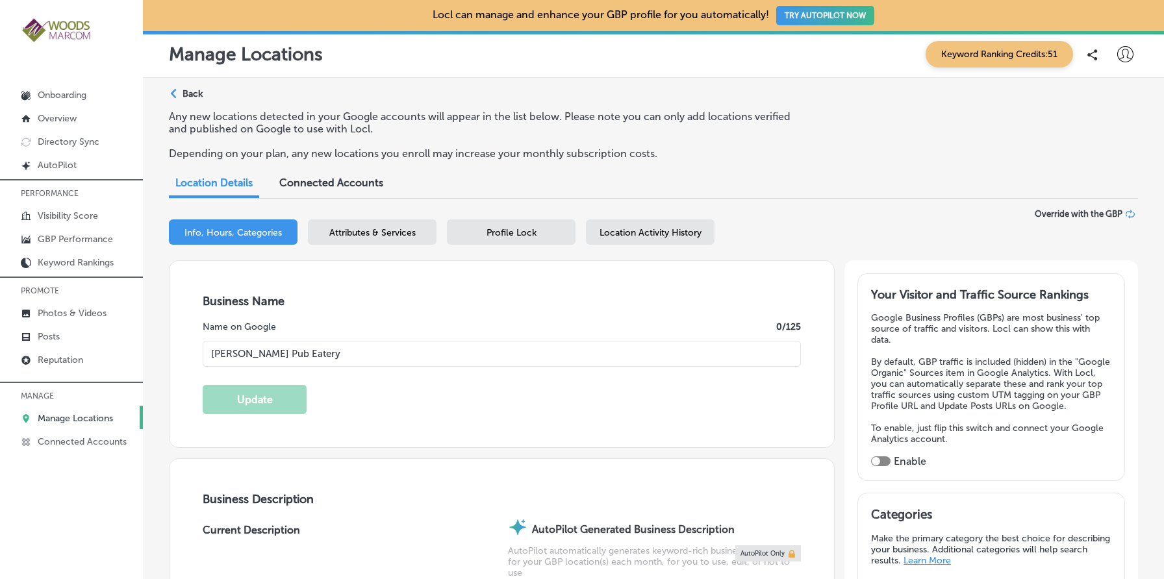
type input "https://conwayspubandeatery.com/"
type textarea "Welcome to Conway's Pub Eatery, your go-to spot for delicious food and drinks! …"
checkbox input "true"
type textarea "Welcome to Conway's Pub Eatery, your locally-owned hot spot for delicious food …"
type input "+1 360 445 4733"
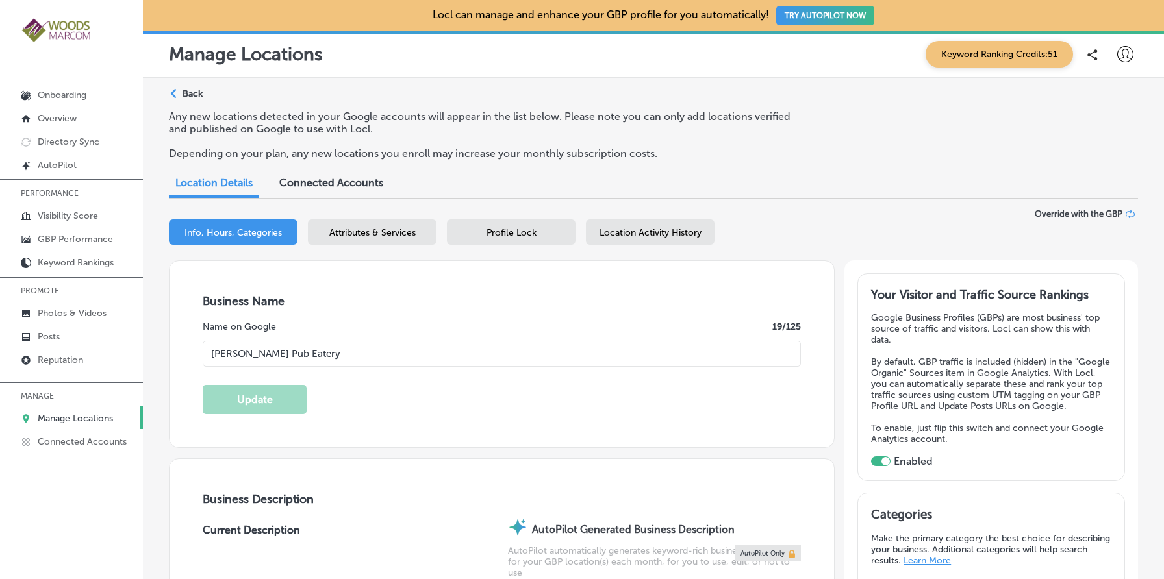
click at [183, 92] on p "Back" at bounding box center [192, 93] width 20 height 11
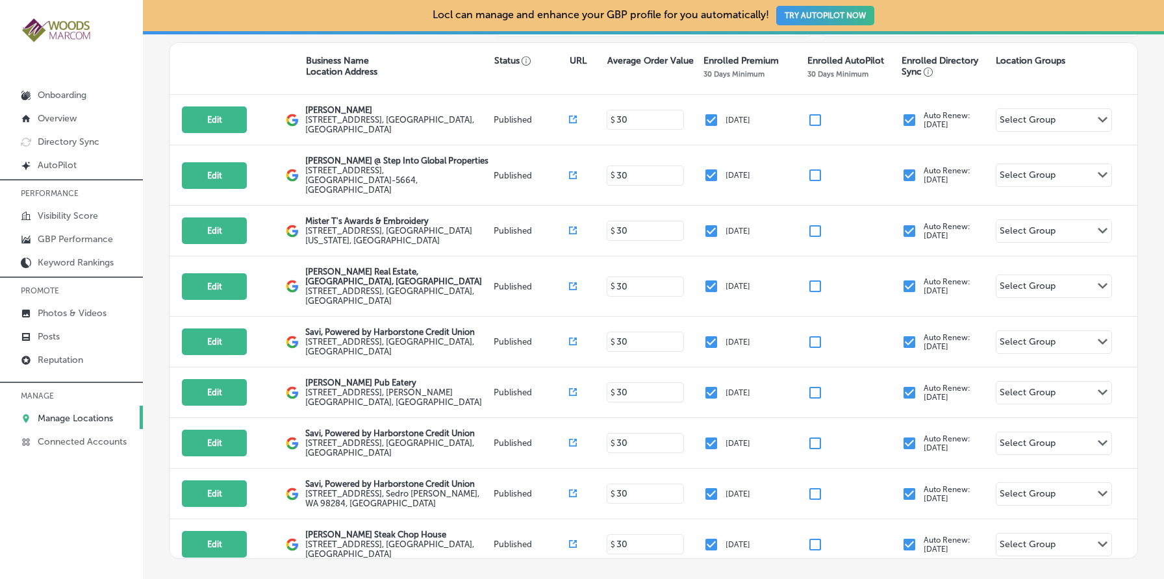
scroll to position [318, 0]
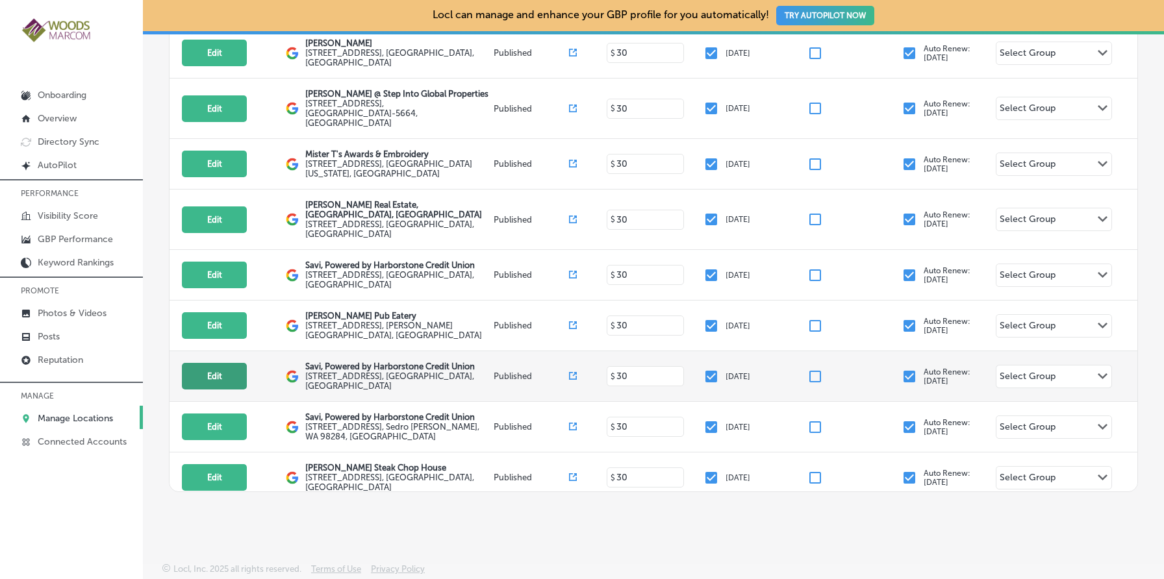
click at [215, 364] on button "Edit" at bounding box center [214, 376] width 65 height 27
select select "US"
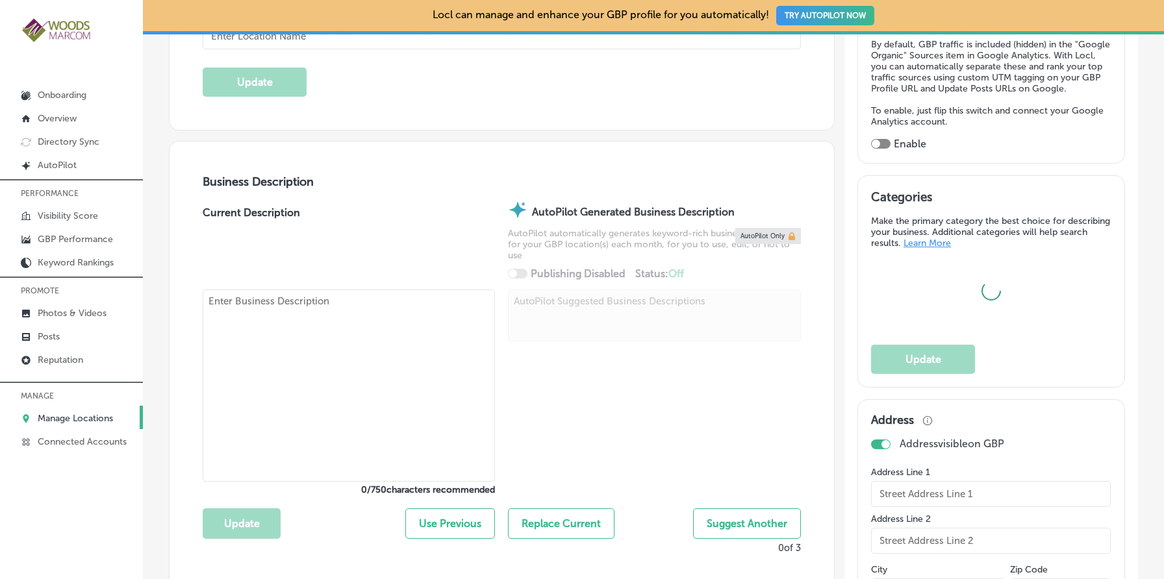
scroll to position [340, 0]
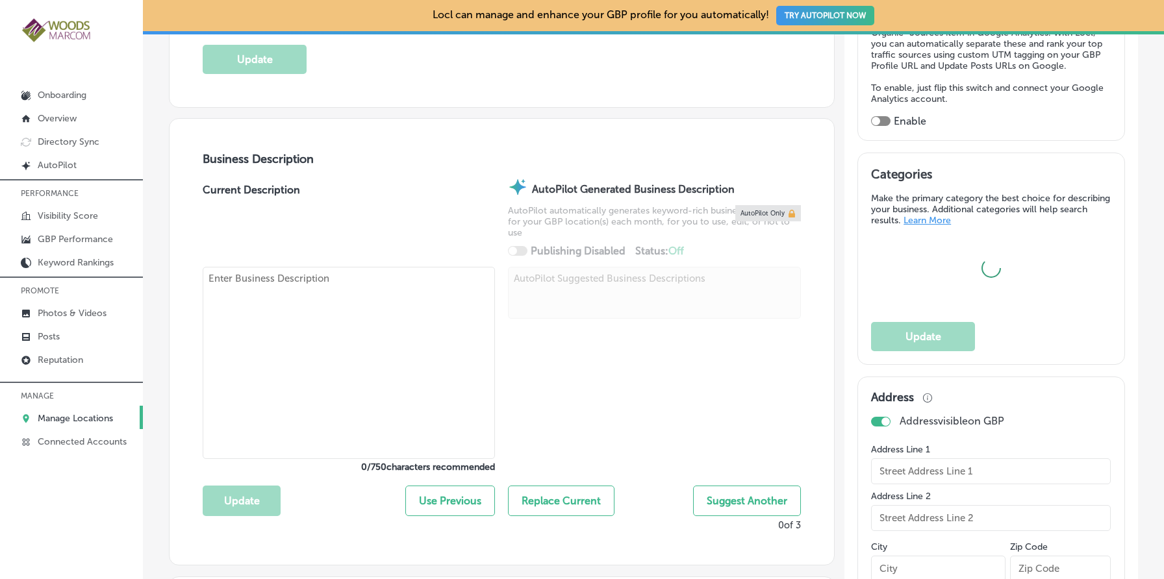
checkbox input "true"
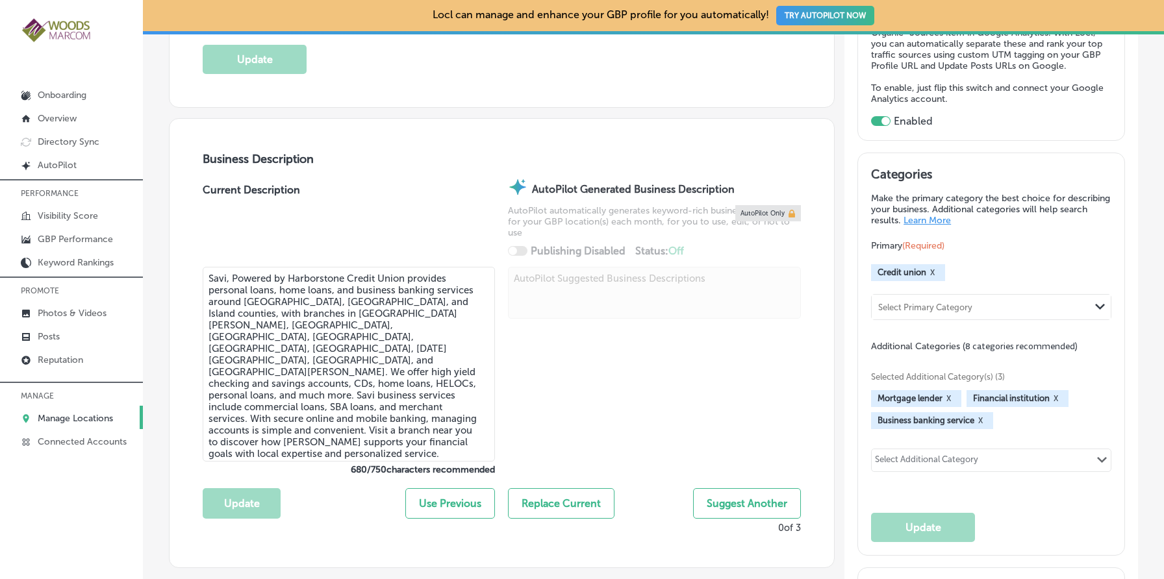
type textarea "Savi, Powered by Harborstone Credit Union provides personal loans, home loans, …"
type input "1725 E College Way"
type input "Mount Vernon"
type input "98273"
type input "US"
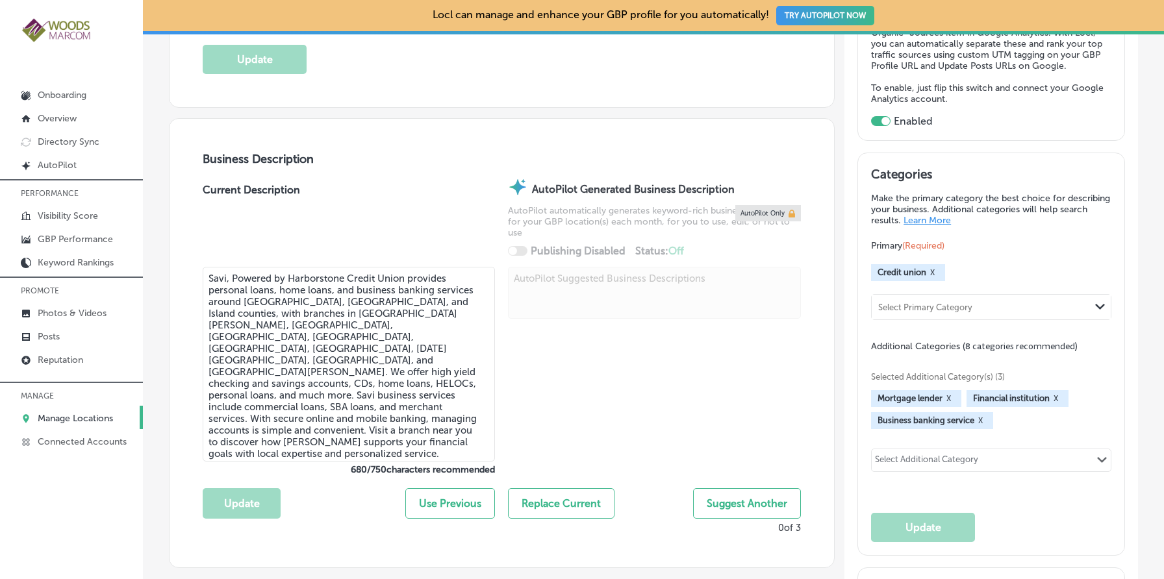
type input "https://savi.harborstone.com/"
type input "+1 360 336 0102"
type textarea "SaviBank is your trusted partner for personal and business banking solutions. W…"
type input "Savi, Powered by Harborstone Credit Union"
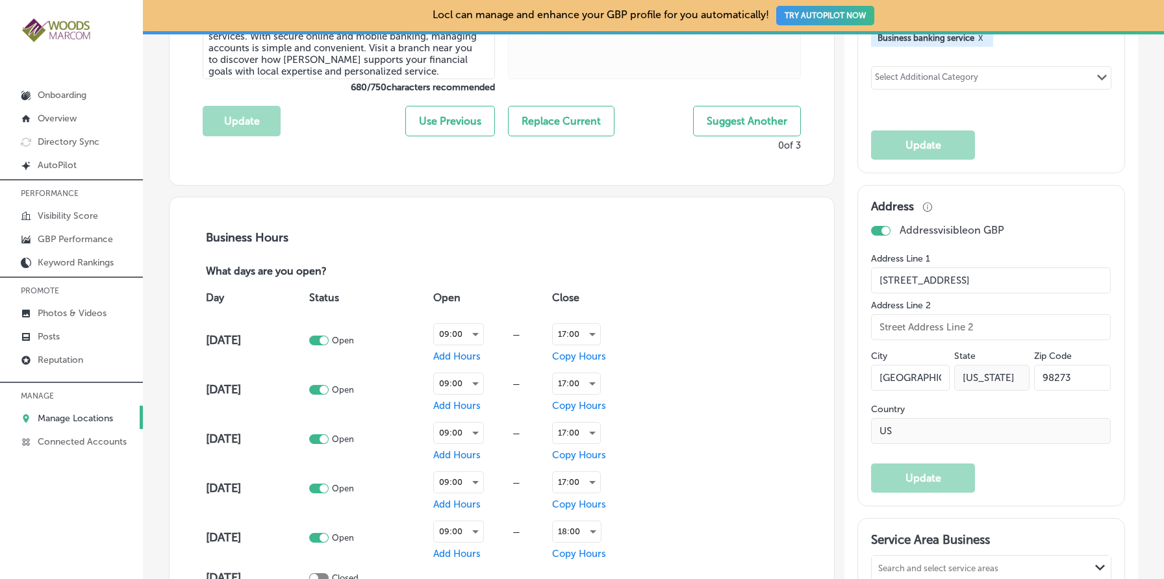
scroll to position [0, 0]
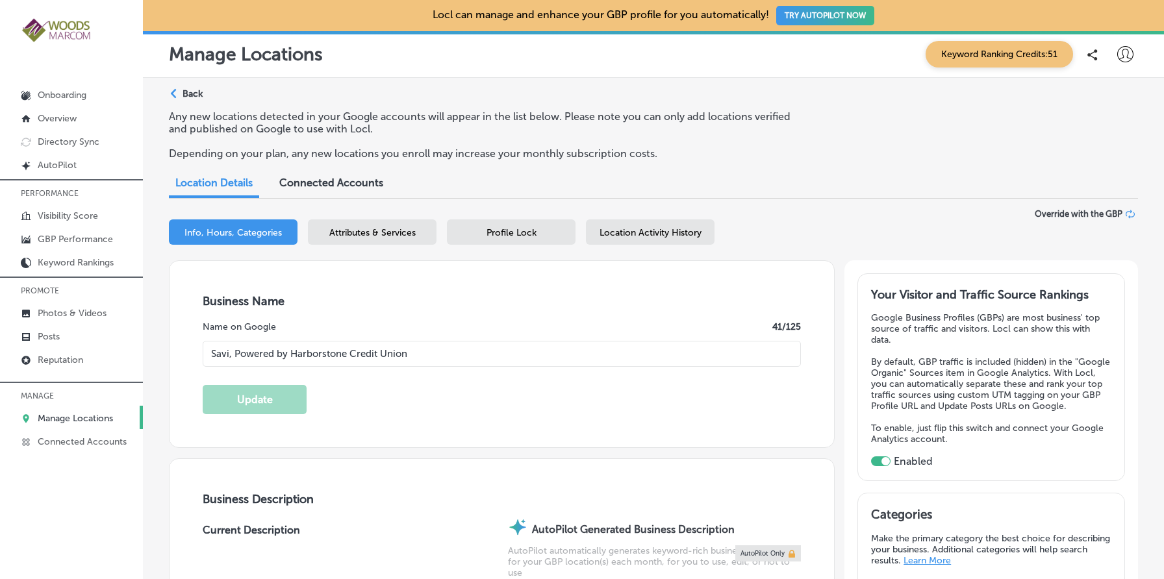
click at [202, 101] on div "Path Created with Sketch. Back" at bounding box center [186, 99] width 34 height 23
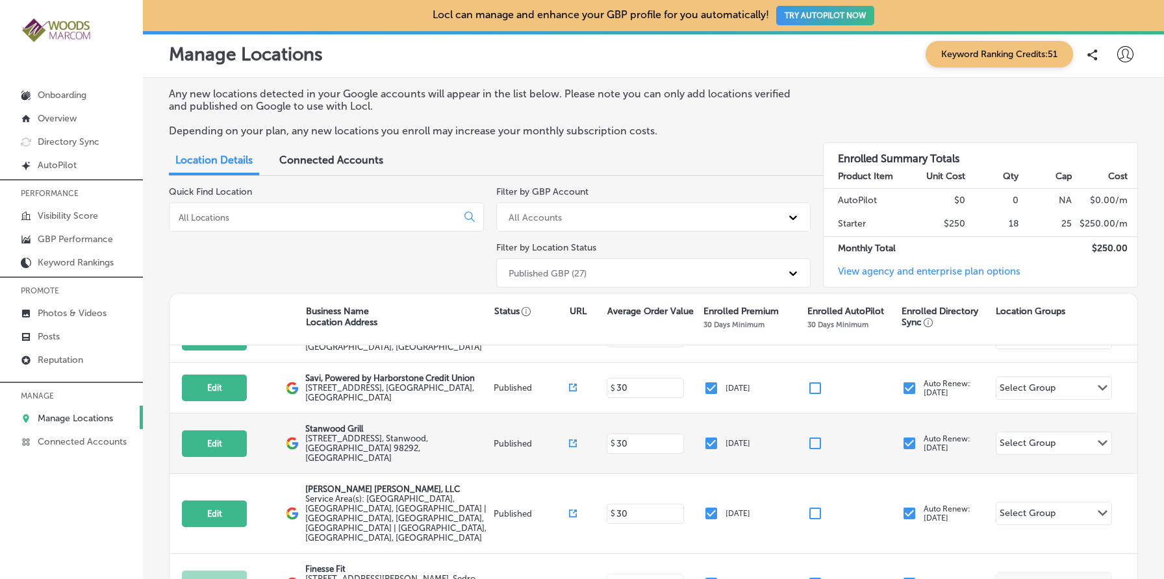
scroll to position [768, 0]
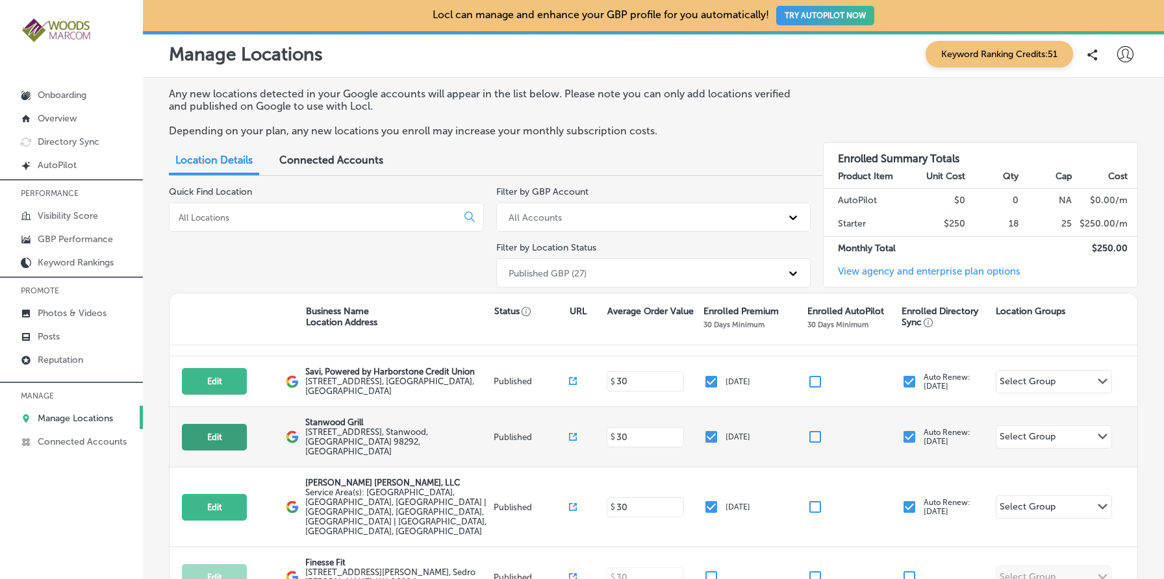
click at [219, 424] on button "Edit" at bounding box center [214, 437] width 65 height 27
select select "US"
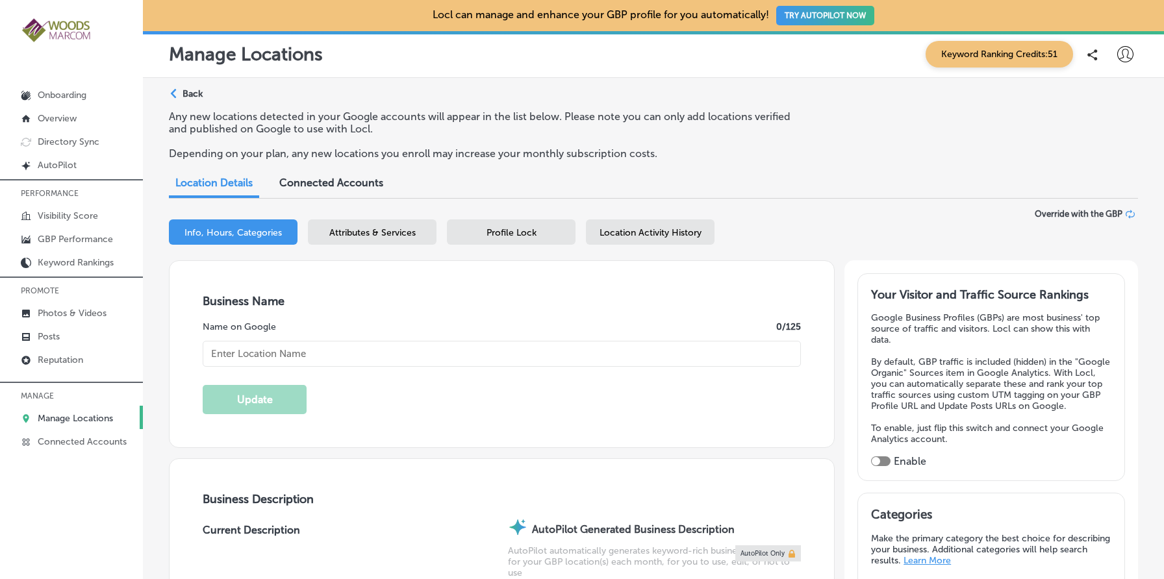
type input "Stanwood Grill"
type input "8628 271st Street NW"
type input "Stanwood"
type input "98292"
type input "US"
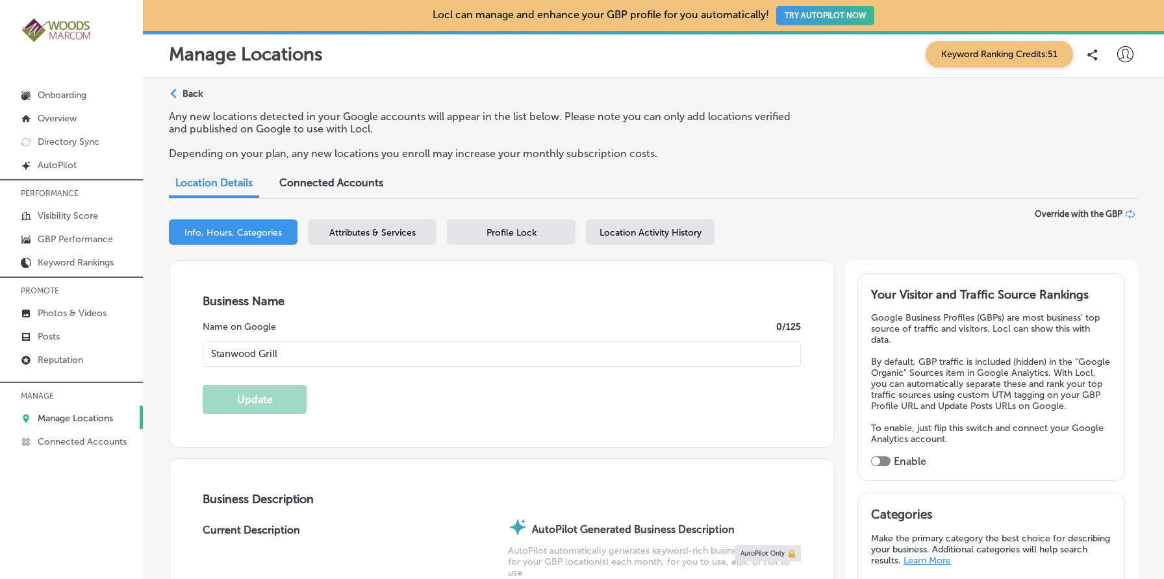
checkbox input "true"
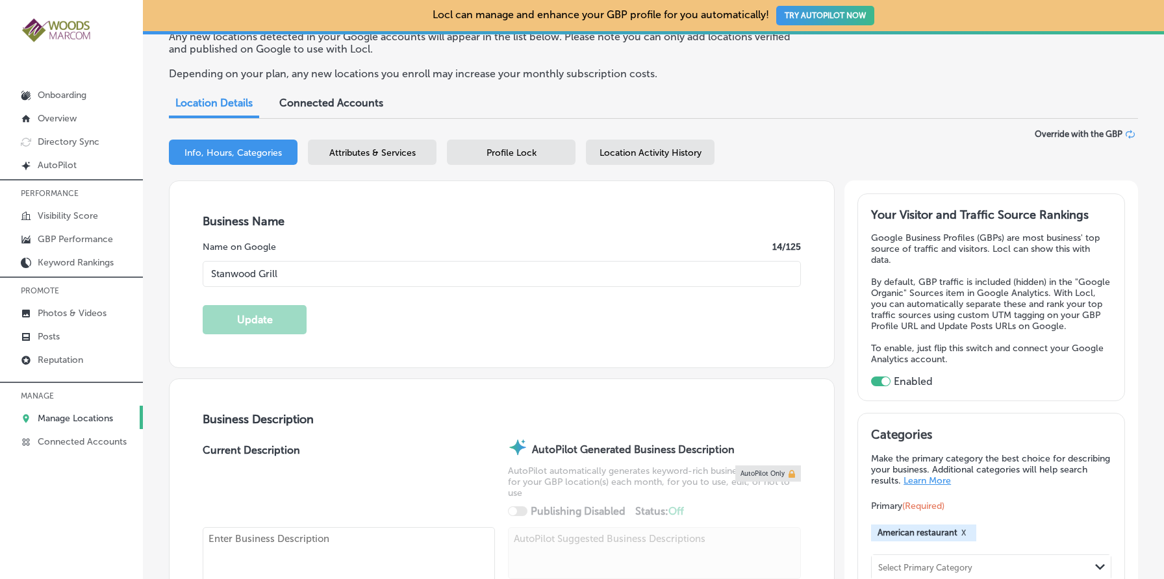
type textarea "At Stanwood Grill, we celebrate the delicious flavors of the Pacific Northwest …"
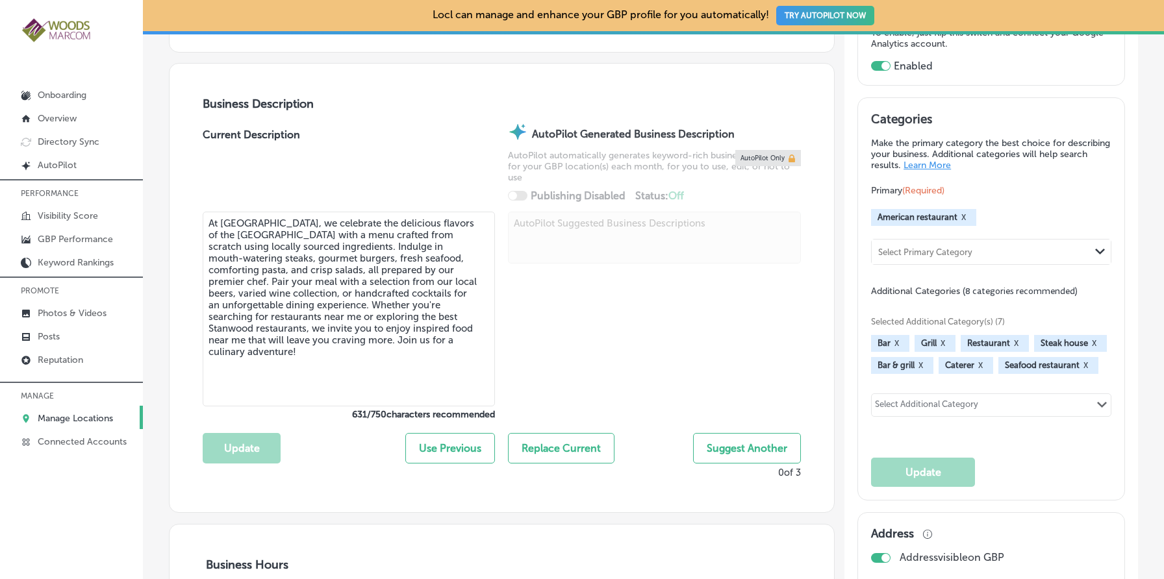
type textarea "At Stanwood Grill, we celebrate the vibrant flavors of the Pacific Northwest wi…"
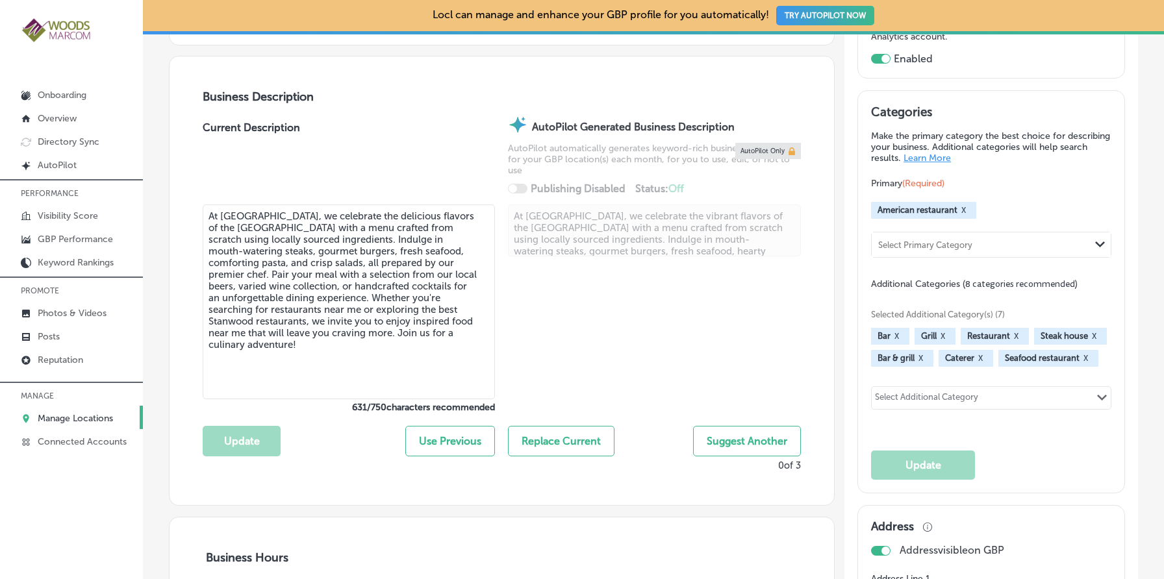
type input "https://stanwoodgrill.com/"
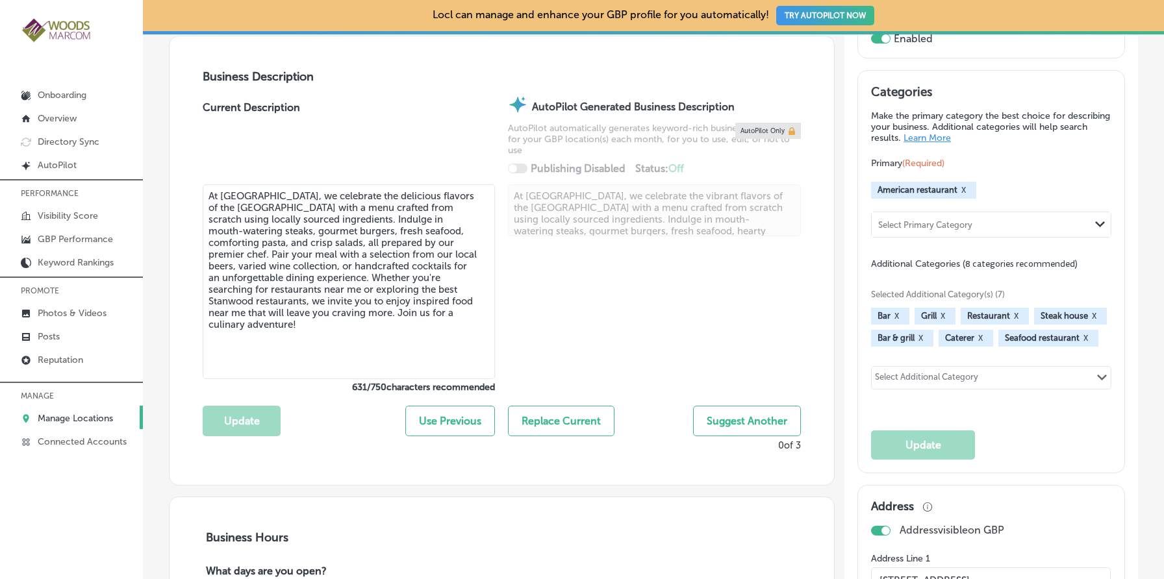
type input "+1 360 629 5253"
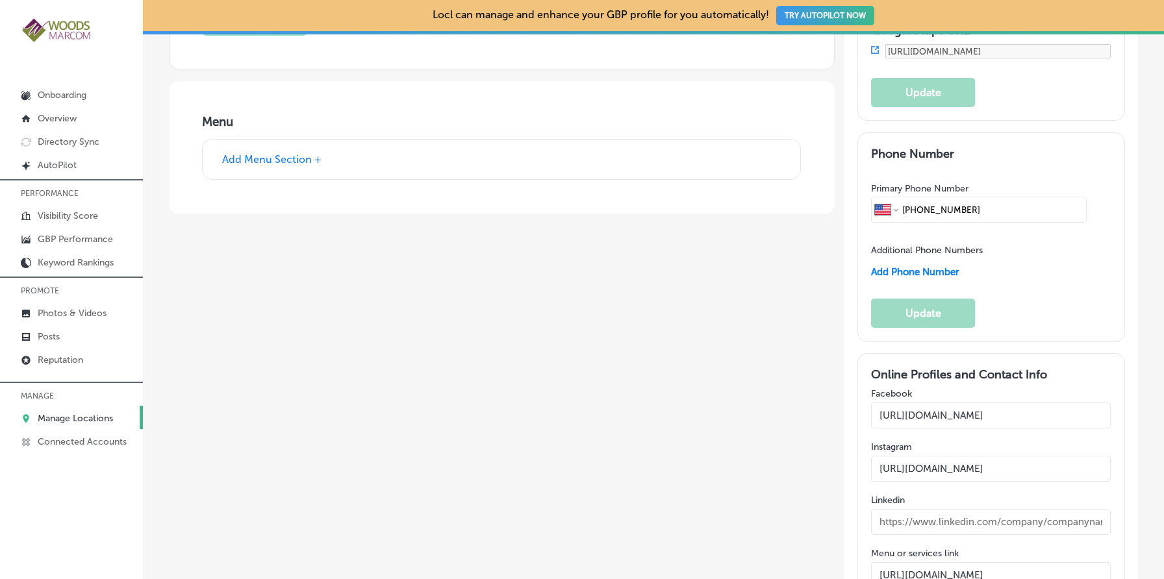
scroll to position [1897, 0]
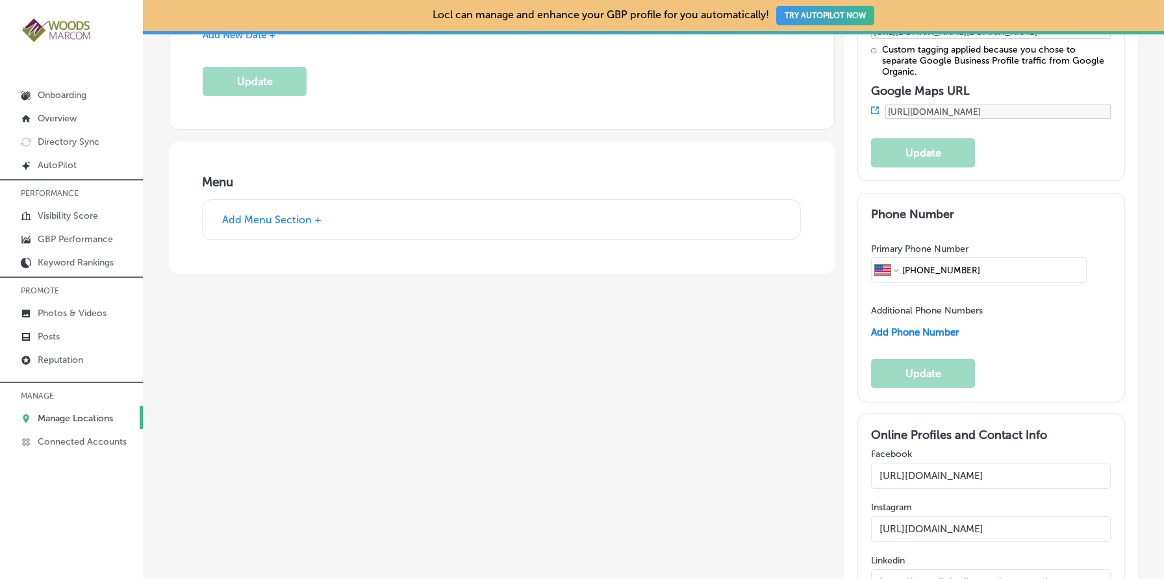
click at [381, 213] on div "Add Menu Section +" at bounding box center [501, 220] width 597 height 40
click at [262, 214] on button "Add Menu Section +" at bounding box center [271, 220] width 107 height 14
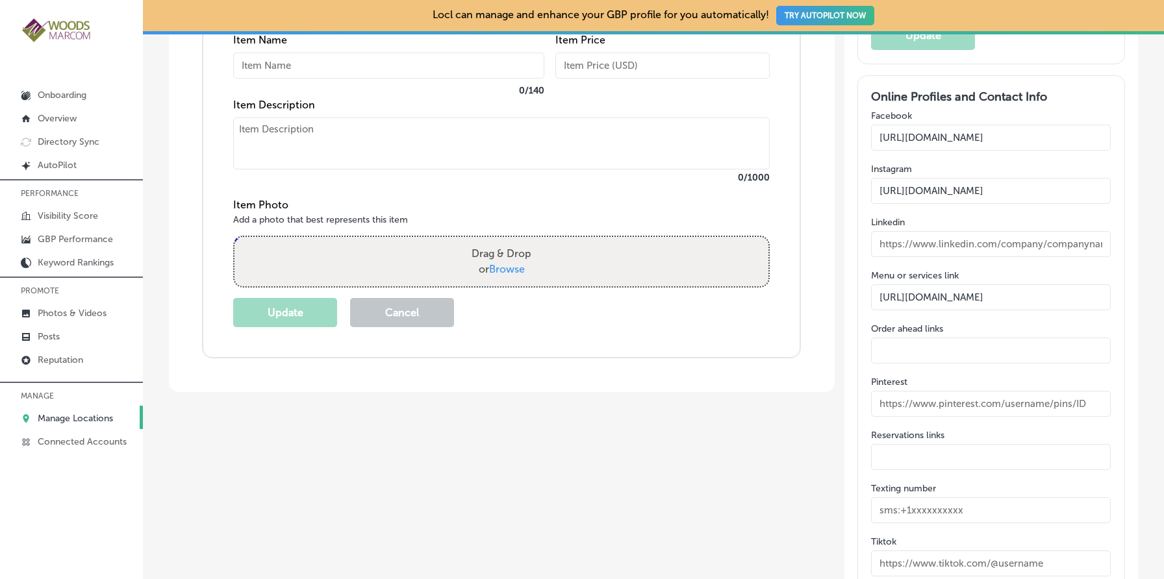
click at [435, 314] on button "Cancel" at bounding box center [402, 312] width 104 height 29
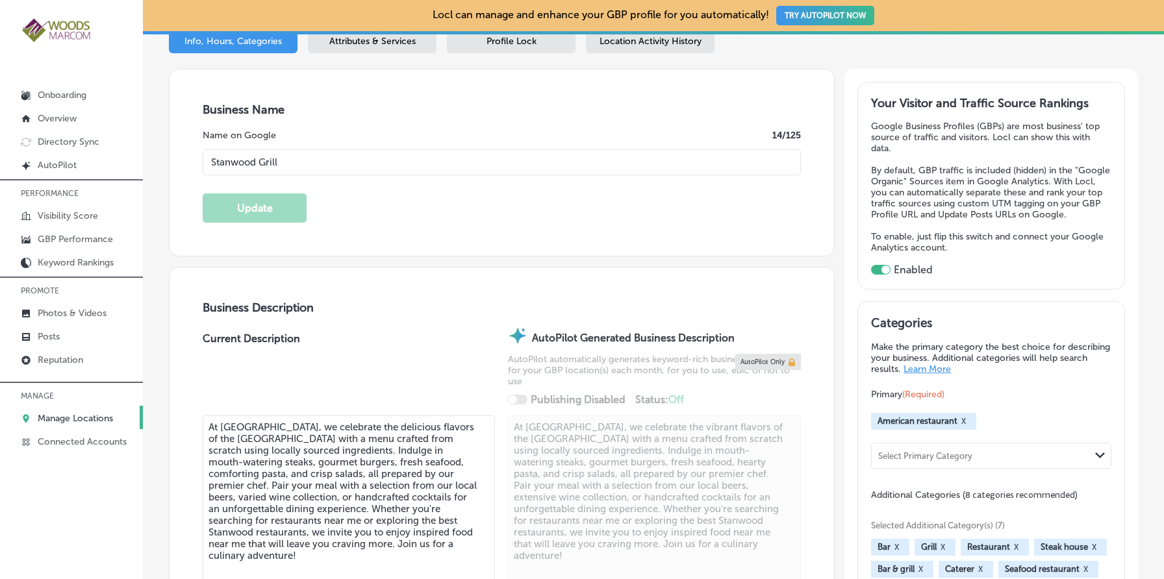
scroll to position [0, 0]
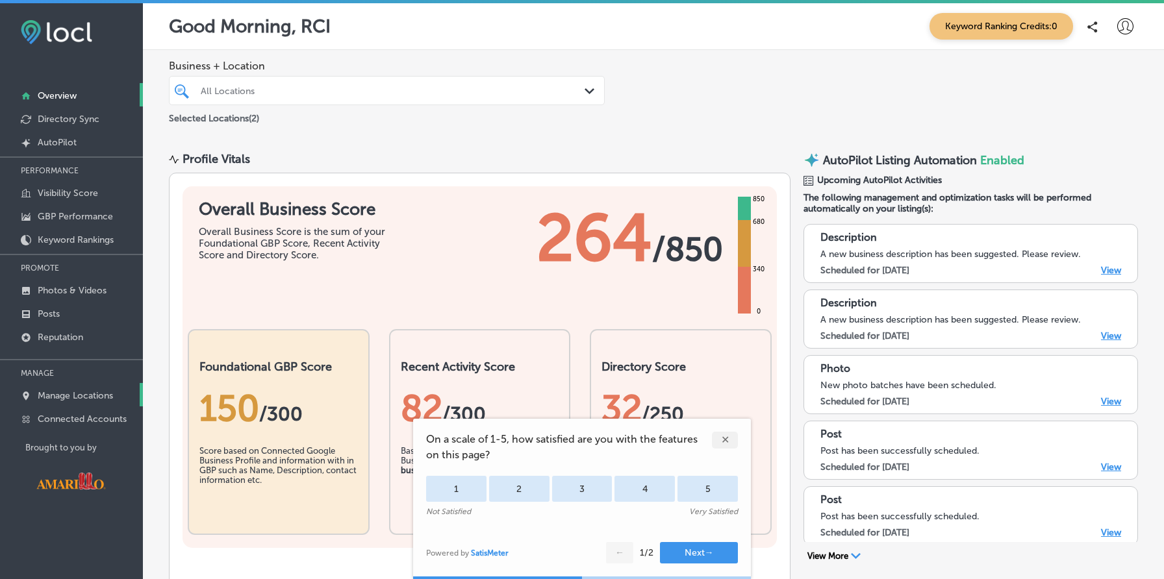
click at [110, 398] on p "Manage Locations" at bounding box center [75, 395] width 75 height 11
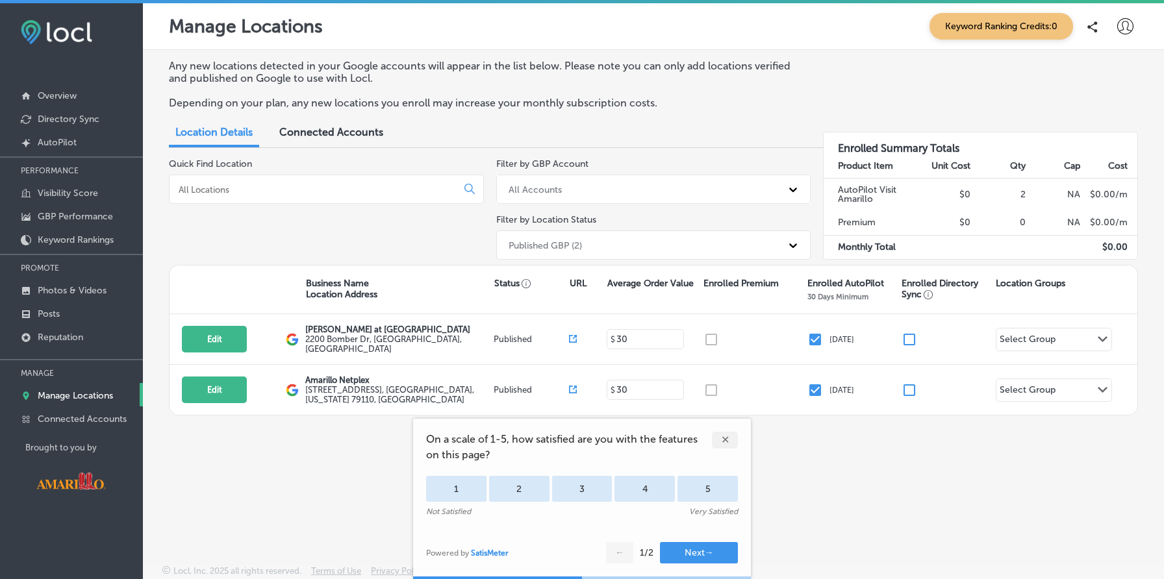
click at [1127, 21] on icon at bounding box center [1125, 26] width 16 height 16
click at [1090, 69] on p "My Account" at bounding box center [1106, 74] width 58 height 16
select select "US"
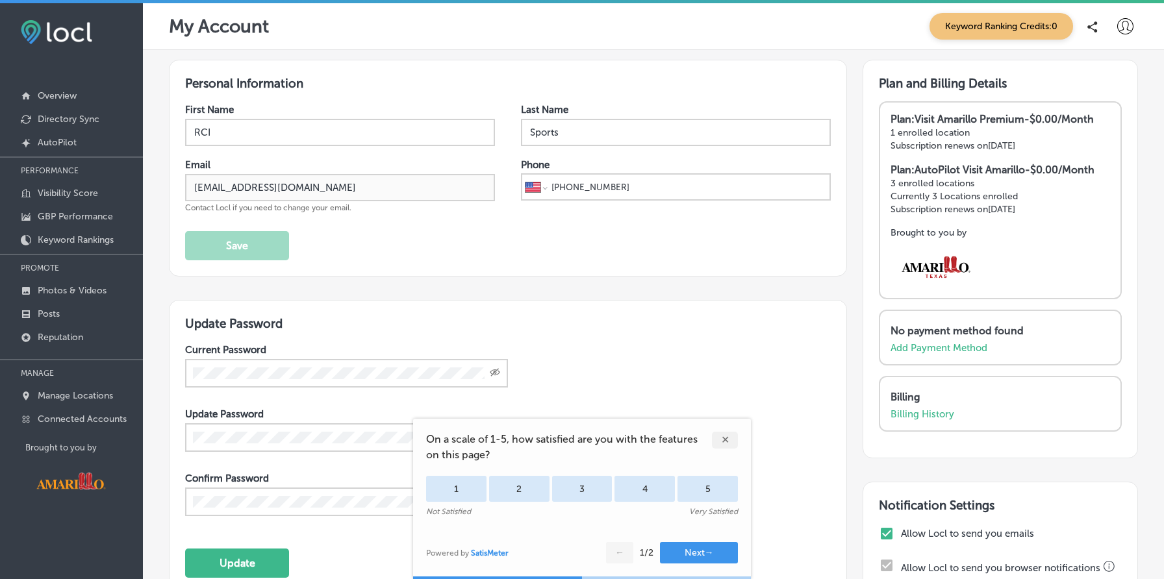
click at [725, 437] on div "✕" at bounding box center [725, 440] width 26 height 17
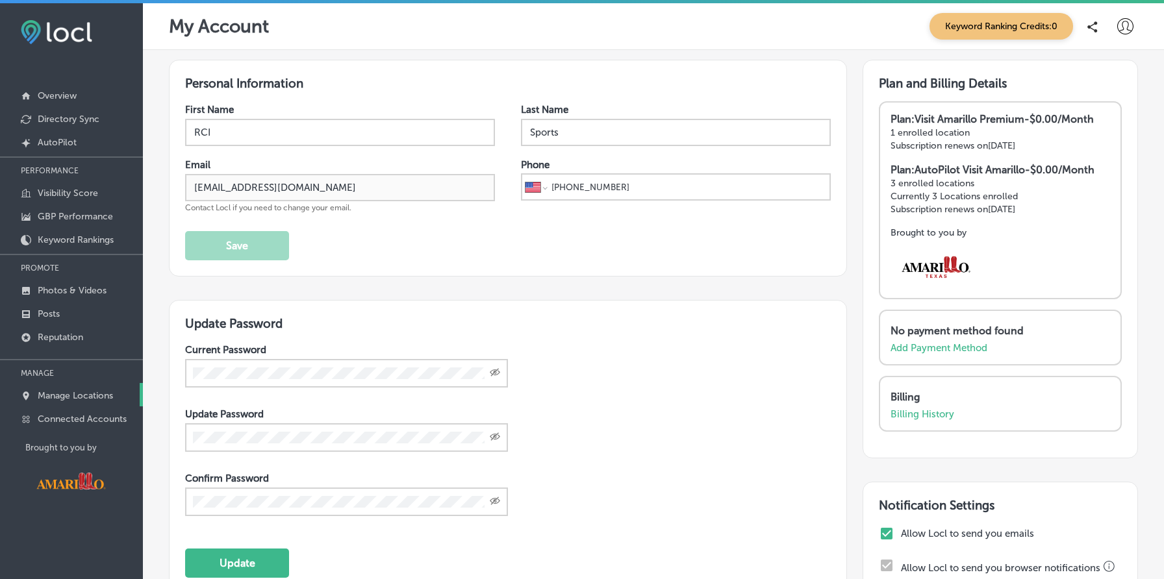
click at [88, 394] on p "Manage Locations" at bounding box center [75, 395] width 75 height 11
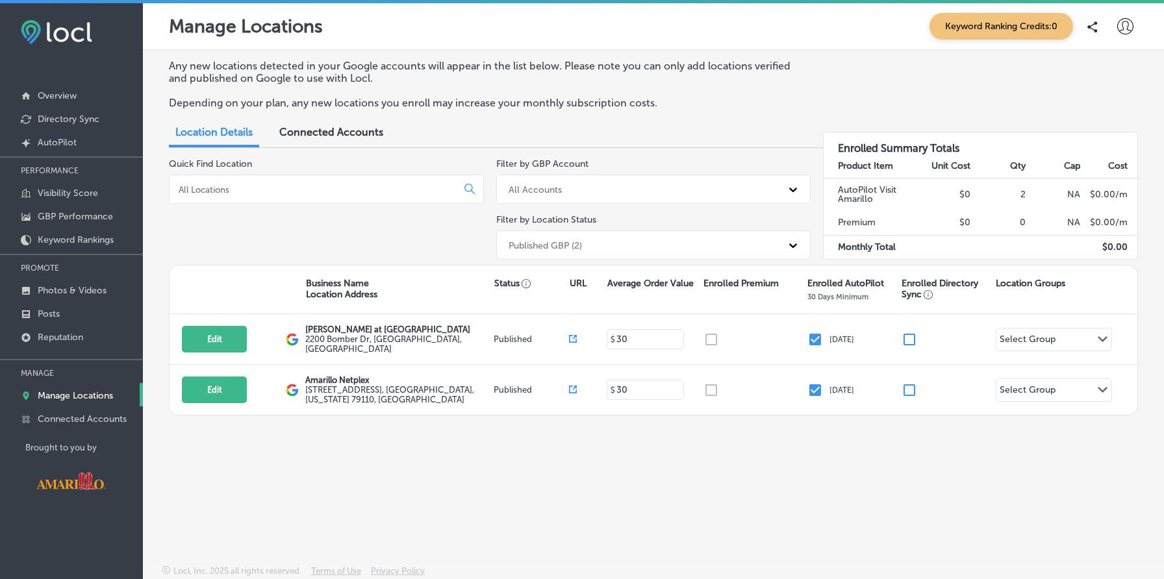
click at [619, 255] on div "Published GBP (2)" at bounding box center [653, 245] width 315 height 29
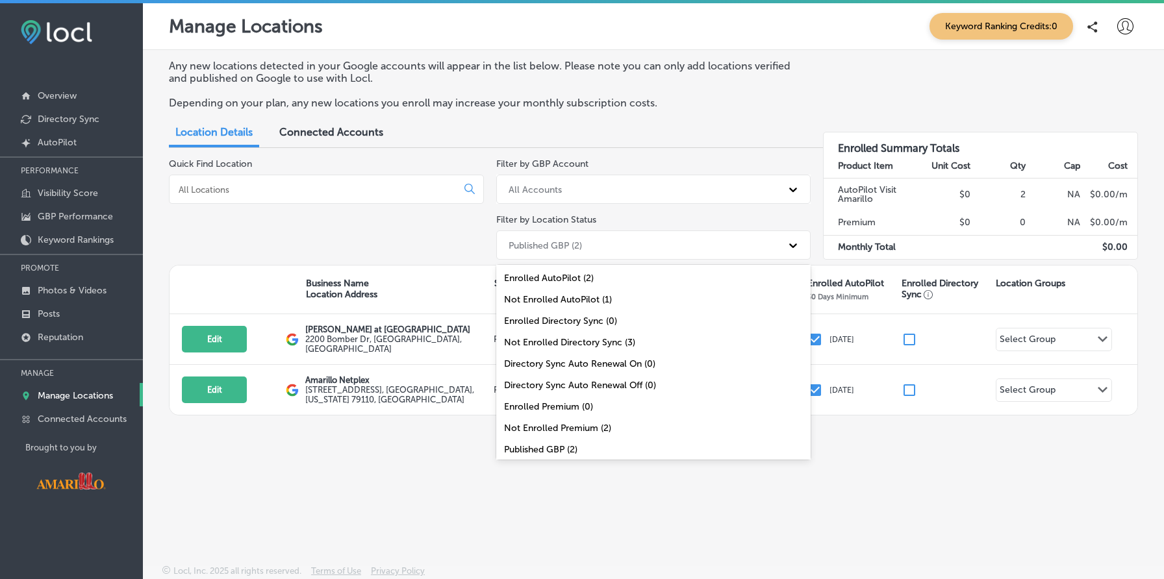
scroll to position [42, 0]
click at [604, 440] on div "All Locations (3)" at bounding box center [653, 450] width 315 height 21
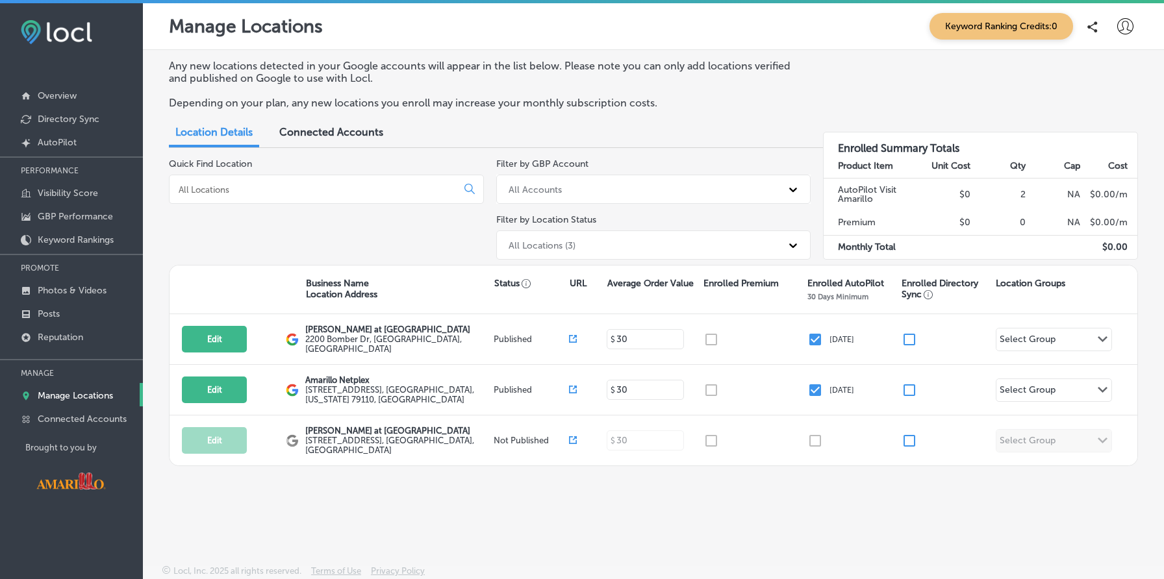
click at [1126, 24] on icon at bounding box center [1125, 26] width 16 height 16
click at [1126, 24] on div at bounding box center [582, 289] width 1164 height 579
click at [1126, 29] on icon at bounding box center [1125, 26] width 16 height 16
click at [1098, 74] on p "My Account" at bounding box center [1106, 74] width 58 height 16
select select "US"
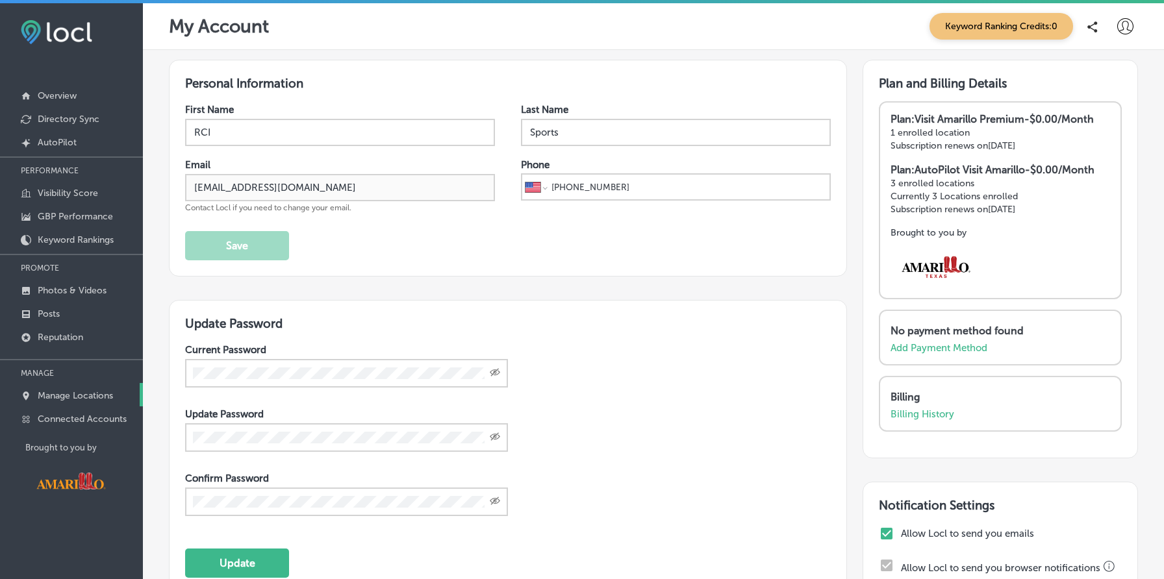
click at [118, 401] on link "Manage Locations" at bounding box center [71, 394] width 143 height 23
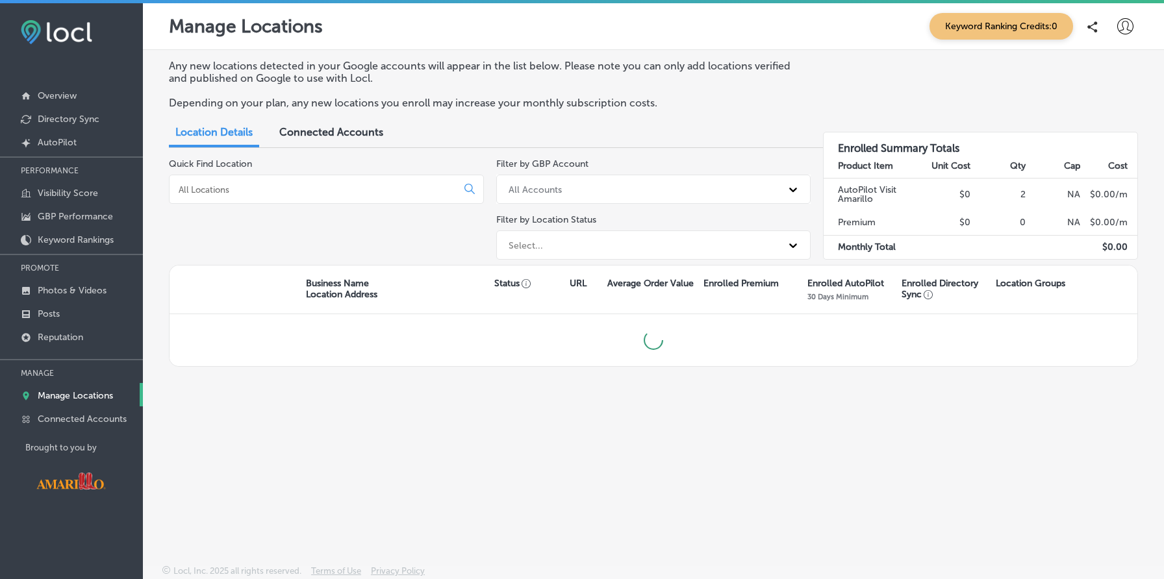
click at [727, 242] on div "Select..." at bounding box center [642, 244] width 280 height 21
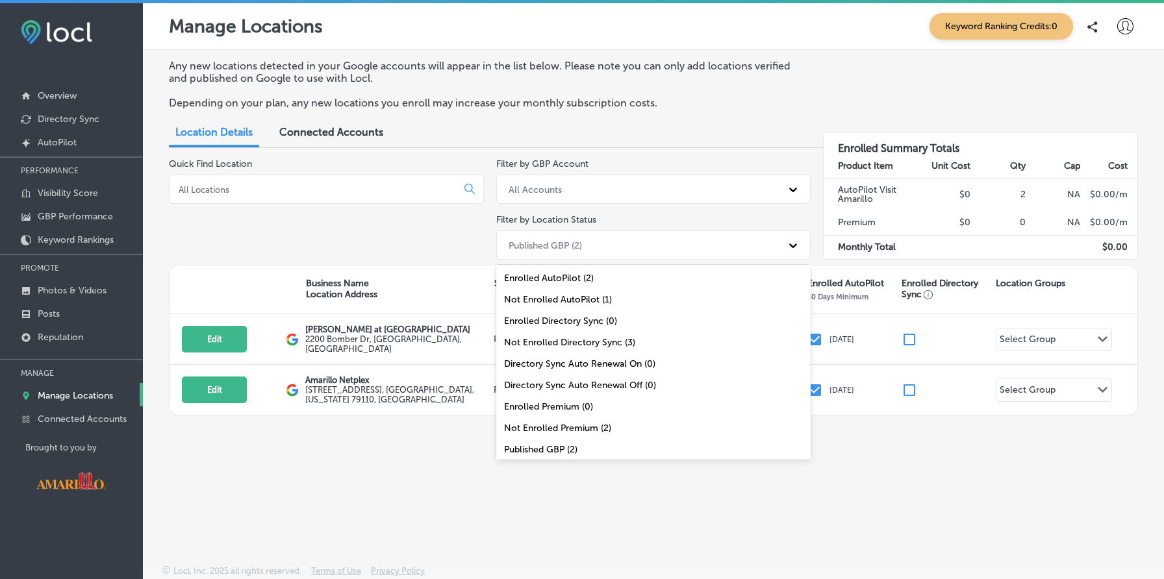
scroll to position [42, 0]
click at [664, 443] on div "All Locations (3)" at bounding box center [653, 450] width 315 height 21
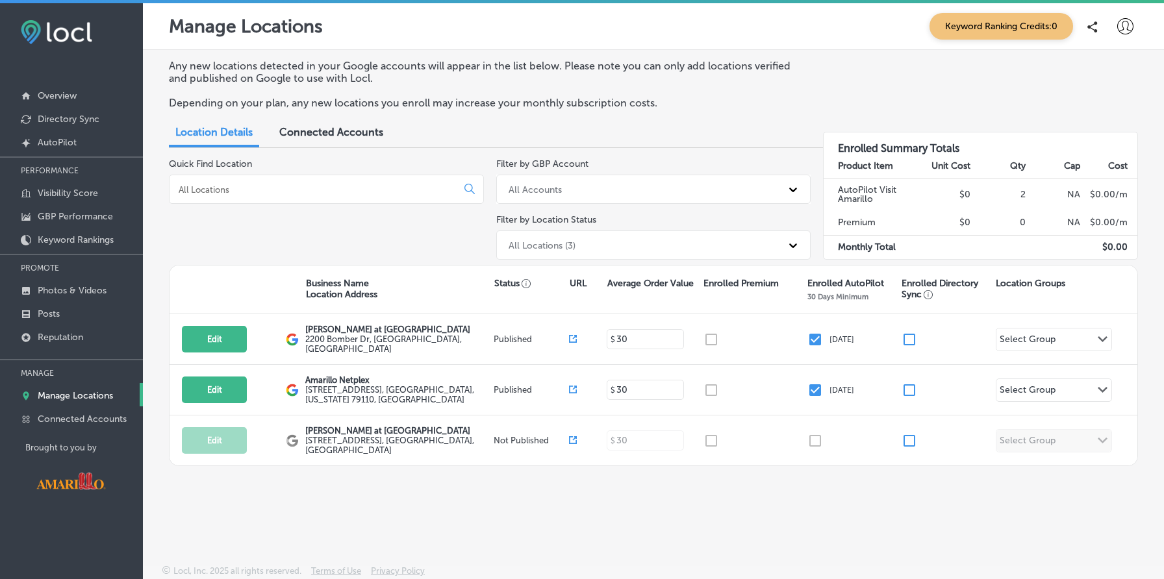
click at [1130, 27] on icon at bounding box center [1125, 26] width 16 height 16
click at [1108, 73] on p "My Account" at bounding box center [1106, 74] width 58 height 16
select select "US"
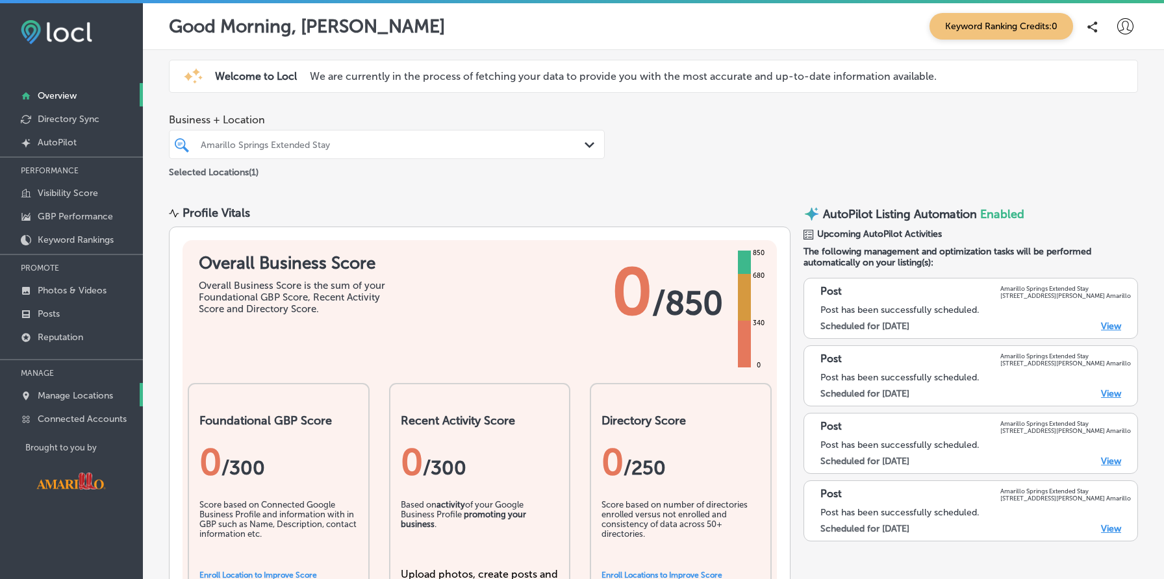
click at [106, 383] on link "Manage Locations" at bounding box center [71, 394] width 143 height 23
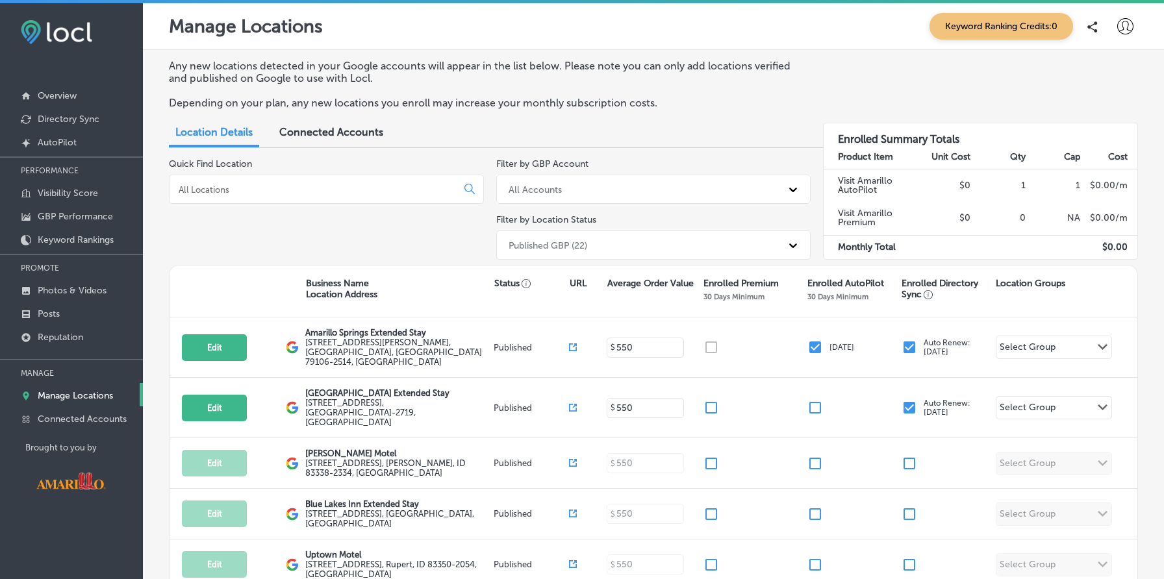
click at [1122, 27] on icon at bounding box center [1125, 26] width 16 height 16
click at [1104, 77] on p "My Account" at bounding box center [1106, 74] width 58 height 16
select select "US"
